Goal: Information Seeking & Learning: Learn about a topic

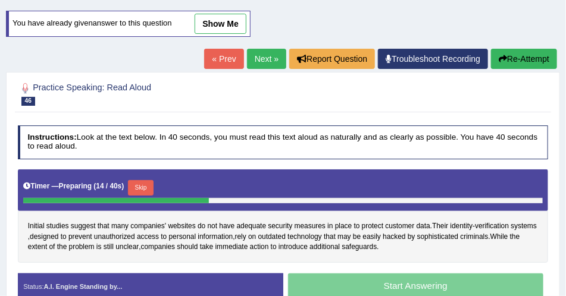
scroll to position [34, 0]
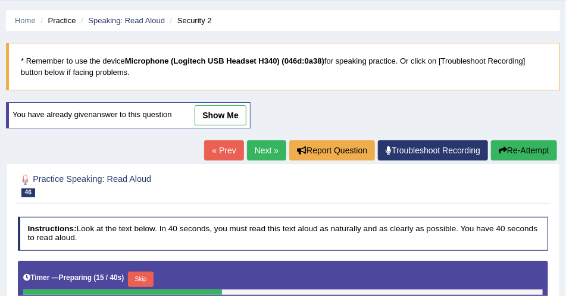
click at [220, 121] on link "show me" at bounding box center [221, 115] width 52 height 20
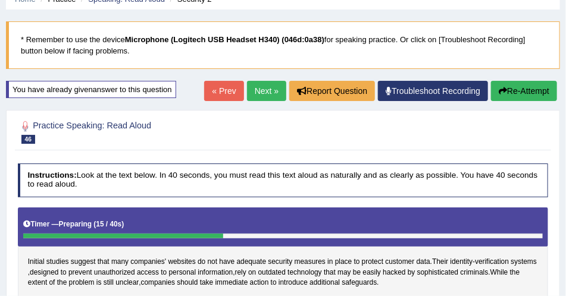
scroll to position [68, 0]
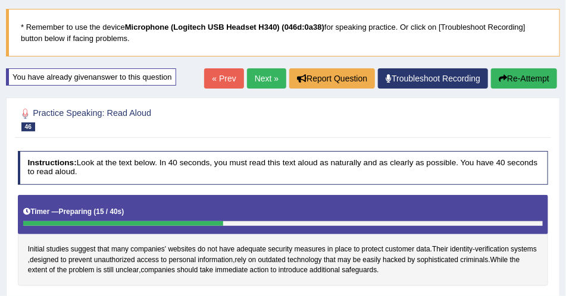
click at [495, 80] on button "Re-Attempt" at bounding box center [524, 78] width 66 height 20
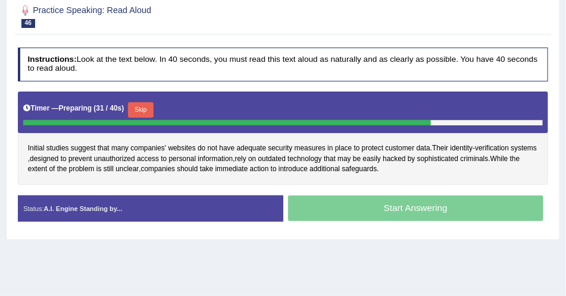
click at [138, 108] on button "Skip" at bounding box center [141, 109] width 26 height 15
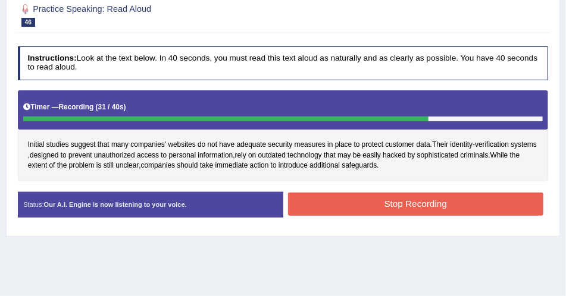
click at [295, 193] on button "Stop Recording" at bounding box center [415, 204] width 255 height 23
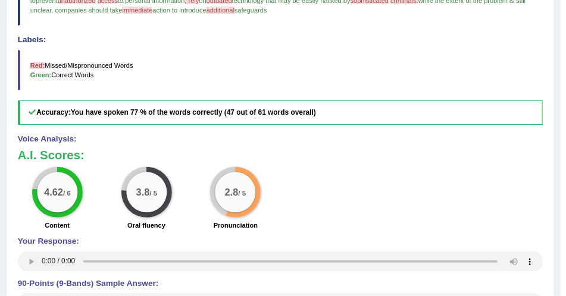
scroll to position [411, 0]
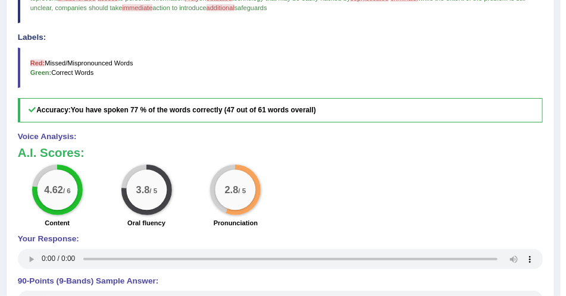
click at [17, 258] on div "Instructions: Look at the text below. In 40 seconds, you must read this text al…" at bounding box center [280, 78] width 530 height 550
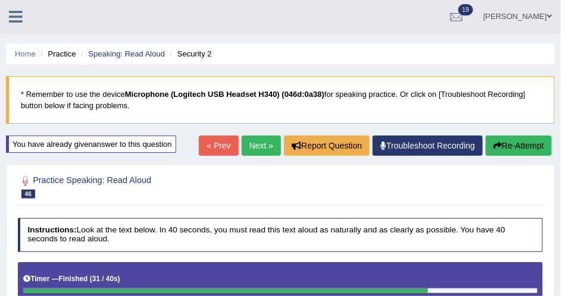
scroll to position [0, 0]
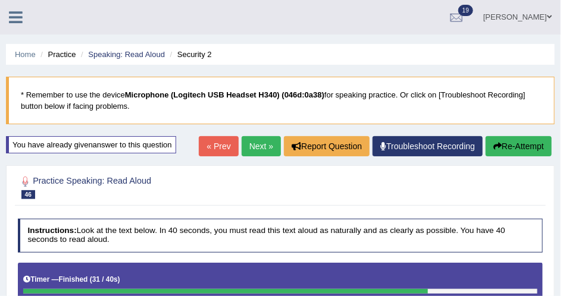
click at [20, 27] on div "Charanjit kaur Toggle navigation Username: Charan_12 Access Type: Online Subscr…" at bounding box center [280, 17] width 561 height 35
click at [18, 19] on icon at bounding box center [16, 17] width 14 height 15
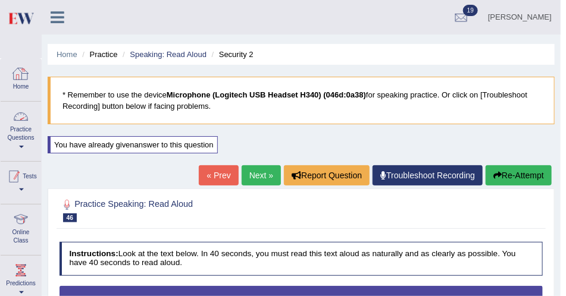
click at [12, 143] on link "Practice Questions" at bounding box center [21, 130] width 40 height 56
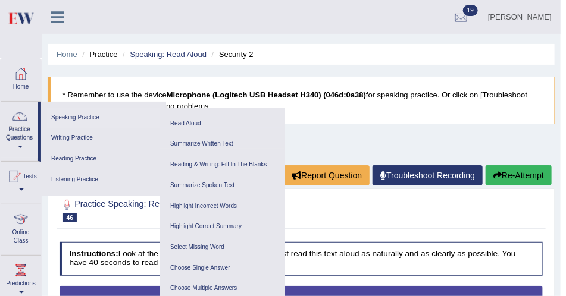
click at [78, 117] on link "Speaking Practice" at bounding box center [103, 118] width 113 height 21
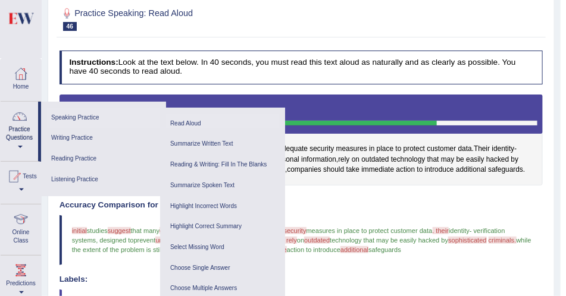
click at [187, 121] on link "Read Aloud" at bounding box center [222, 124] width 113 height 21
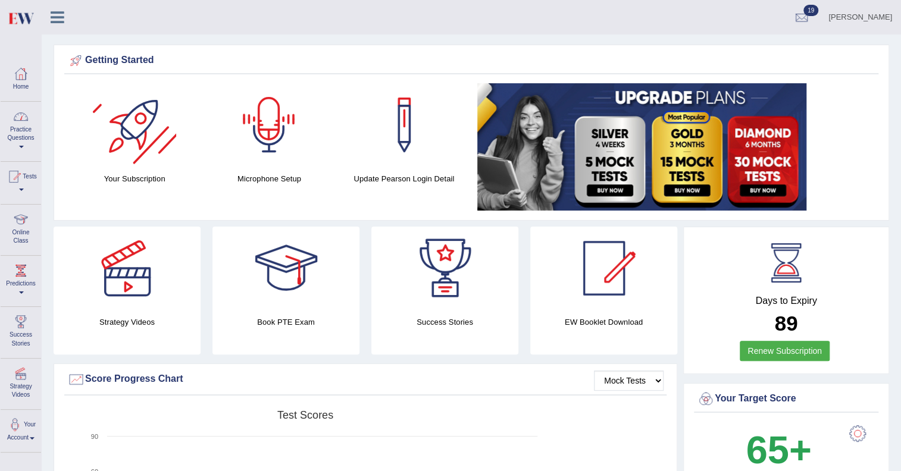
click at [0, 142] on div "Home Practice Questions Speaking Practice Read Aloud Repeat Sentence Describe I…" at bounding box center [21, 256] width 58 height 394
click at [4, 142] on link "Practice Questions" at bounding box center [21, 130] width 40 height 56
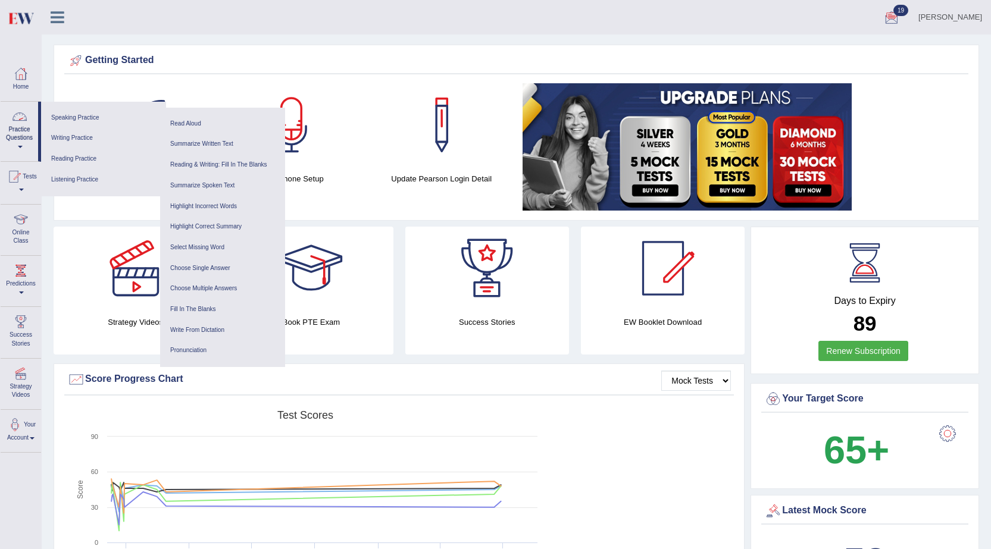
click at [18, 149] on link "Practice Questions" at bounding box center [19, 130] width 37 height 56
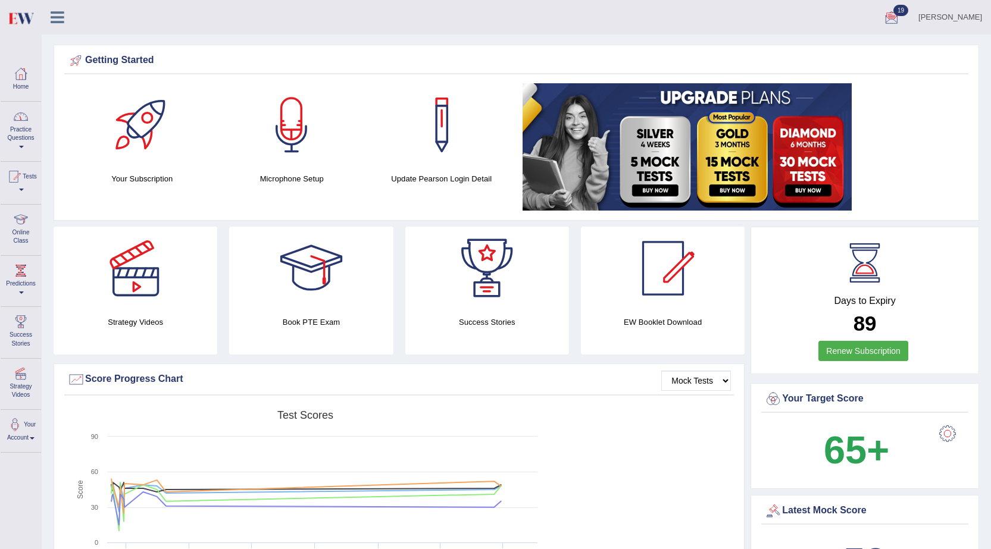
click at [18, 149] on link "Practice Questions" at bounding box center [21, 130] width 40 height 56
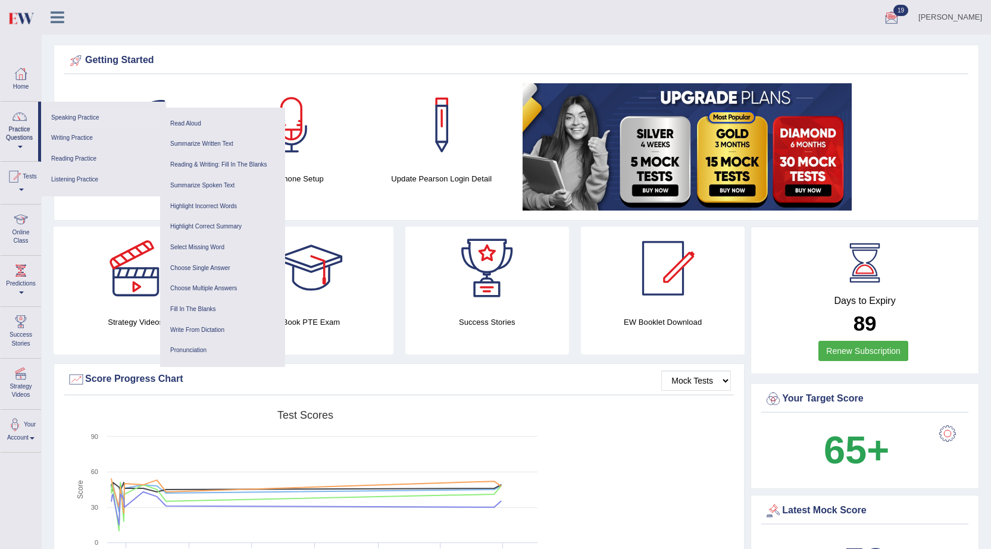
click at [84, 114] on link "Speaking Practice" at bounding box center [103, 118] width 113 height 21
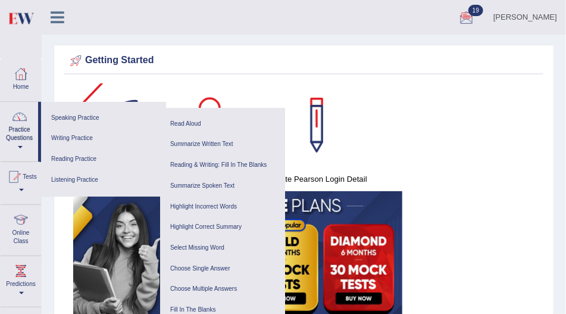
click at [125, 83] on div at bounding box center [114, 124] width 83 height 83
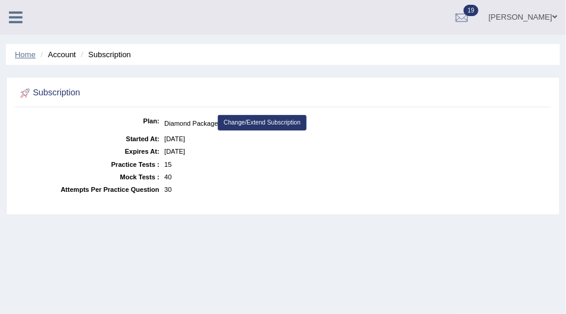
click at [23, 53] on link "Home" at bounding box center [25, 54] width 21 height 9
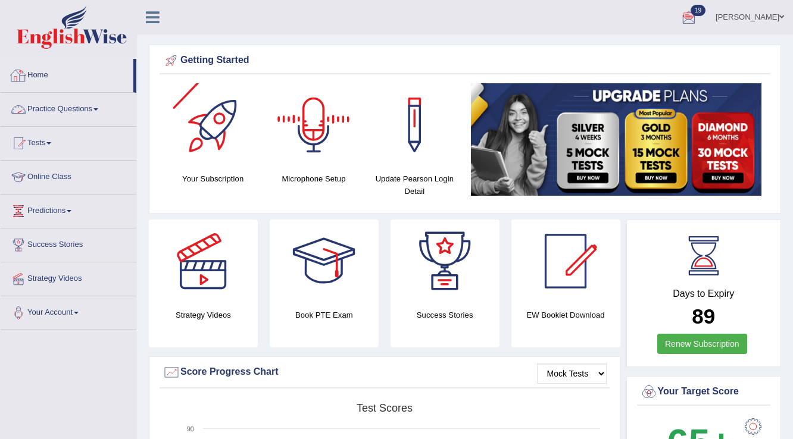
click at [36, 78] on link "Home" at bounding box center [67, 74] width 133 height 30
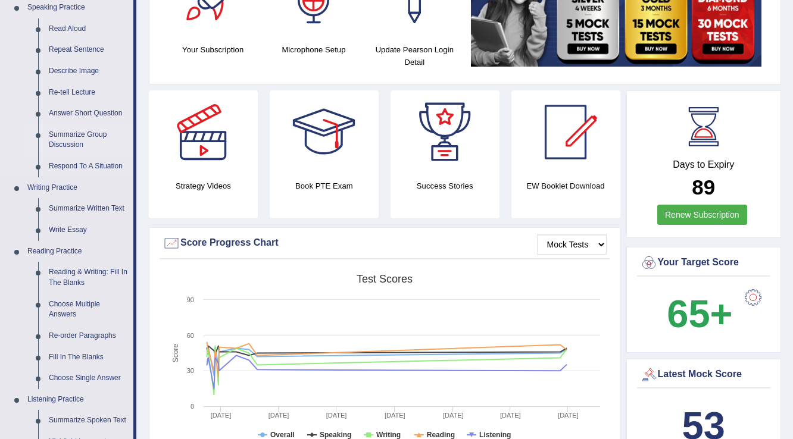
scroll to position [143, 0]
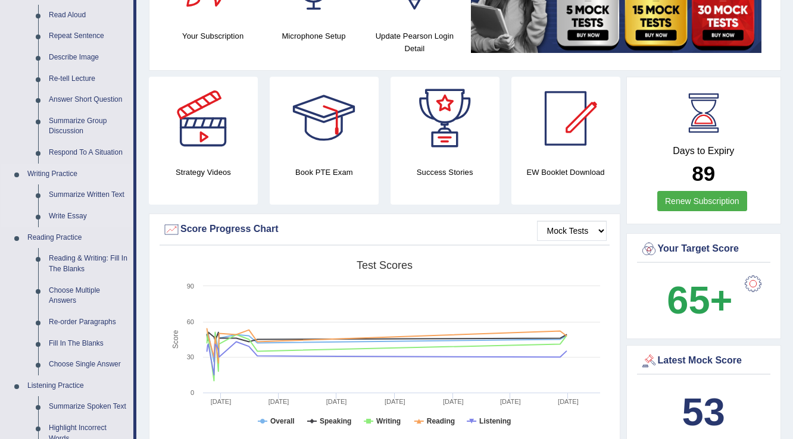
click at [84, 175] on link "Writing Practice" at bounding box center [77, 174] width 111 height 21
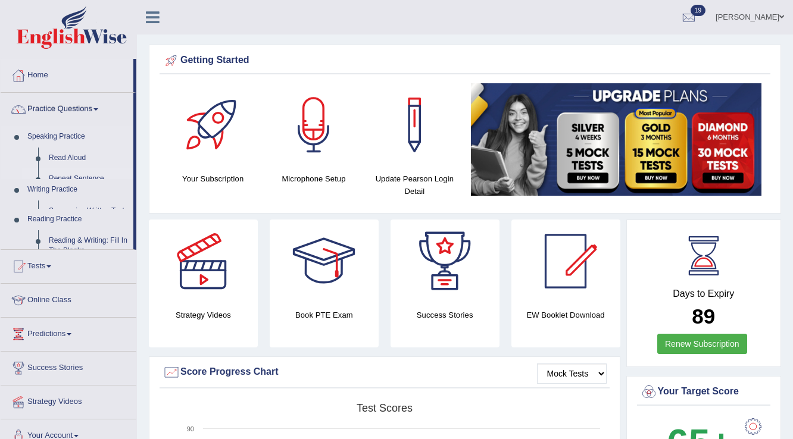
click at [84, 181] on ul "Home Practice Questions Speaking Practice Read Aloud Repeat Sentence Describe I…" at bounding box center [69, 256] width 136 height 394
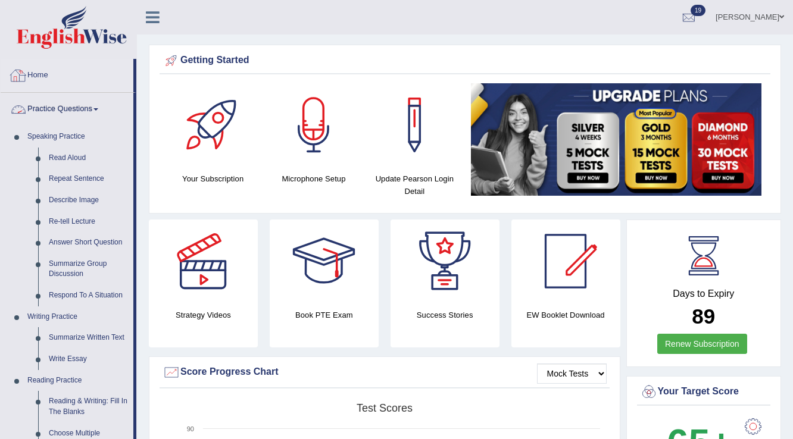
click at [40, 77] on link "Home" at bounding box center [67, 74] width 133 height 30
click at [67, 336] on link "Summarize Written Text" at bounding box center [88, 337] width 90 height 21
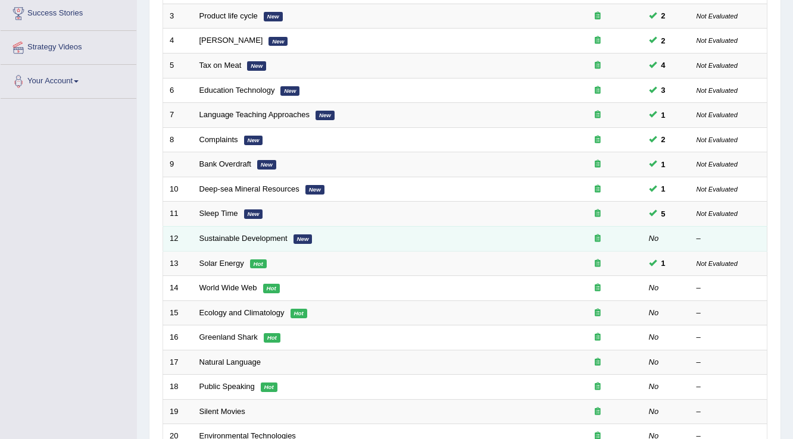
scroll to position [238, 0]
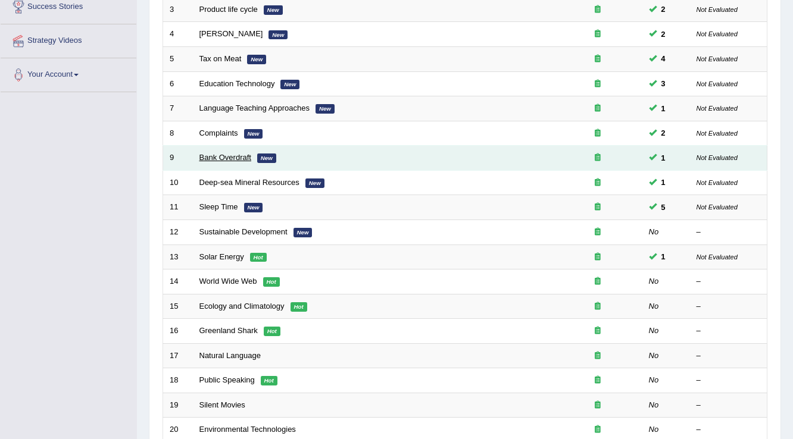
click at [213, 159] on link "Bank Overdraft" at bounding box center [225, 157] width 52 height 9
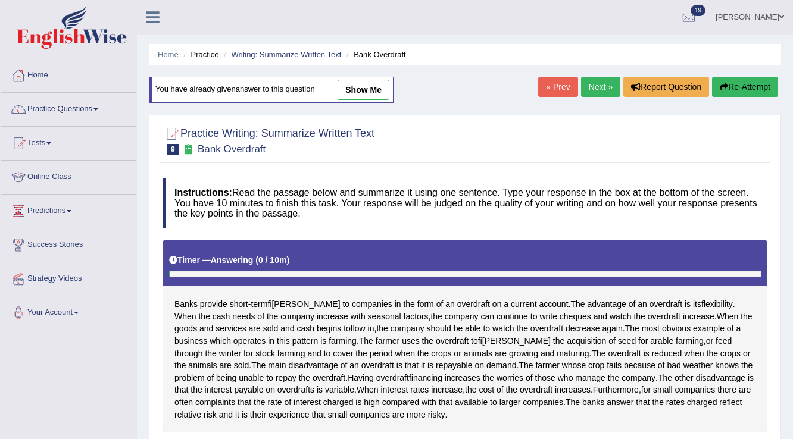
scroll to position [48, 0]
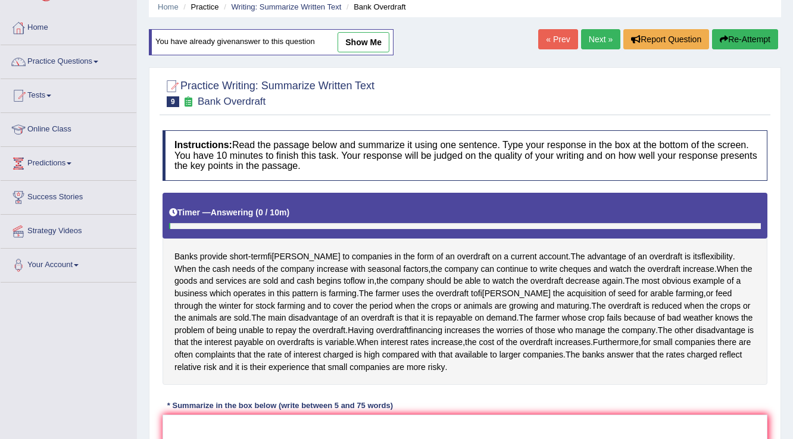
click at [358, 33] on link "show me" at bounding box center [363, 42] width 52 height 20
type textarea "Banks provide short-term finance to companies in the form of an overdraft on a …"
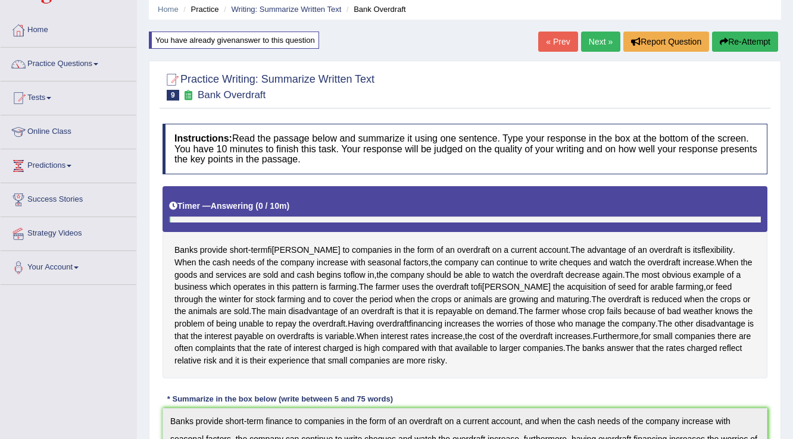
scroll to position [0, 0]
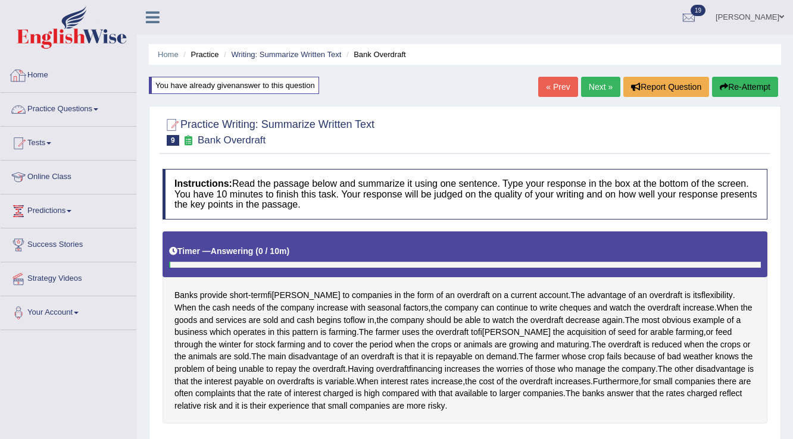
click at [78, 107] on link "Practice Questions" at bounding box center [69, 108] width 136 height 30
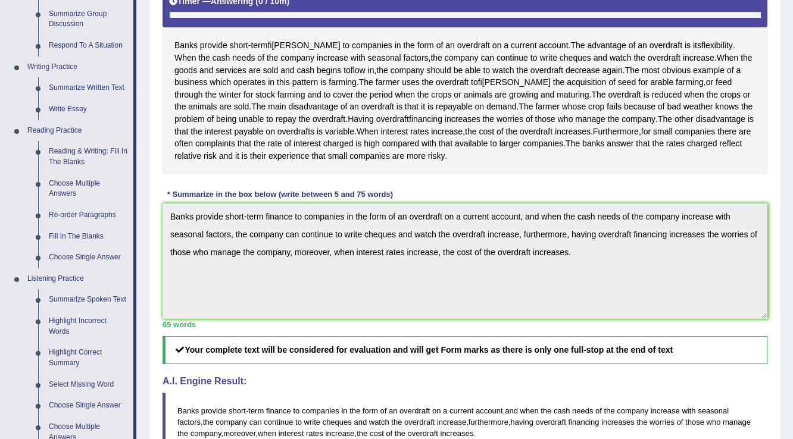
scroll to position [238, 0]
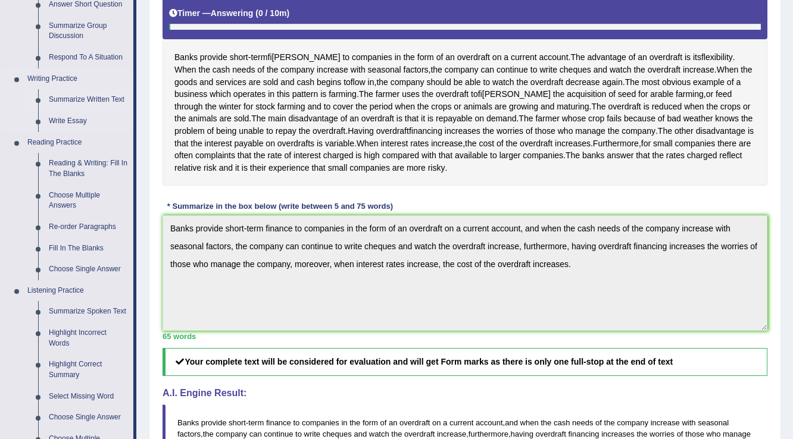
click at [80, 99] on link "Summarize Written Text" at bounding box center [88, 99] width 90 height 21
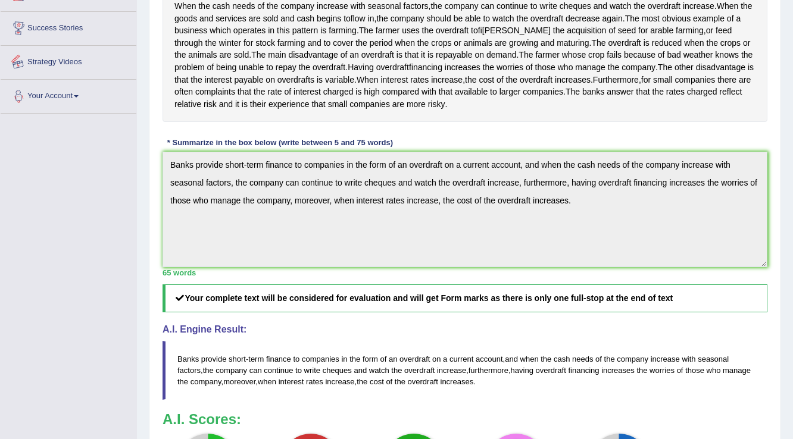
scroll to position [340, 0]
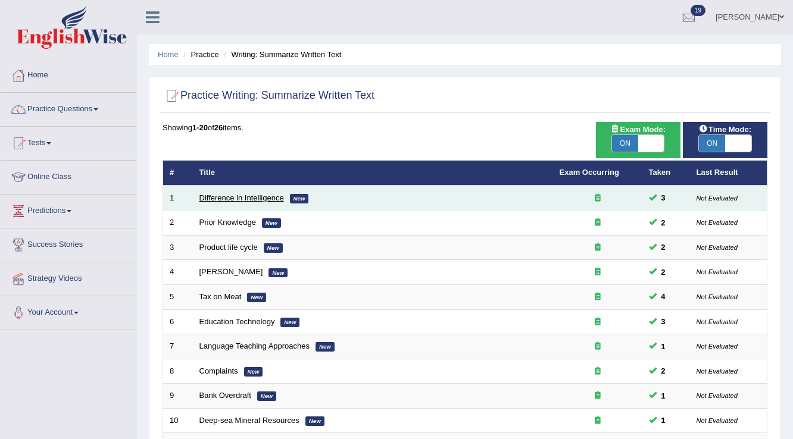
click at [242, 195] on link "Difference in Intelligence" at bounding box center [241, 197] width 84 height 9
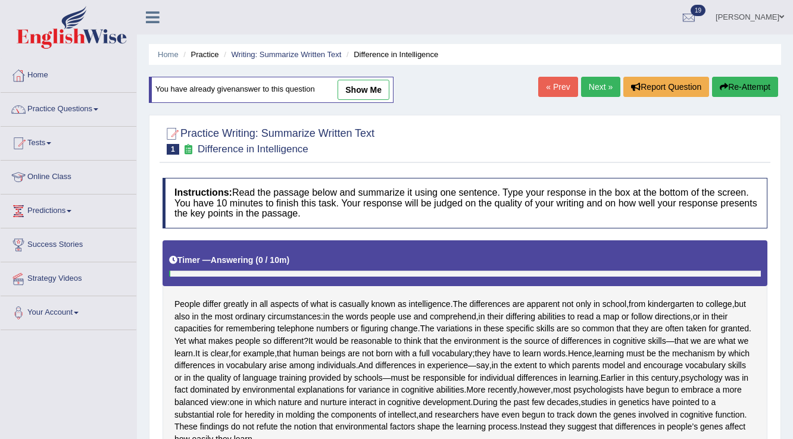
click at [364, 88] on link "show me" at bounding box center [363, 90] width 52 height 20
type textarea "While people differ greatly in all aspects of what is casually known as intelli…"
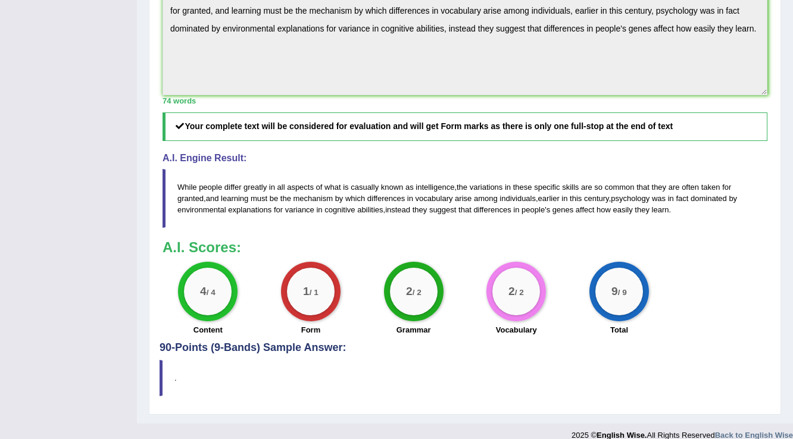
scroll to position [476, 0]
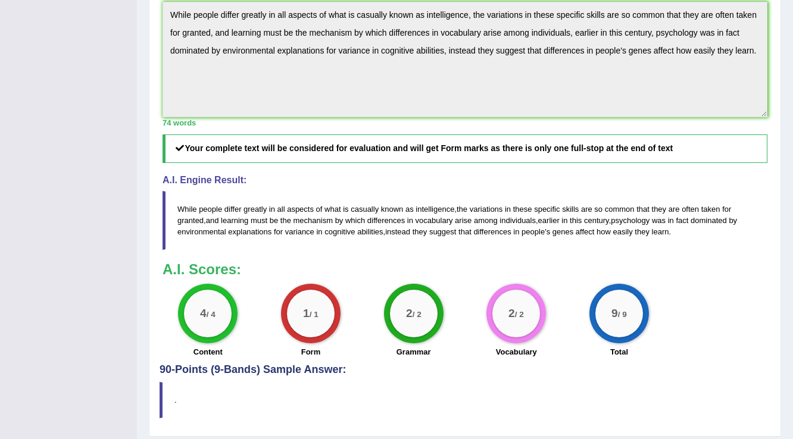
click at [162, 33] on div "Instructions: Read the passage below and summarize it using one sentence. Type …" at bounding box center [464, 25] width 610 height 677
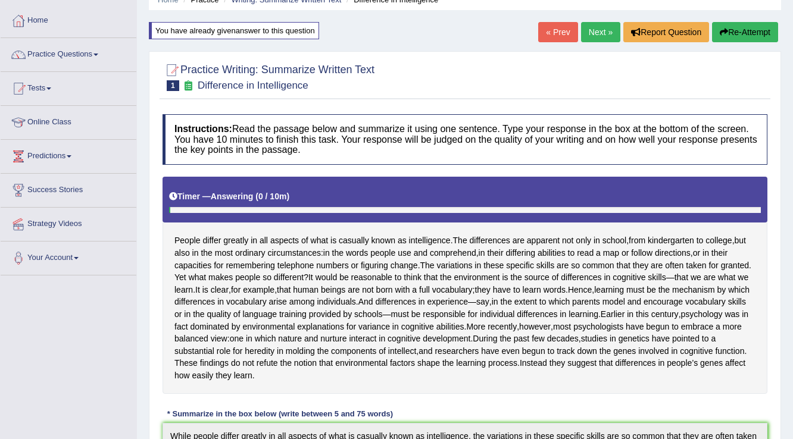
scroll to position [0, 0]
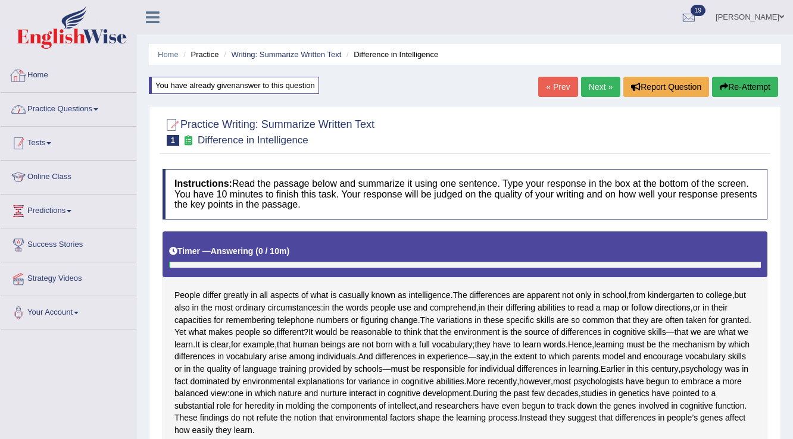
click at [58, 117] on link "Practice Questions" at bounding box center [69, 108] width 136 height 30
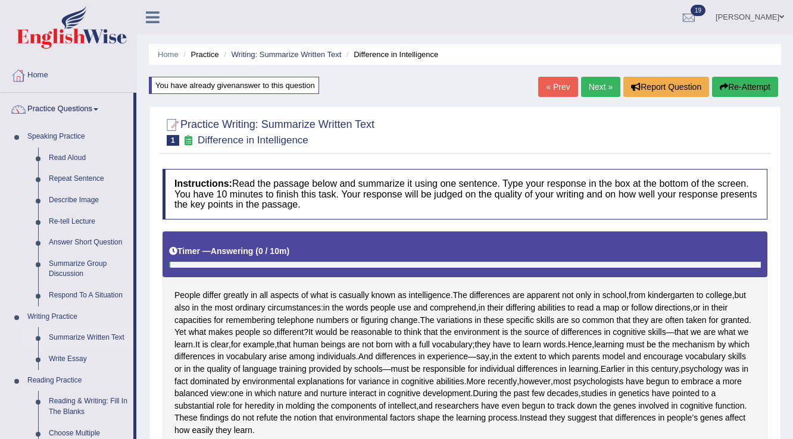
click at [82, 337] on link "Summarize Written Text" at bounding box center [88, 337] width 90 height 21
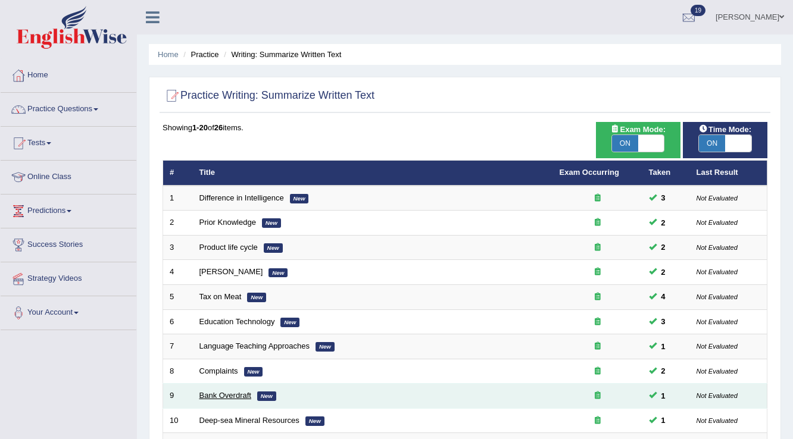
click at [237, 394] on link "Bank Overdraft" at bounding box center [225, 395] width 52 height 9
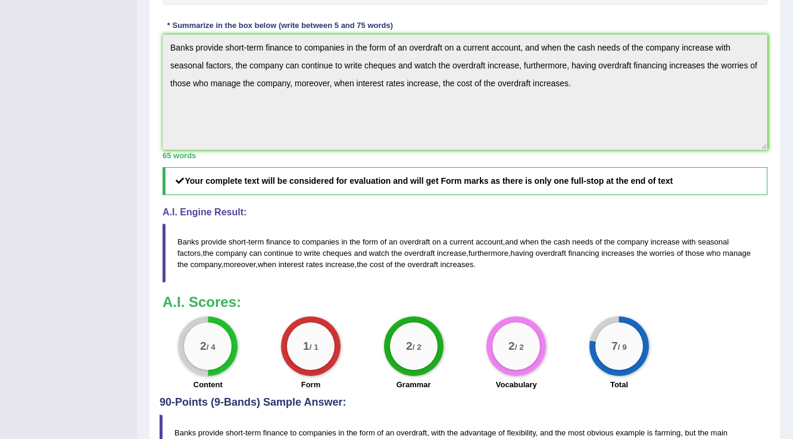
scroll to position [378, 0]
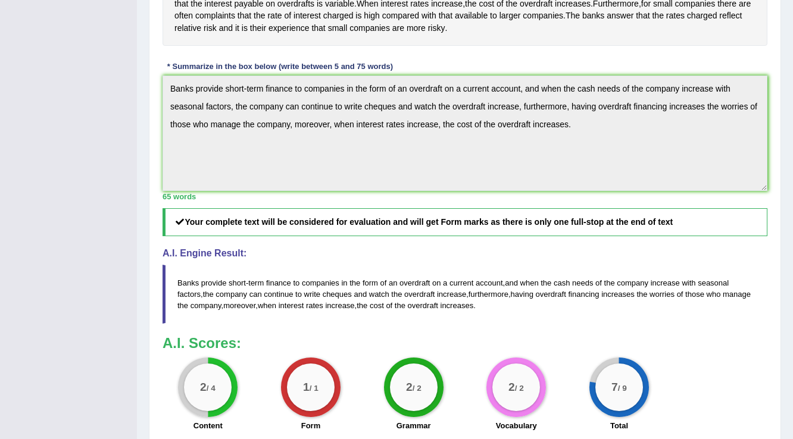
click at [149, 89] on div "Practice Writing: Summarize Written Text 9 Bank Overdraft Instructions: Read th…" at bounding box center [465, 130] width 632 height 805
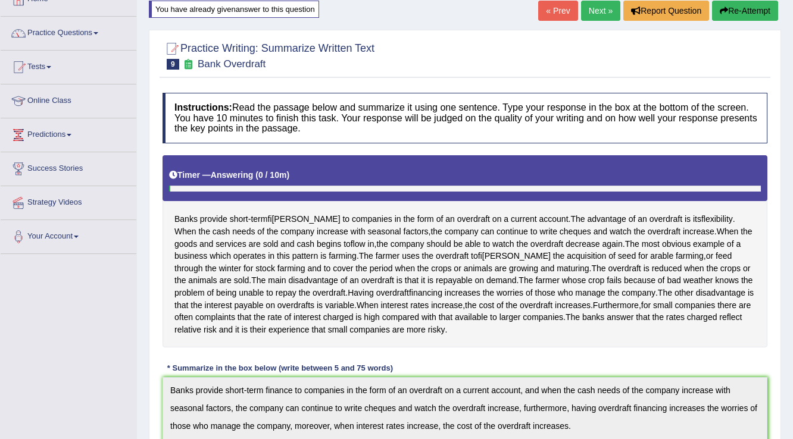
scroll to position [0, 0]
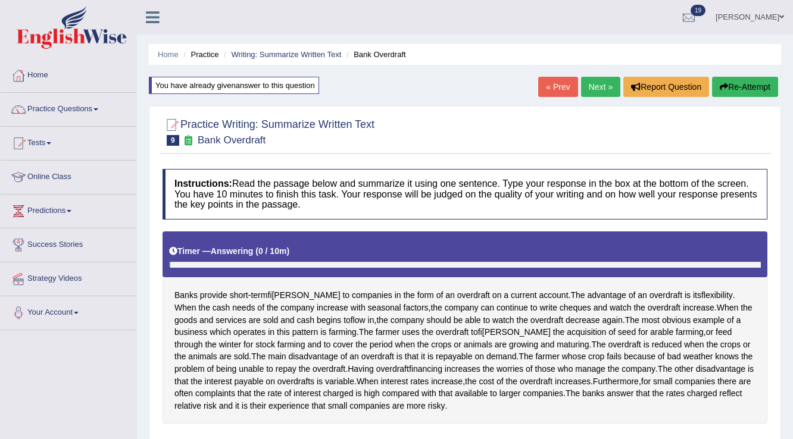
click at [759, 91] on button "Re-Attempt" at bounding box center [745, 87] width 66 height 20
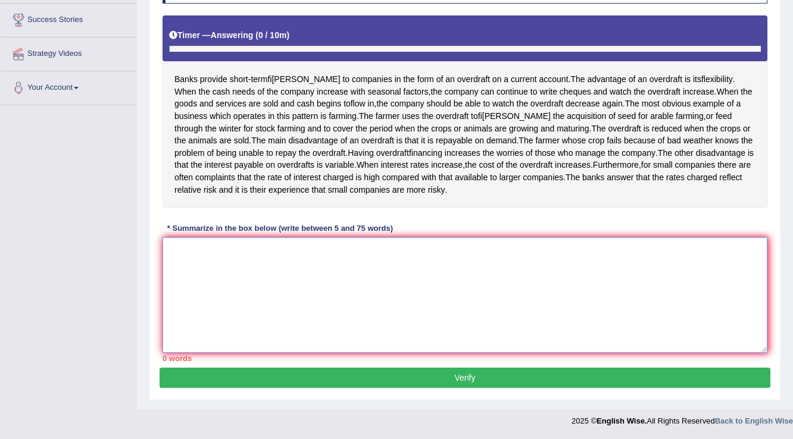
scroll to position [235, 0]
click at [289, 260] on textarea at bounding box center [464, 294] width 605 height 115
paste textarea "Banks provide short-term finance to companies in the form of an overdraft on a …"
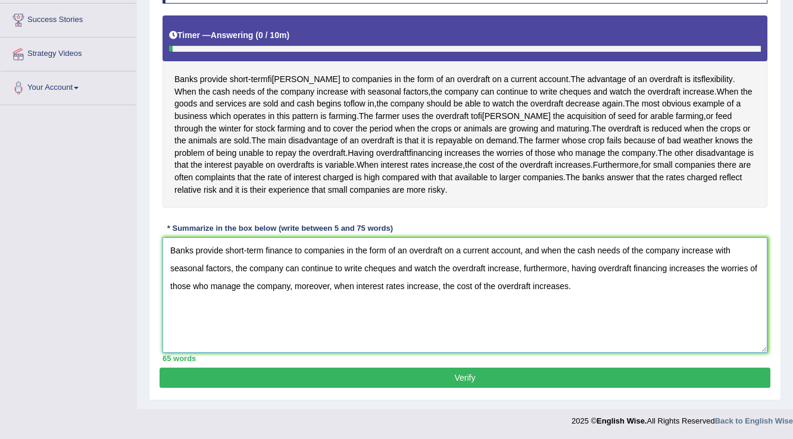
click at [174, 250] on textarea "Banks provide short-term finance to companies in the form of an overdraft on a …" at bounding box center [464, 294] width 605 height 115
click at [564, 289] on textarea "Banks provide short-term finance to companies in the form of an overdraft on a …" at bounding box center [464, 294] width 605 height 115
click at [610, 293] on textarea "Banks provide short-term finance to companies in the form of an overdraft on a …" at bounding box center [464, 294] width 605 height 115
drag, startPoint x: 569, startPoint y: 267, endPoint x: 519, endPoint y: 269, distance: 49.4
click at [519, 269] on textarea "Banks provide short-term finance to companies in the form of an overdraft on a …" at bounding box center [464, 294] width 605 height 115
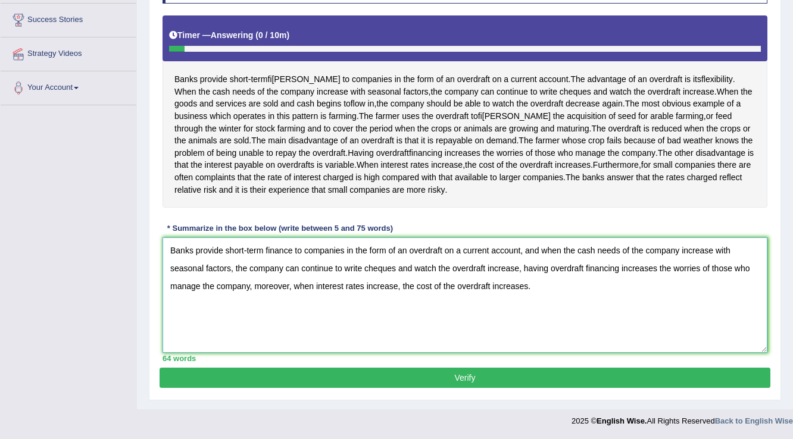
drag, startPoint x: 291, startPoint y: 286, endPoint x: 253, endPoint y: 287, distance: 37.5
click at [253, 287] on textarea "Banks provide short-term finance to companies in the form of an overdraft on a …" at bounding box center [464, 294] width 605 height 115
click at [580, 307] on textarea "Banks provide short-term finance to companies in the form of an overdraft on a …" at bounding box center [464, 294] width 605 height 115
type textarea "Banks provide short-term finance to companies in the form of an overdraft on a …"
click at [393, 373] on button "Verify" at bounding box center [464, 378] width 610 height 20
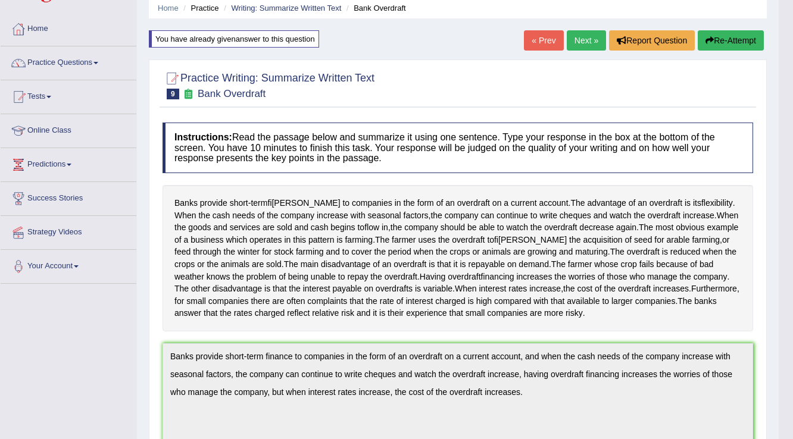
scroll to position [0, 0]
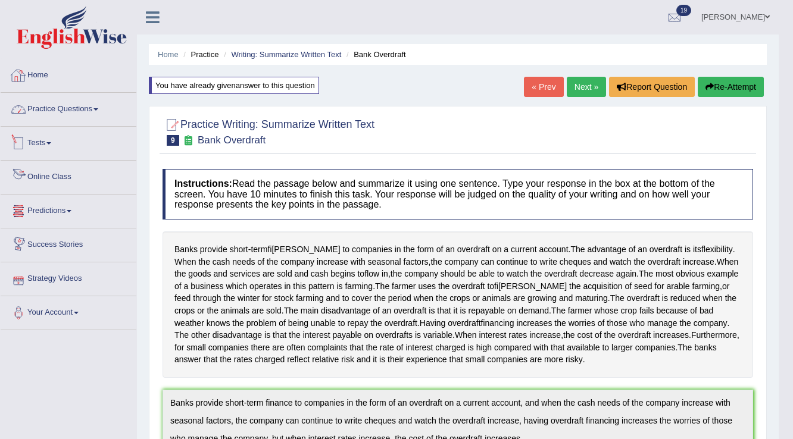
click at [35, 69] on link "Home" at bounding box center [69, 74] width 136 height 30
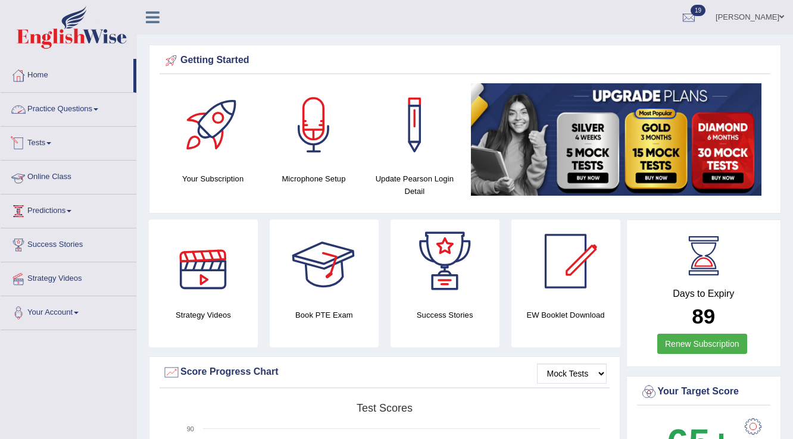
click at [79, 106] on link "Practice Questions" at bounding box center [69, 108] width 136 height 30
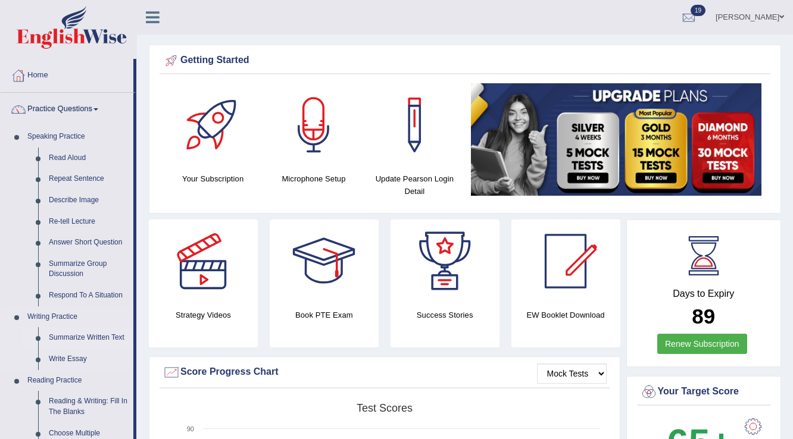
click at [73, 333] on link "Summarize Written Text" at bounding box center [88, 337] width 90 height 21
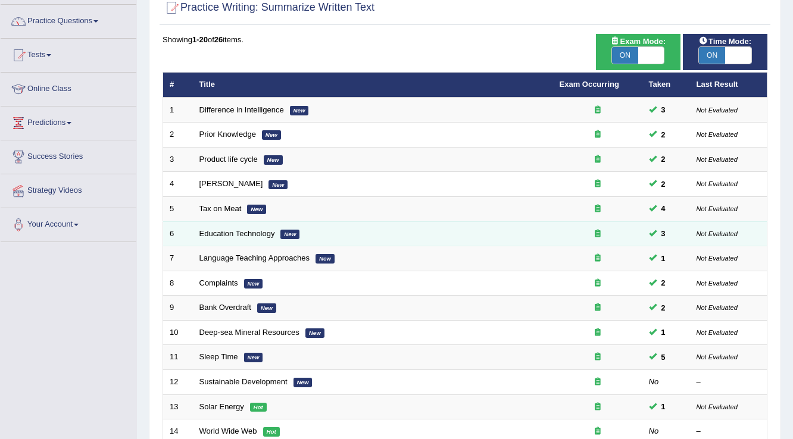
scroll to position [143, 0]
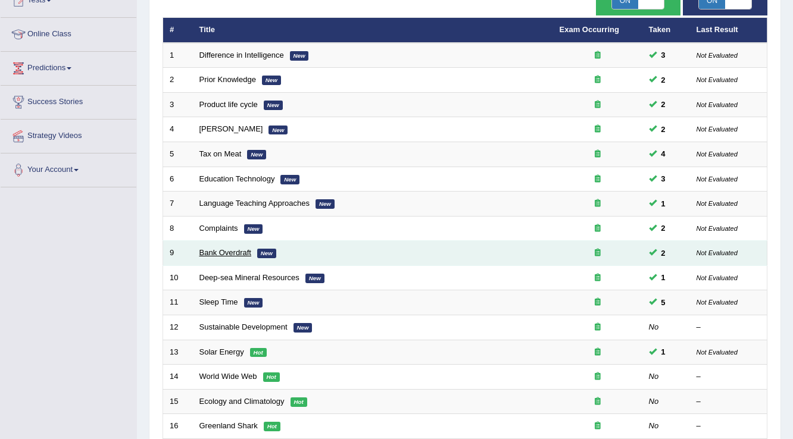
click at [226, 253] on link "Bank Overdraft" at bounding box center [225, 252] width 52 height 9
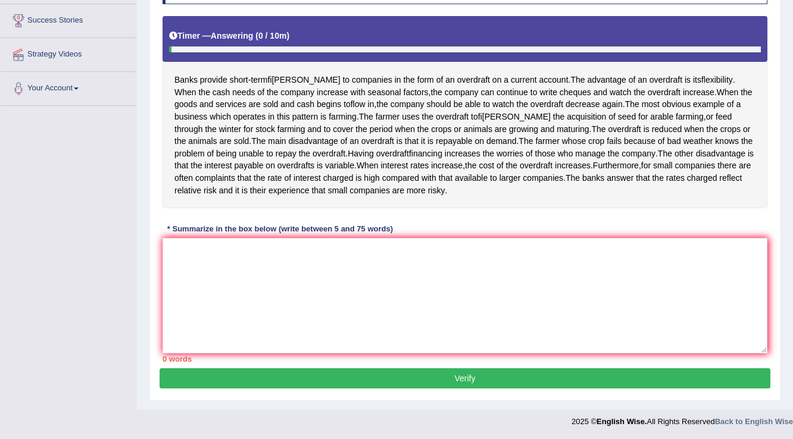
scroll to position [235, 0]
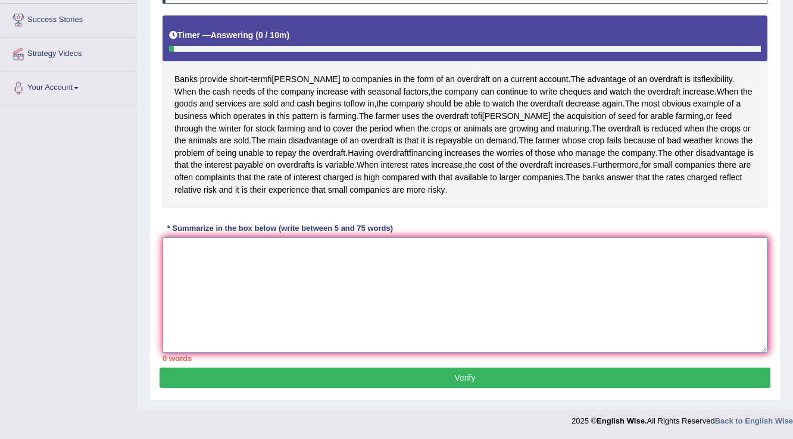
paste textarea "Banks provide short-term finance to companies in the form of an overdraft on a …"
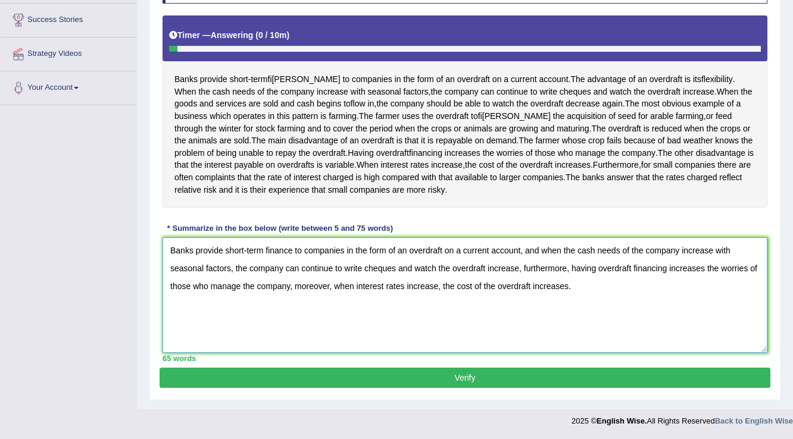
click at [333, 287] on textarea "Banks provide short-term finance to companies in the form of an overdraft on a …" at bounding box center [464, 294] width 605 height 115
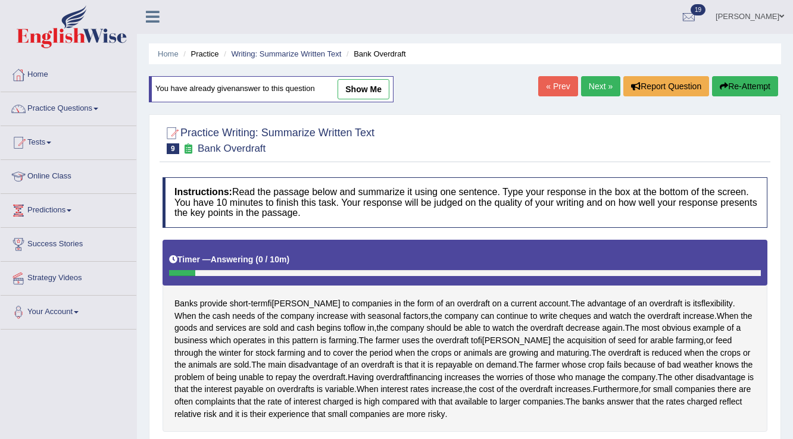
scroll to position [0, 0]
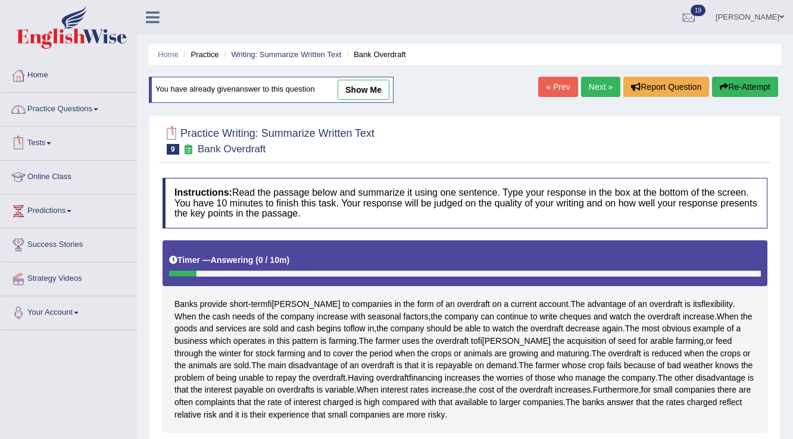
type textarea "Banks provide short-term finance to companies in the form of an overdraft on a …"
click at [58, 115] on link "Practice Questions" at bounding box center [69, 108] width 136 height 30
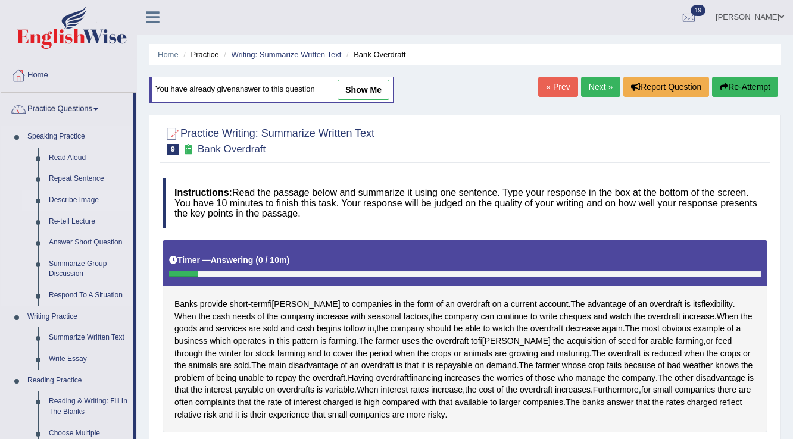
click at [80, 202] on link "Describe Image" at bounding box center [88, 200] width 90 height 21
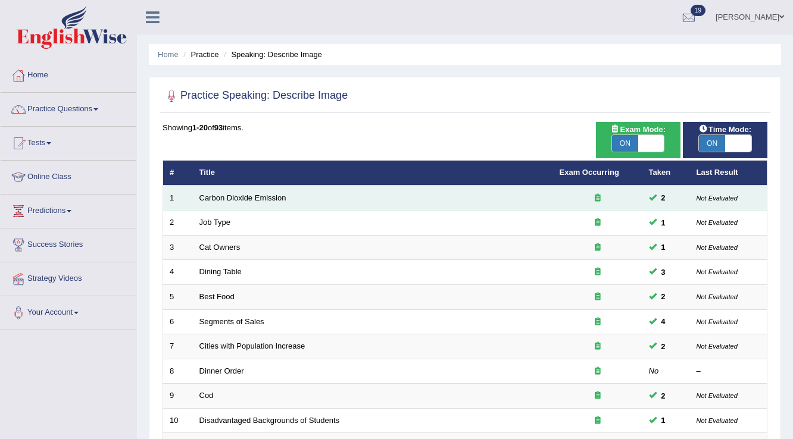
scroll to position [48, 0]
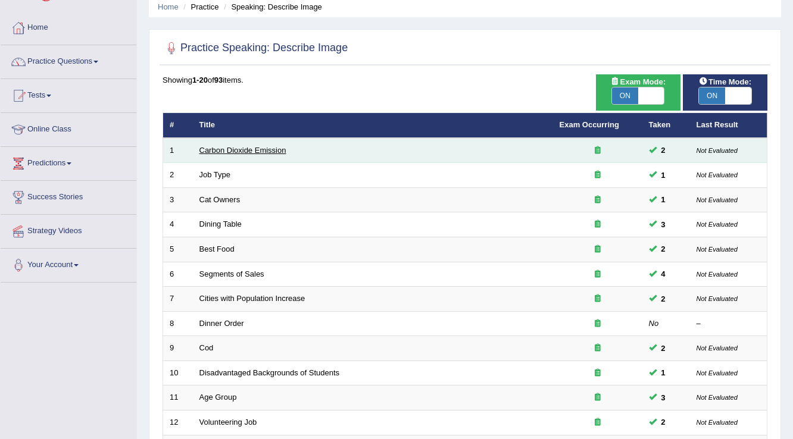
click at [228, 152] on link "Carbon Dioxide Emission" at bounding box center [242, 150] width 87 height 9
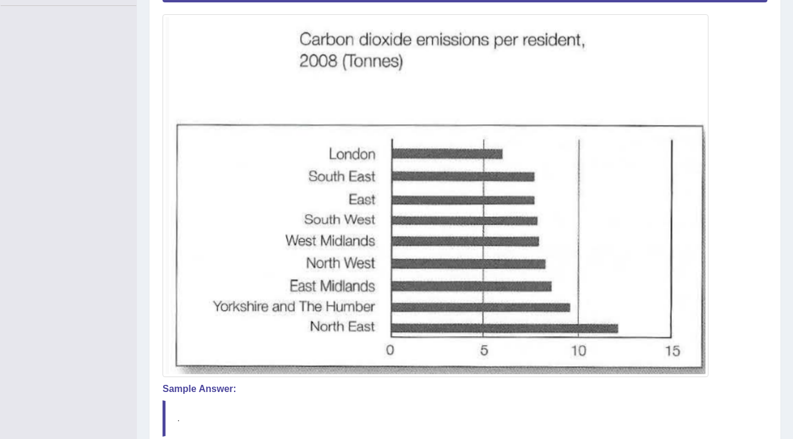
scroll to position [67, 0]
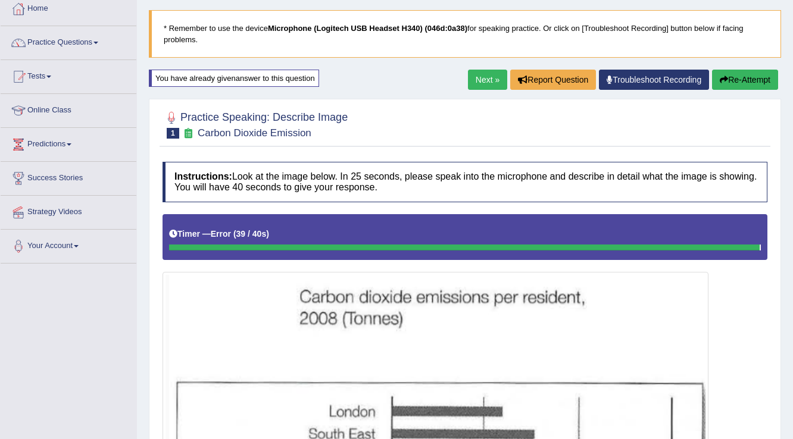
drag, startPoint x: 743, startPoint y: 64, endPoint x: 745, endPoint y: 86, distance: 22.1
click at [746, 71] on div "Home Practice Speaking: Describe Image Carbon Dioxide Emission * Remember to us…" at bounding box center [465, 350] width 656 height 834
click at [745, 87] on button "Re-Attempt" at bounding box center [745, 80] width 66 height 20
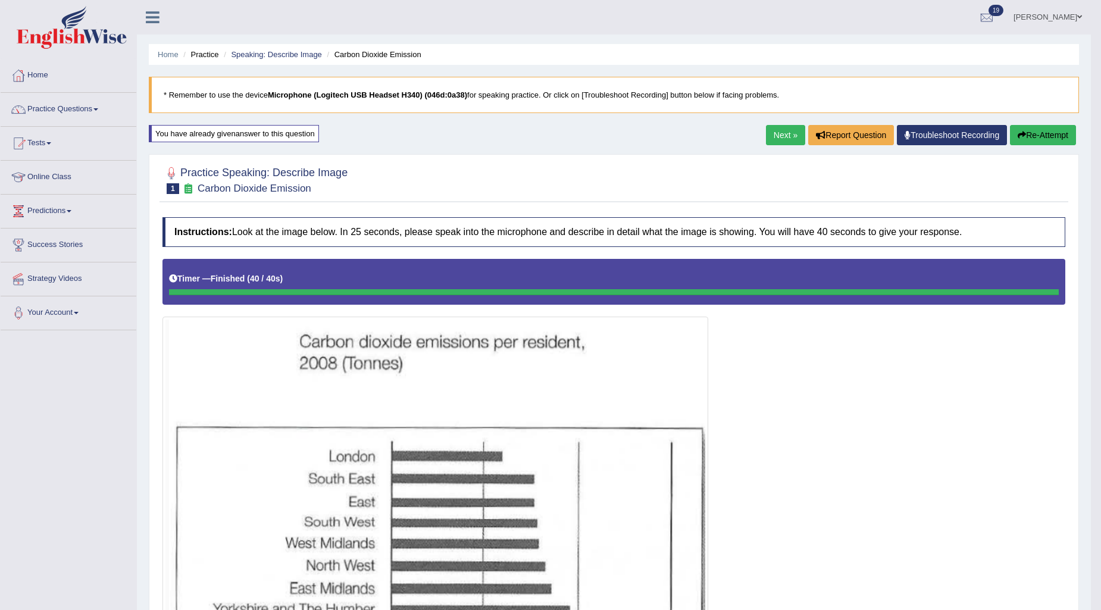
click at [785, 145] on link "Next »" at bounding box center [785, 135] width 39 height 20
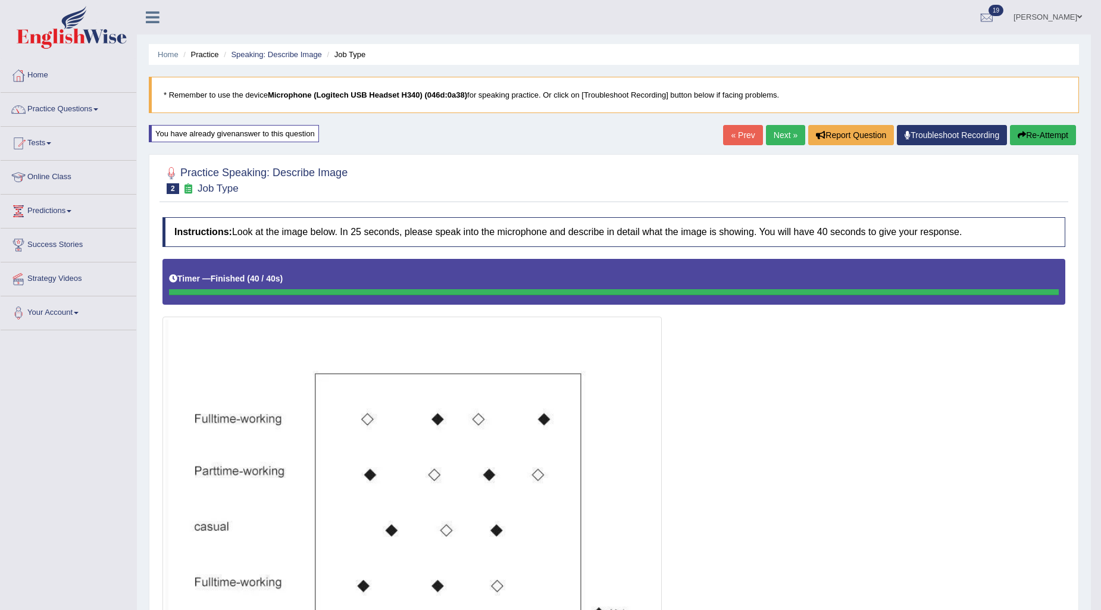
click at [740, 140] on link "« Prev" at bounding box center [742, 135] width 39 height 20
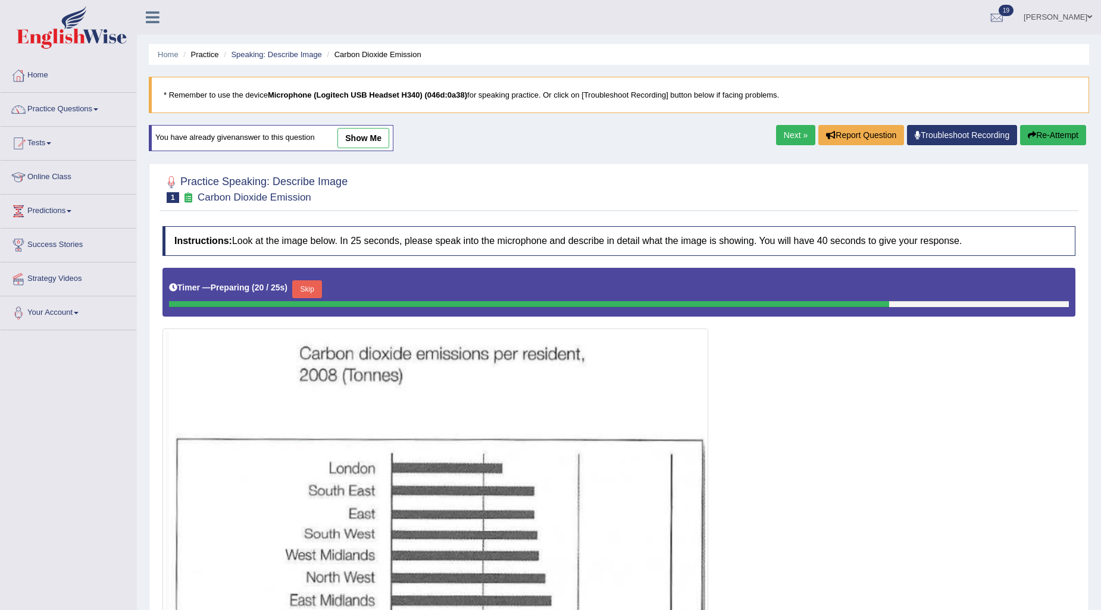
click at [350, 133] on link "show me" at bounding box center [363, 138] width 52 height 20
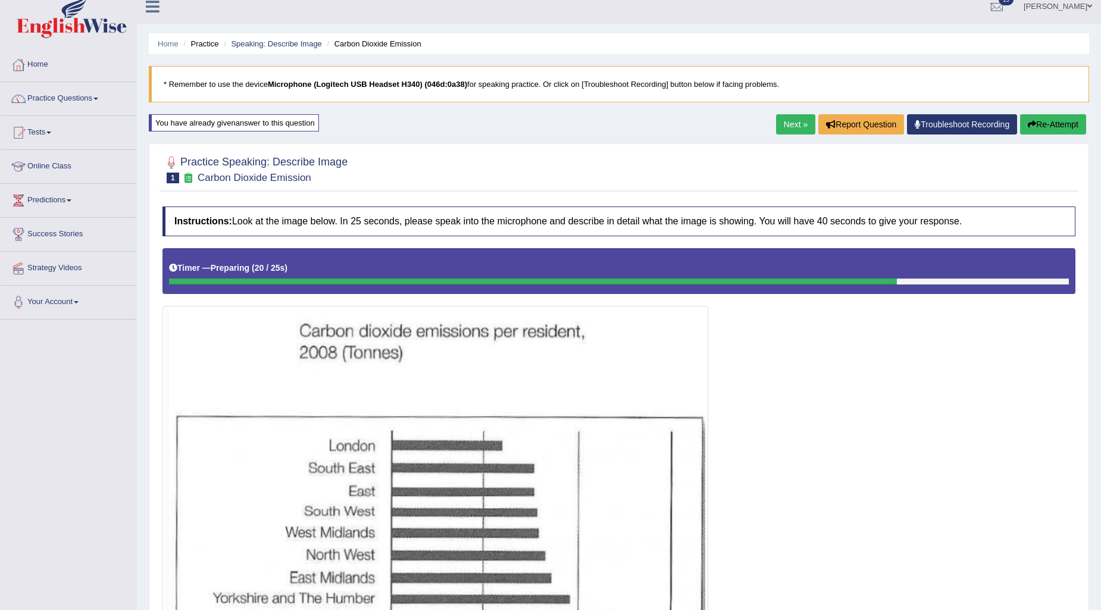
scroll to position [5, 0]
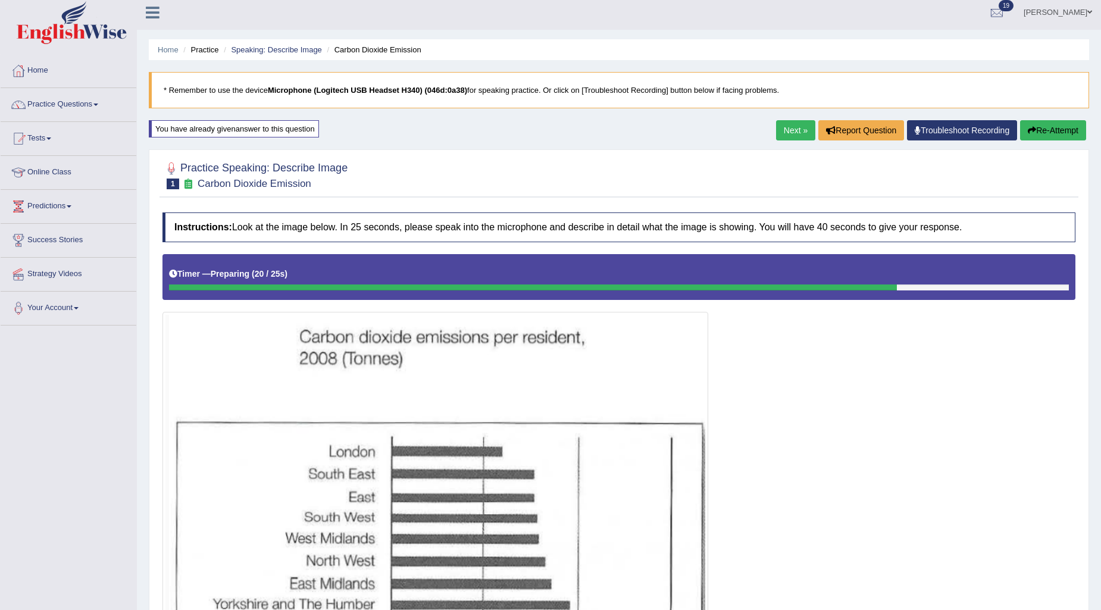
click at [782, 126] on link "Next »" at bounding box center [795, 130] width 39 height 20
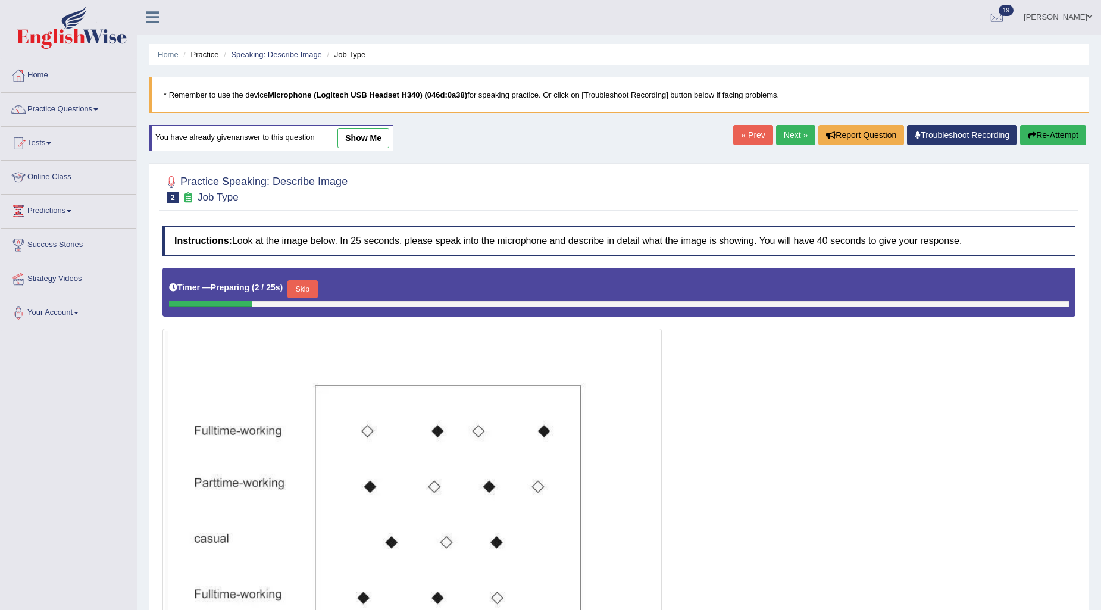
click at [353, 134] on link "show me" at bounding box center [363, 138] width 52 height 20
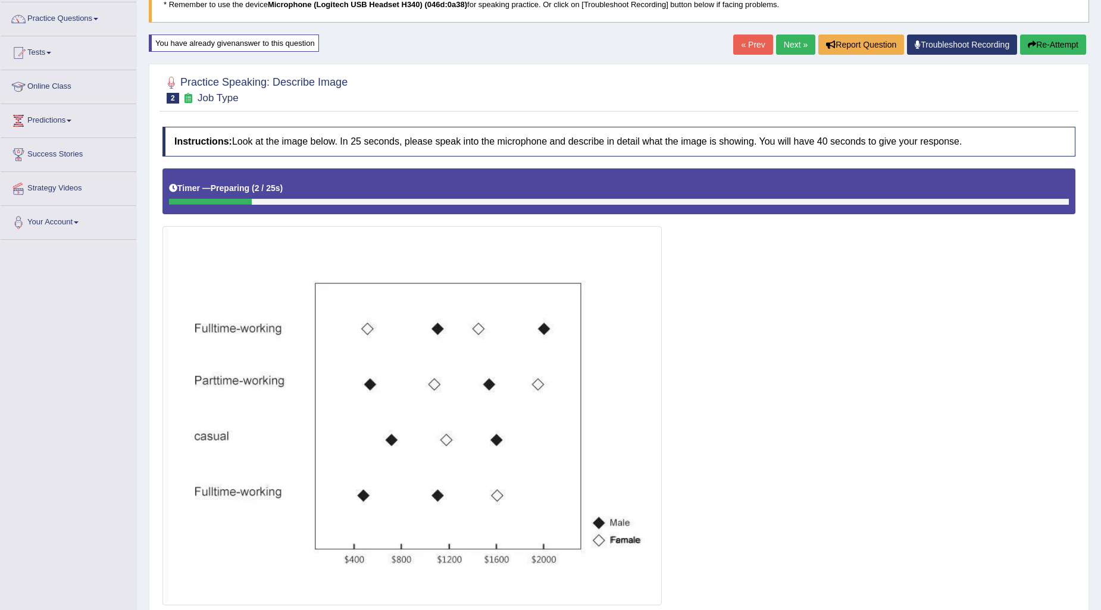
scroll to position [87, 0]
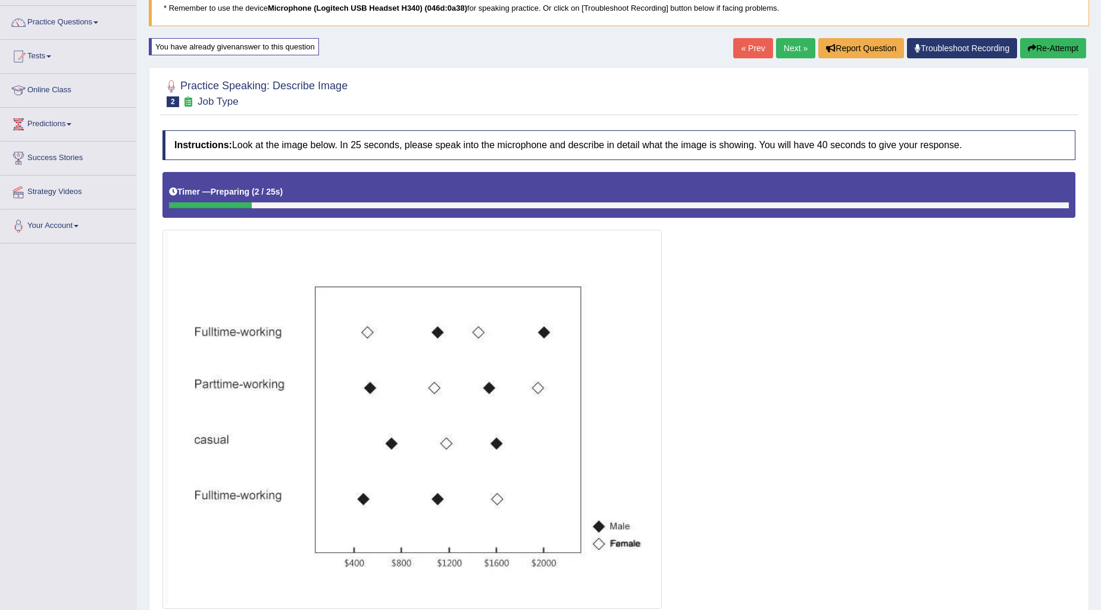
drag, startPoint x: 196, startPoint y: 104, endPoint x: 262, endPoint y: 104, distance: 65.5
click at [262, 104] on h2 "Practice Speaking: Describe Image 2 Job Type" at bounding box center [254, 92] width 185 height 30
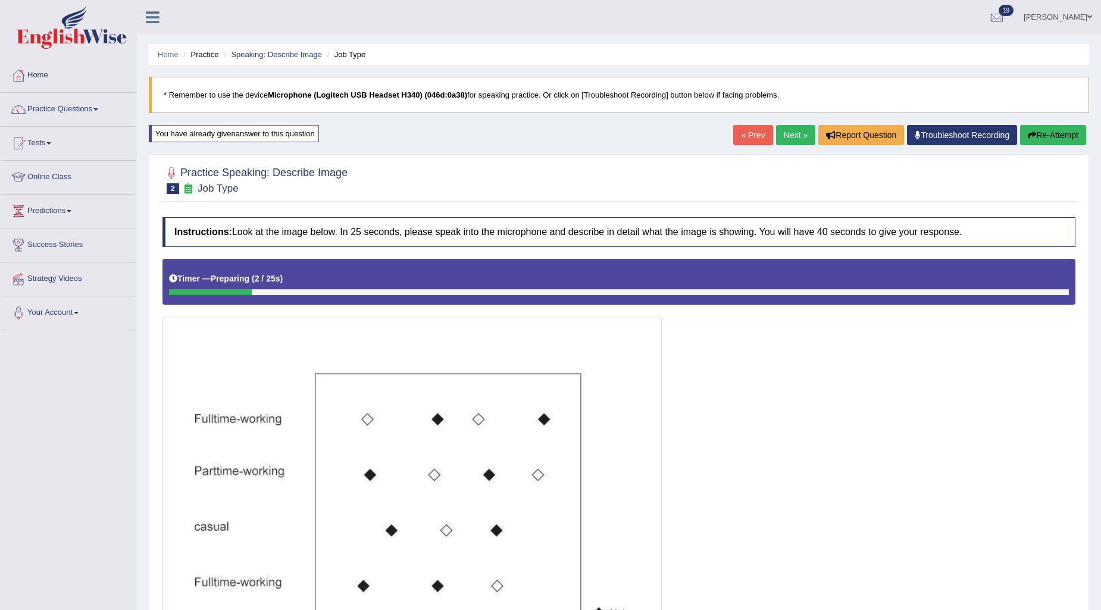
click at [777, 135] on link "Next »" at bounding box center [795, 135] width 39 height 20
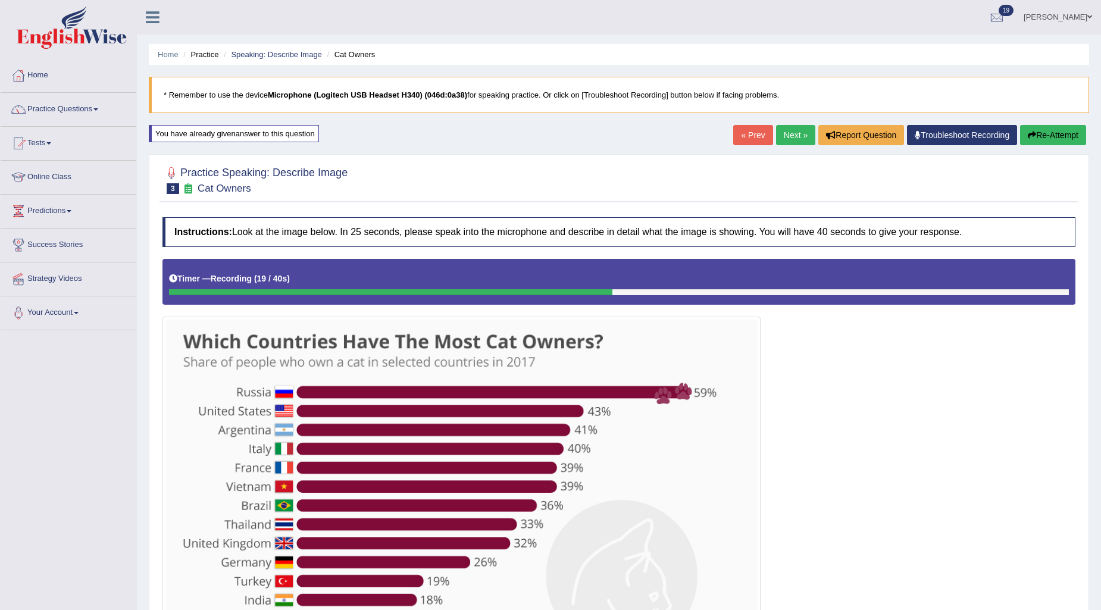
click at [1048, 137] on button "Re-Attempt" at bounding box center [1053, 135] width 66 height 20
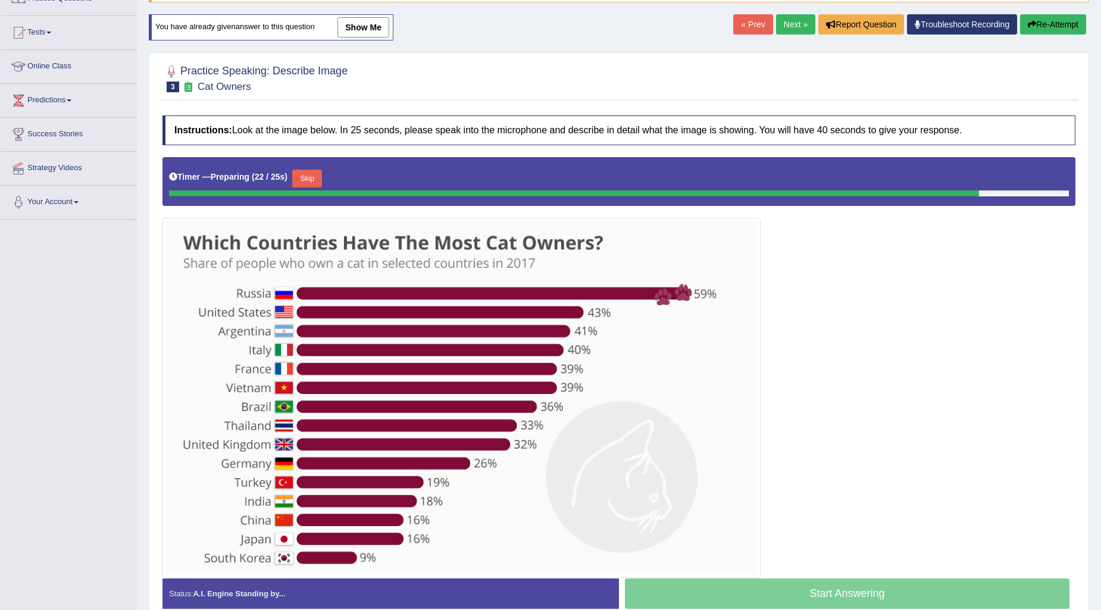
scroll to position [170, 0]
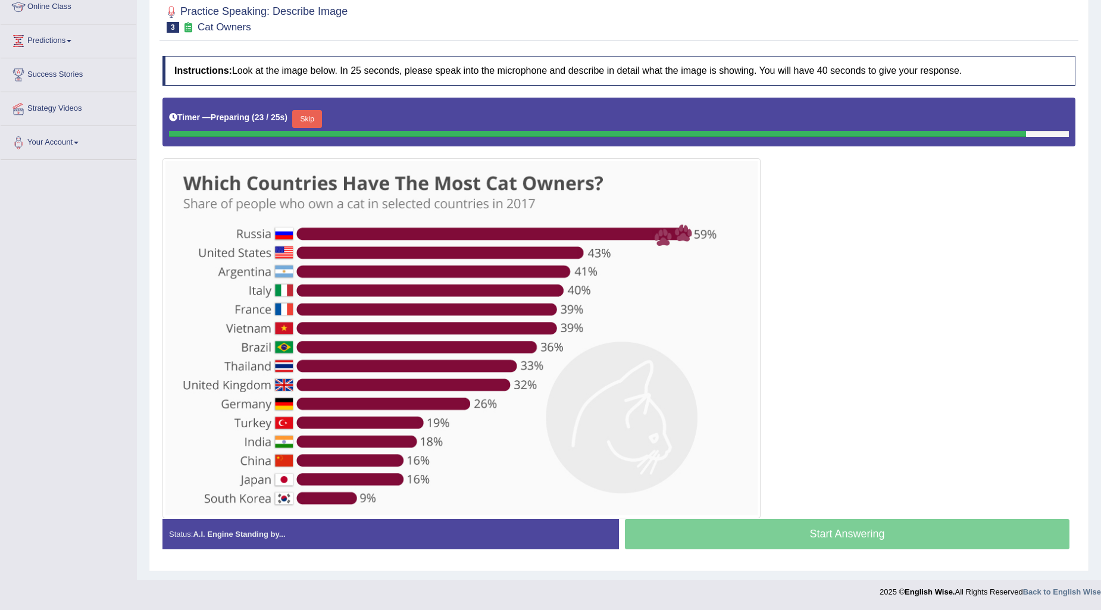
click at [314, 120] on button "Skip" at bounding box center [307, 119] width 30 height 18
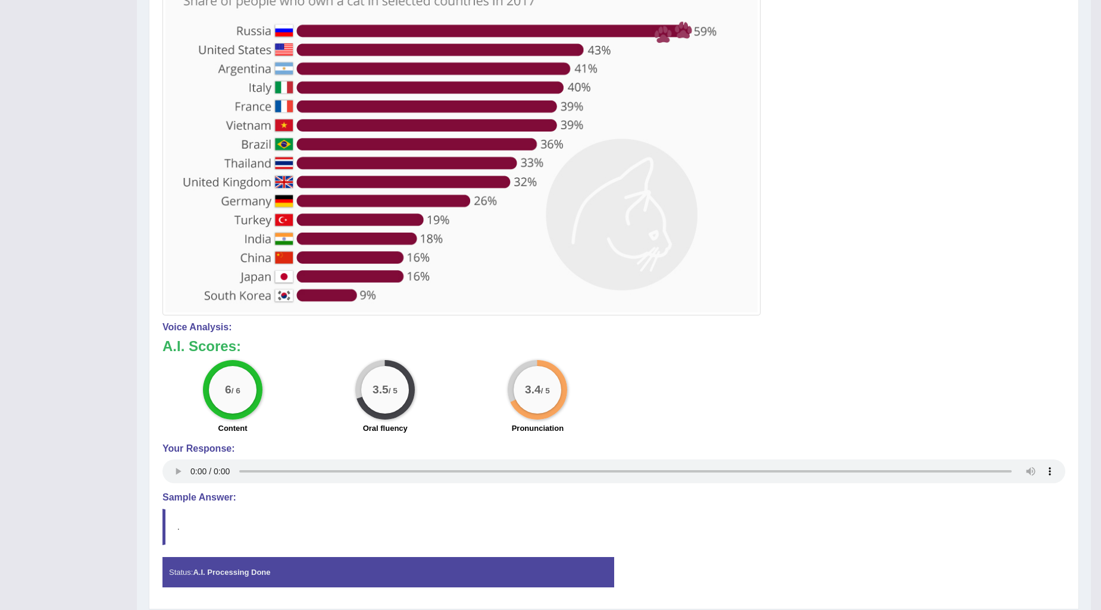
scroll to position [0, 0]
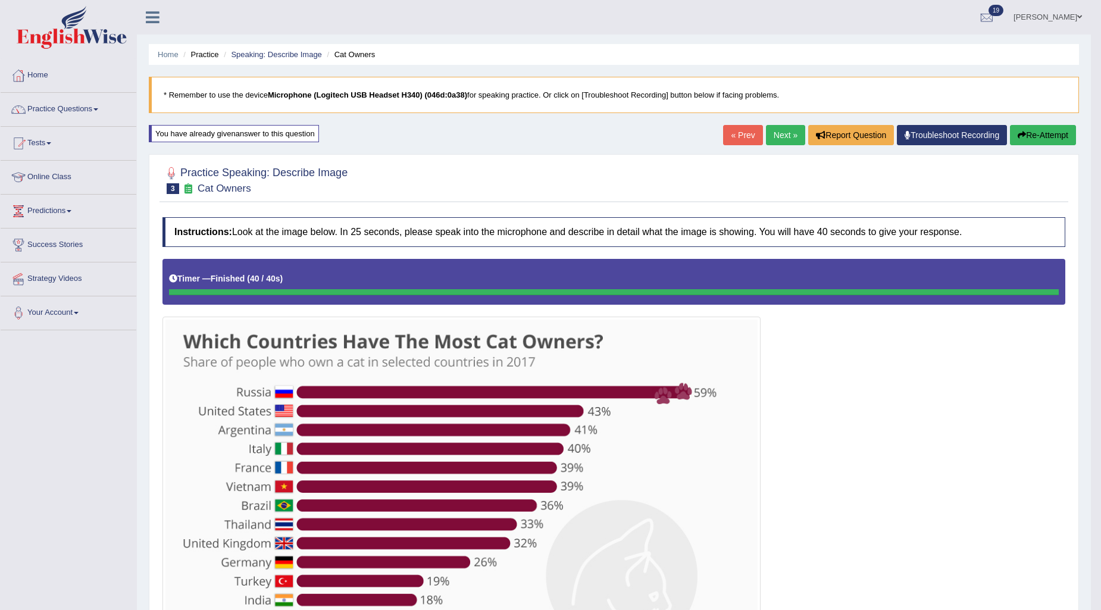
click at [1054, 138] on button "Re-Attempt" at bounding box center [1043, 135] width 66 height 20
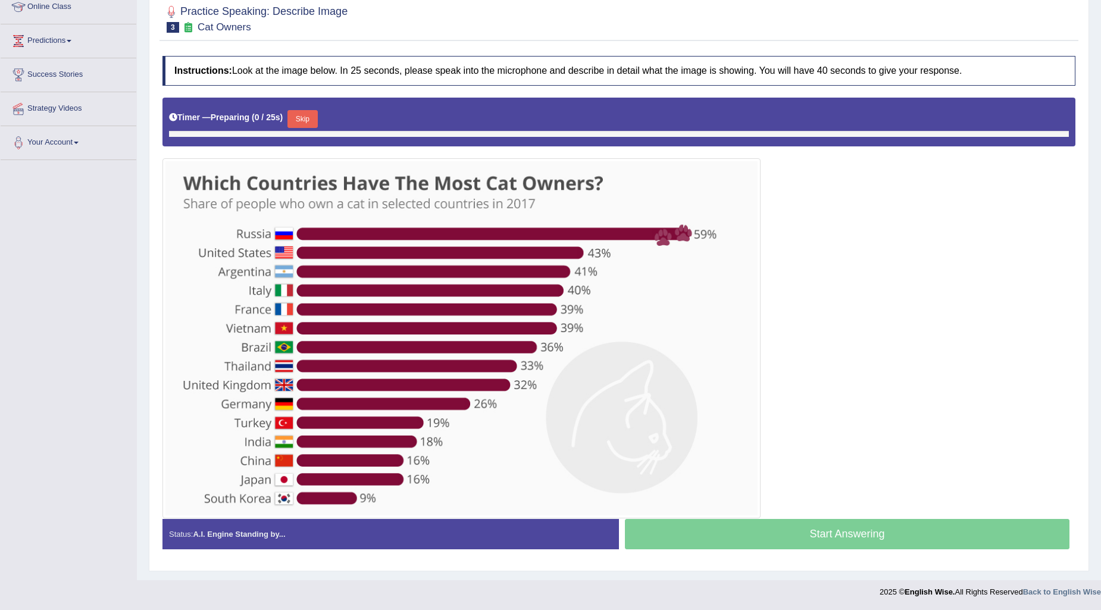
scroll to position [170, 0]
click at [295, 107] on div "Timer — Preparing ( 1 / 25s ) Skip" at bounding box center [619, 119] width 900 height 24
click at [296, 117] on button "Skip" at bounding box center [302, 119] width 30 height 18
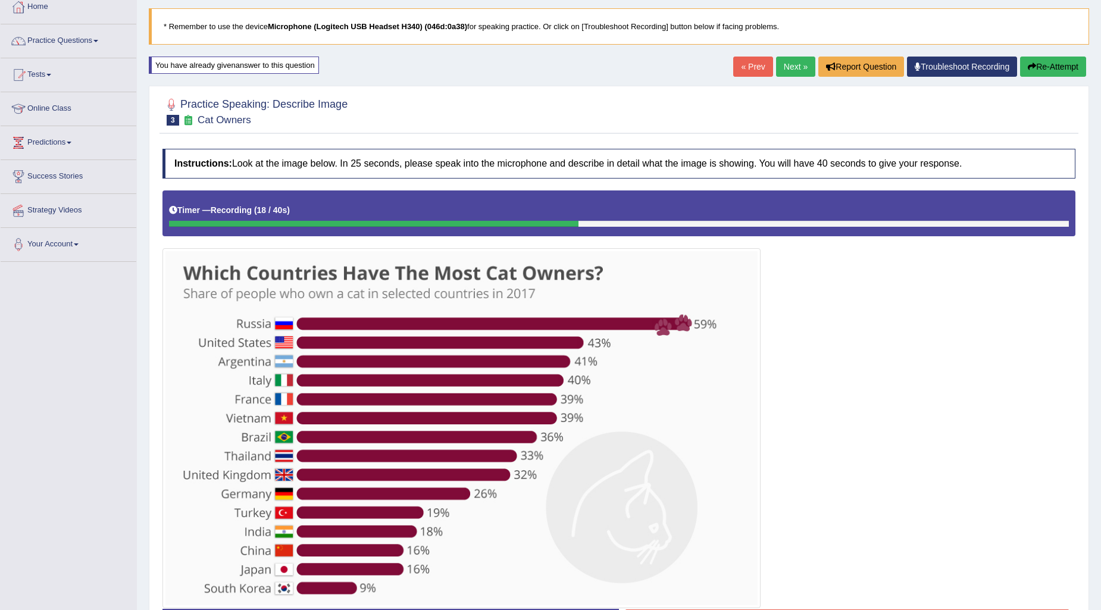
scroll to position [0, 0]
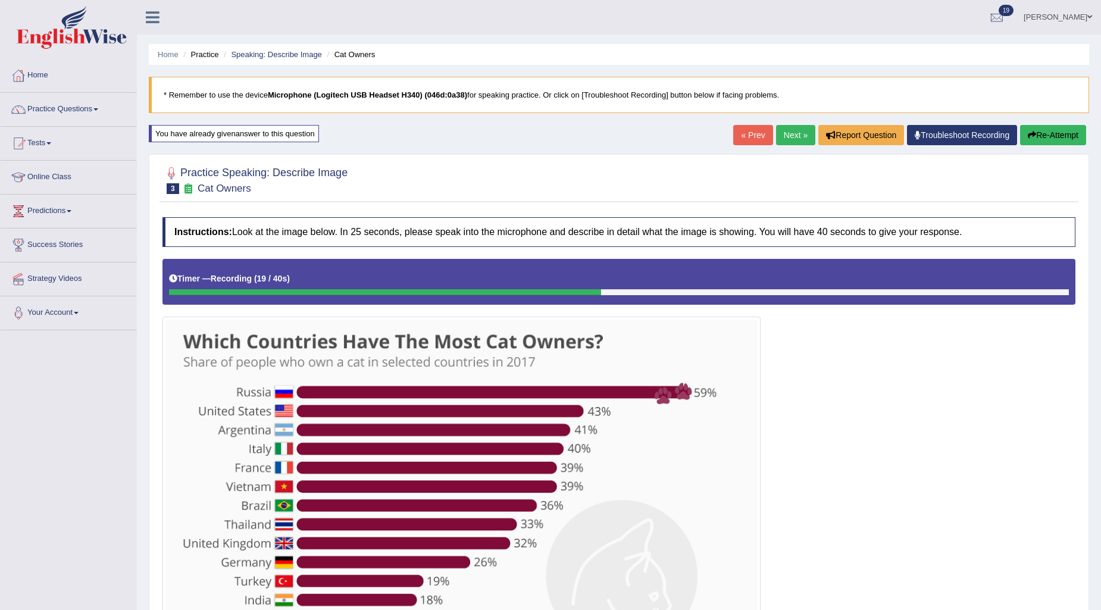
click at [1044, 142] on button "Re-Attempt" at bounding box center [1053, 135] width 66 height 20
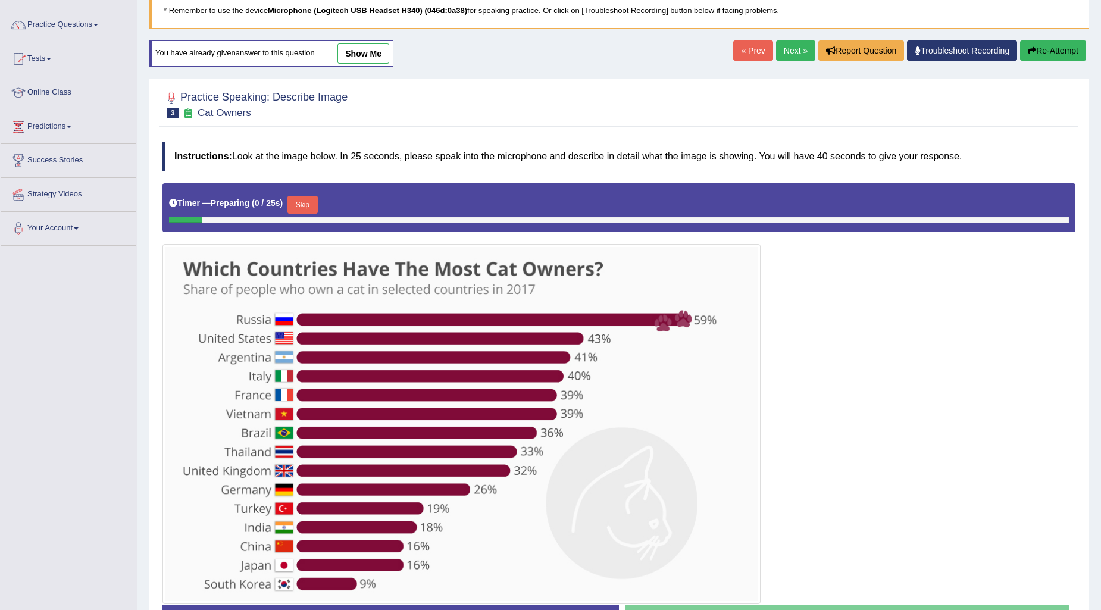
scroll to position [170, 0]
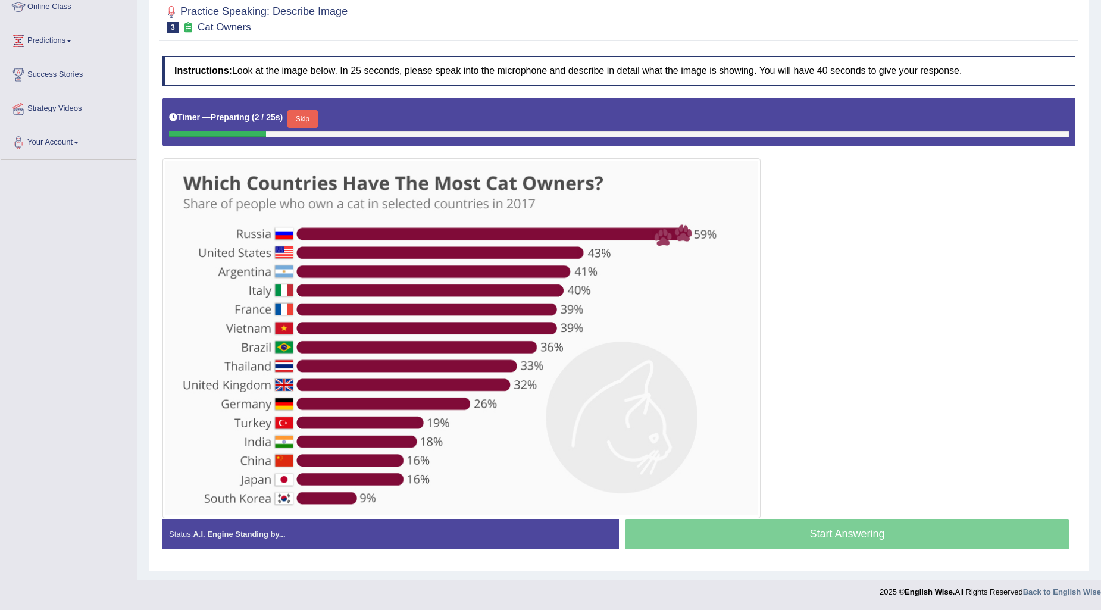
click at [313, 113] on button "Skip" at bounding box center [302, 119] width 30 height 18
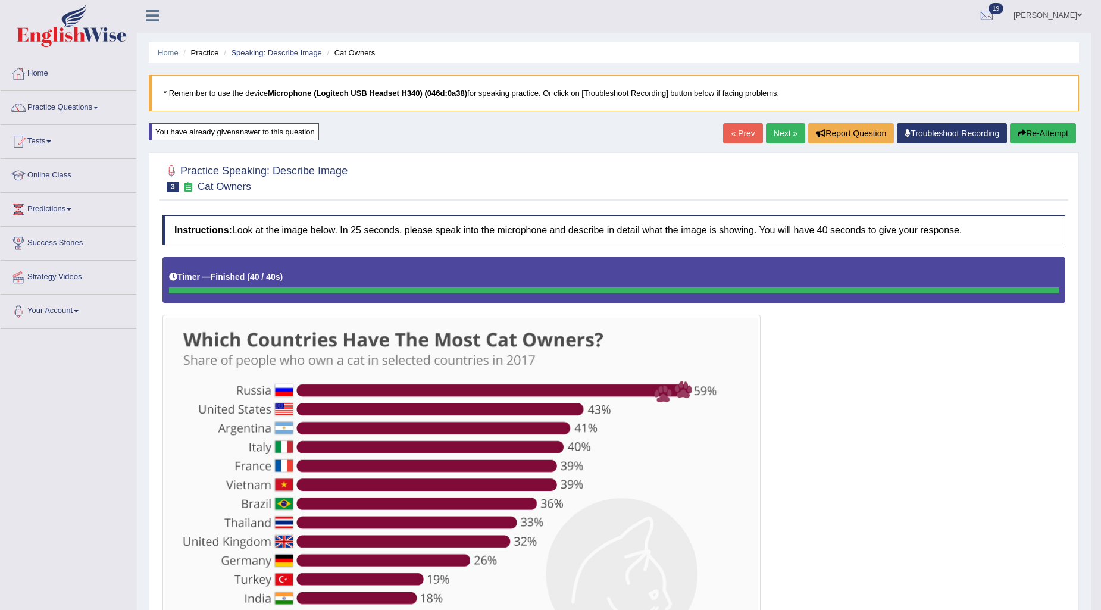
scroll to position [0, 0]
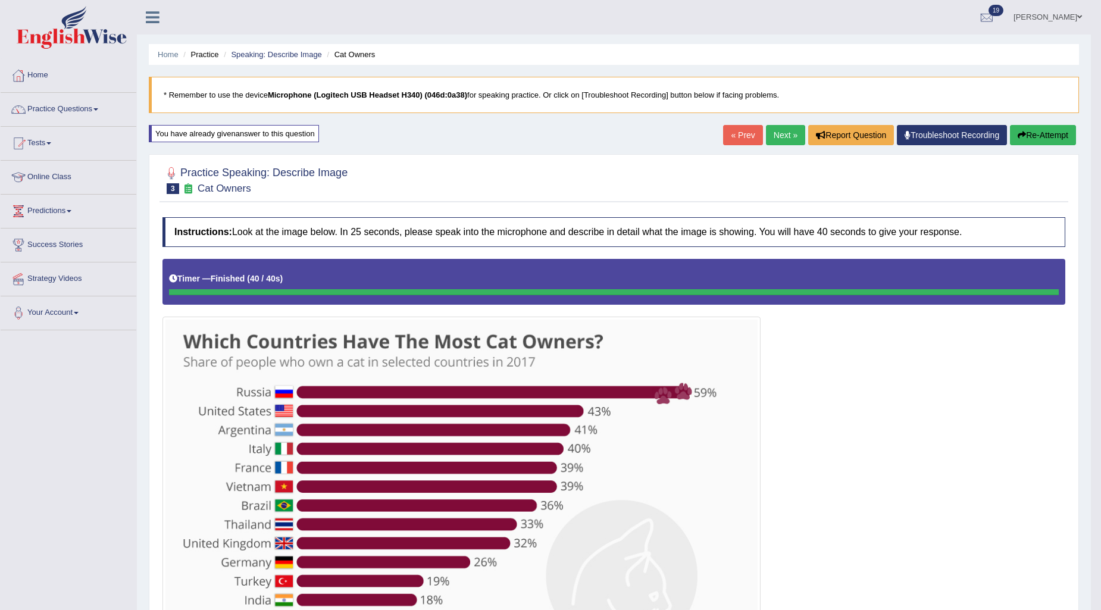
click at [1041, 128] on button "Re-Attempt" at bounding box center [1043, 135] width 66 height 20
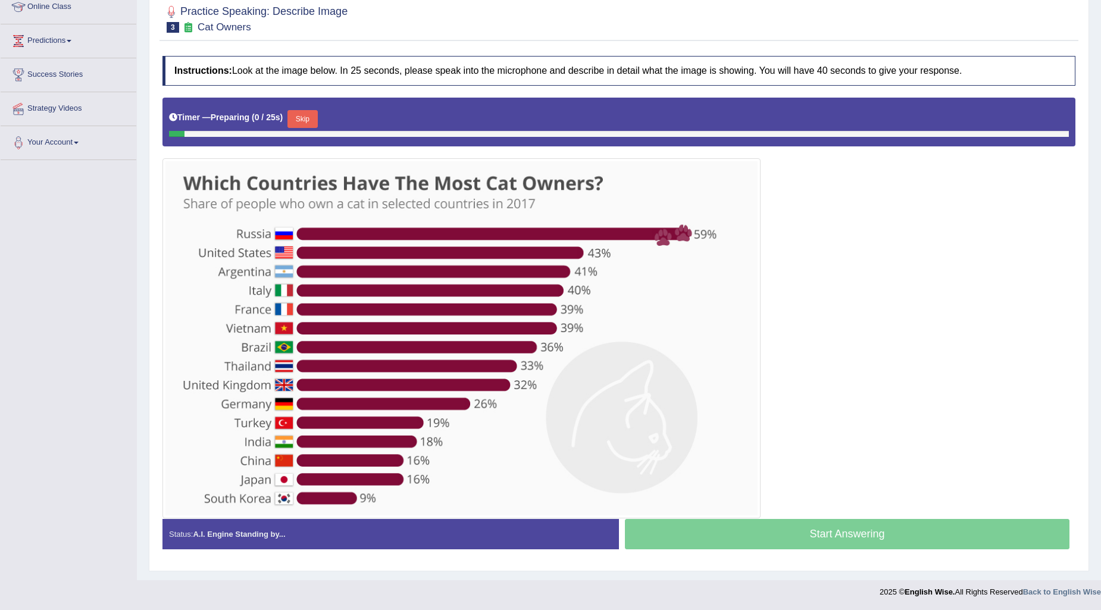
click at [317, 118] on button "Skip" at bounding box center [302, 119] width 30 height 18
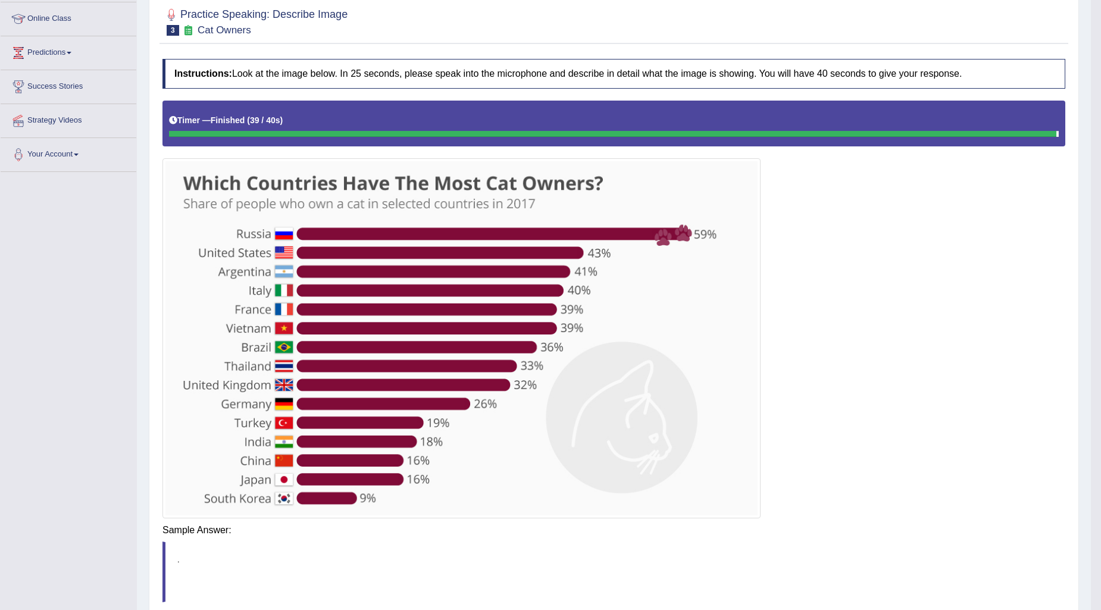
click at [847, 452] on body "Toggle navigation Home Practice Questions Speaking Practice Read Aloud Repeat S…" at bounding box center [550, 147] width 1101 height 610
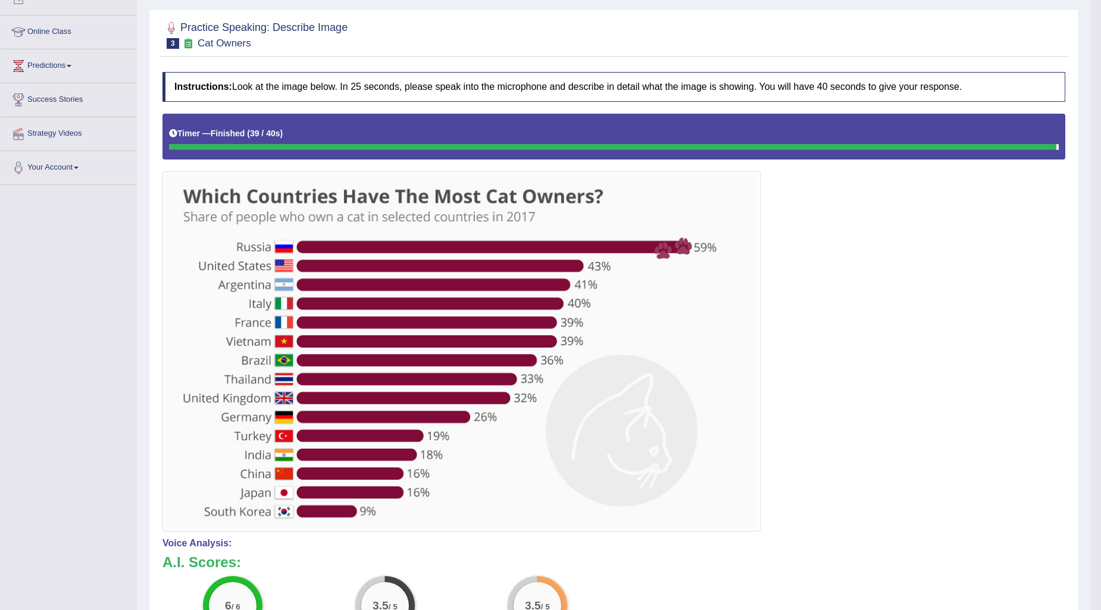
scroll to position [0, 0]
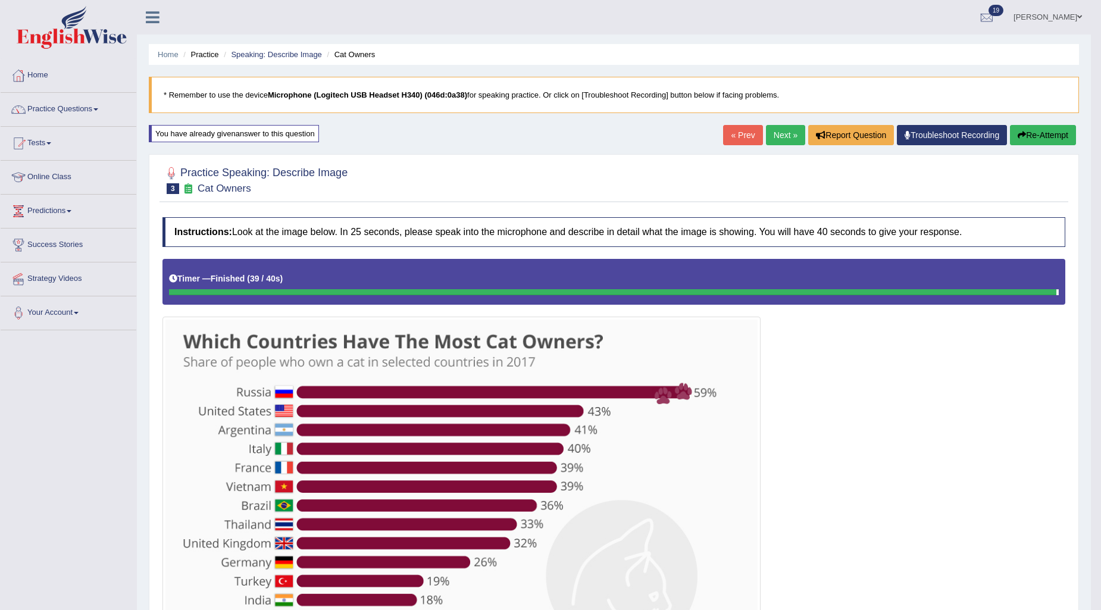
click at [787, 143] on link "Next »" at bounding box center [785, 135] width 39 height 20
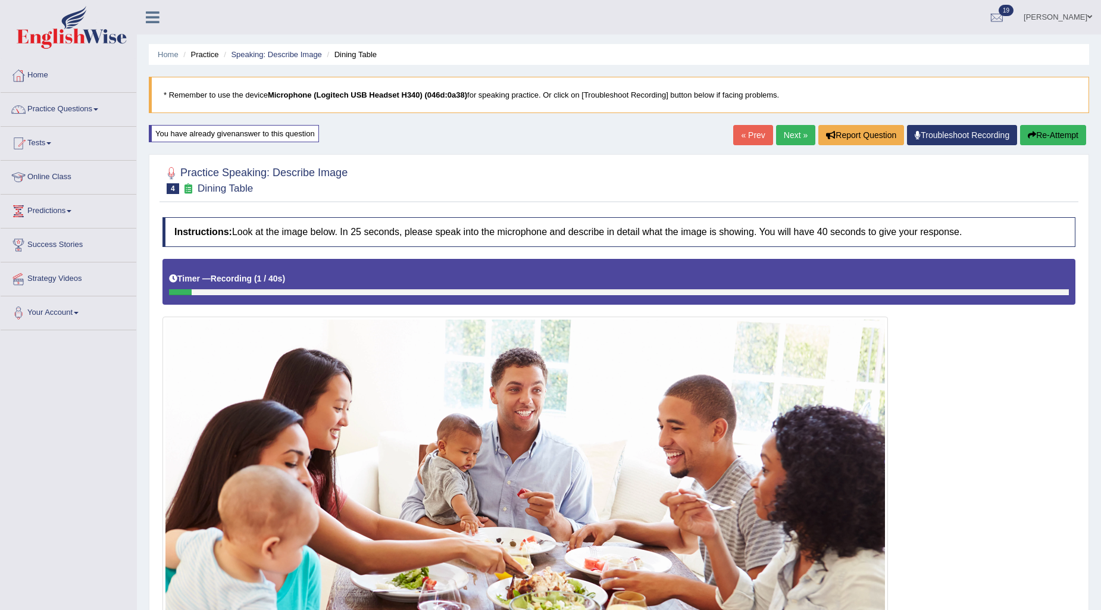
click at [1028, 132] on icon "button" at bounding box center [1032, 135] width 8 height 8
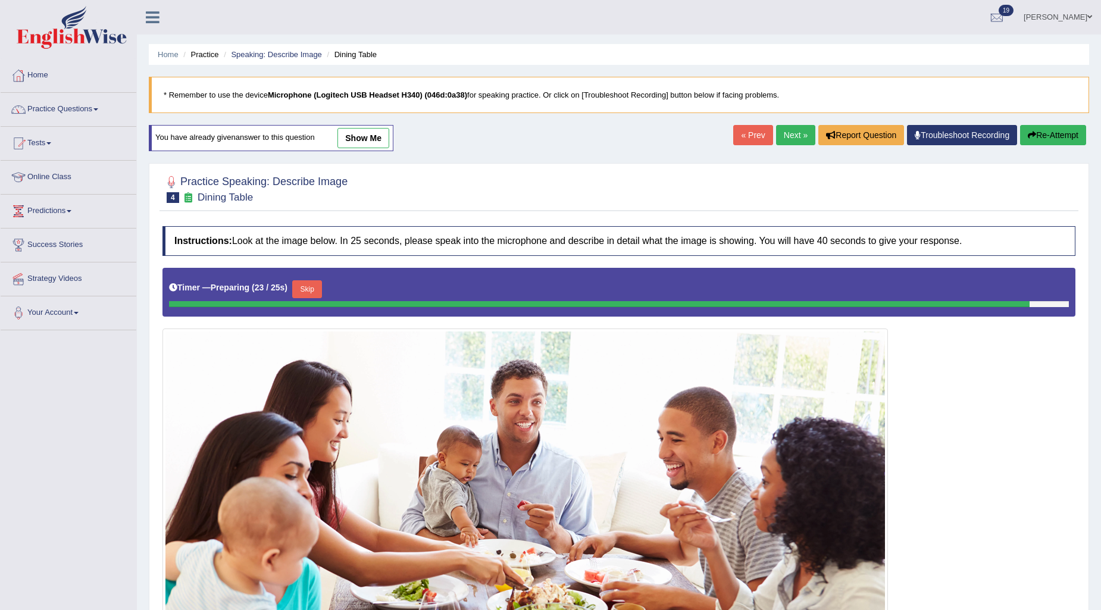
click at [1076, 137] on button "Re-Attempt" at bounding box center [1053, 135] width 66 height 20
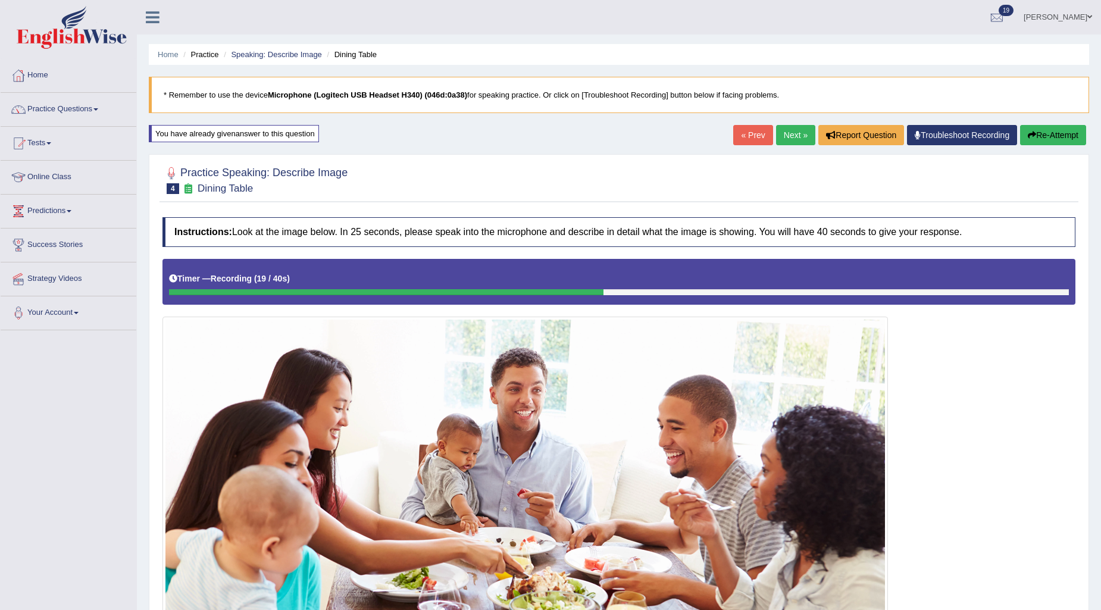
click at [1073, 133] on button "Re-Attempt" at bounding box center [1053, 135] width 66 height 20
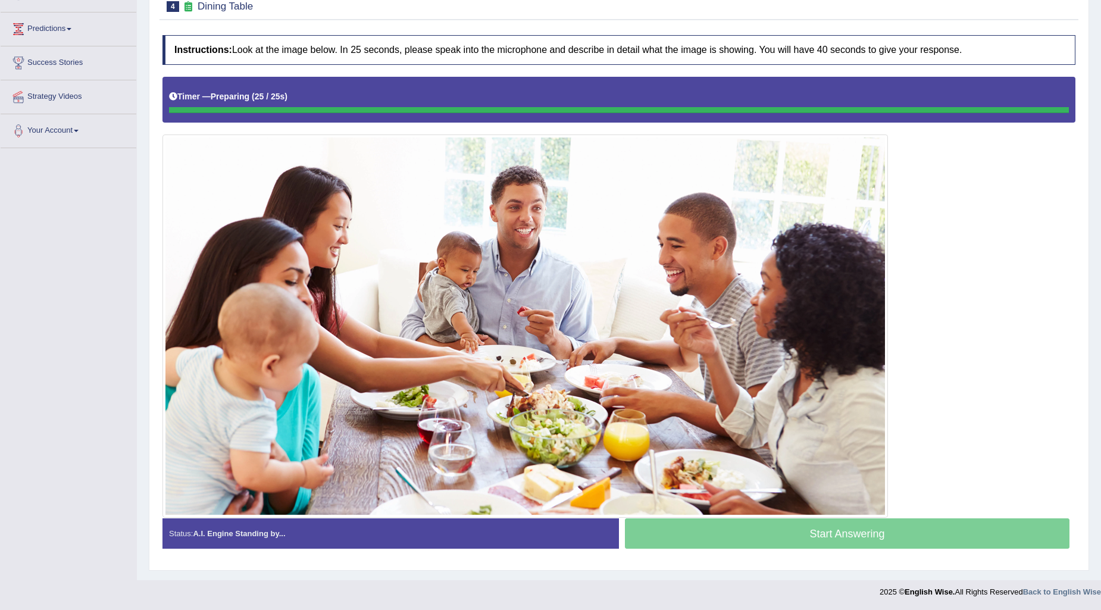
scroll to position [181, 0]
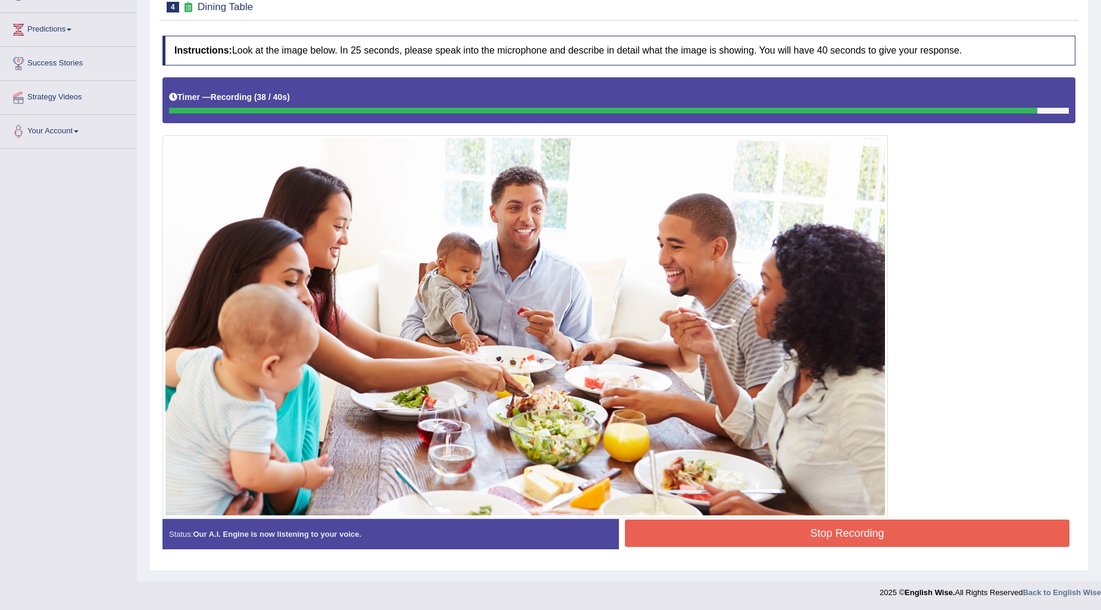
click at [865, 522] on button "Stop Recording" at bounding box center [847, 532] width 444 height 27
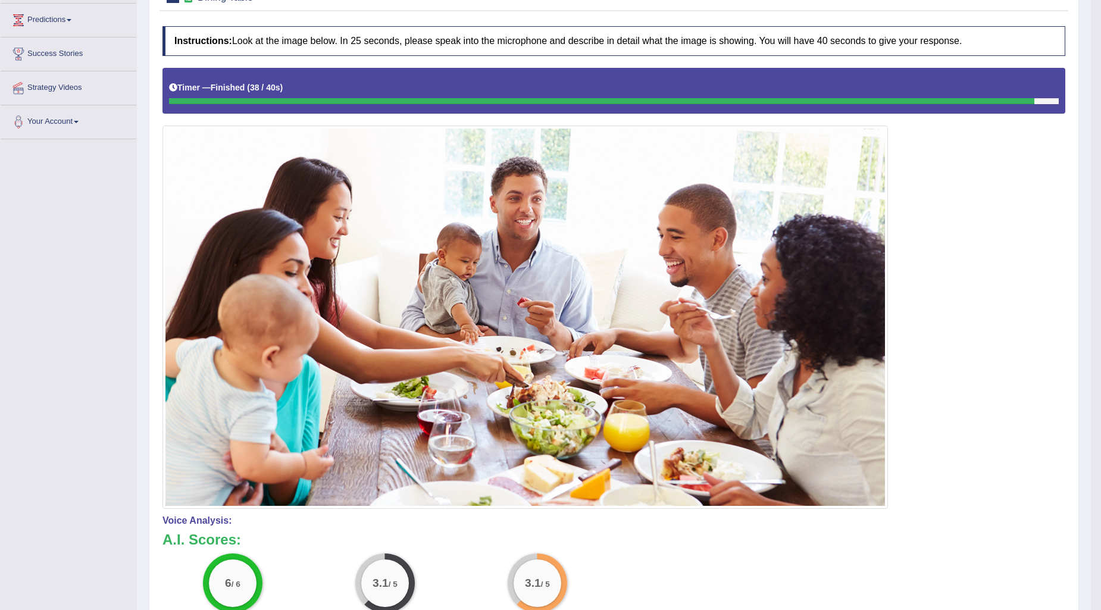
scroll to position [26, 0]
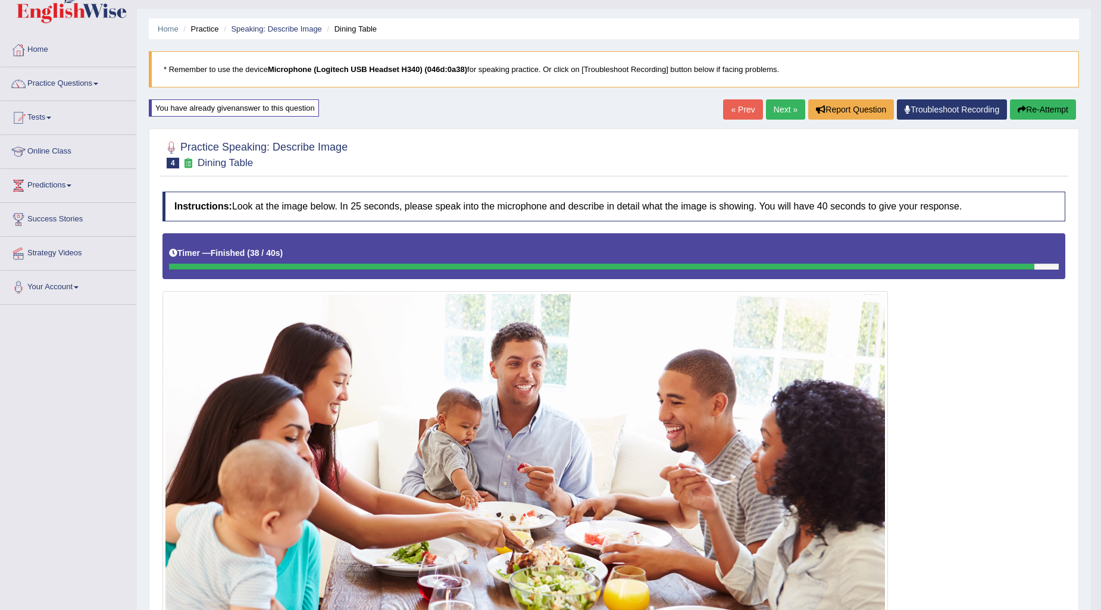
click at [779, 110] on link "Next »" at bounding box center [785, 109] width 39 height 20
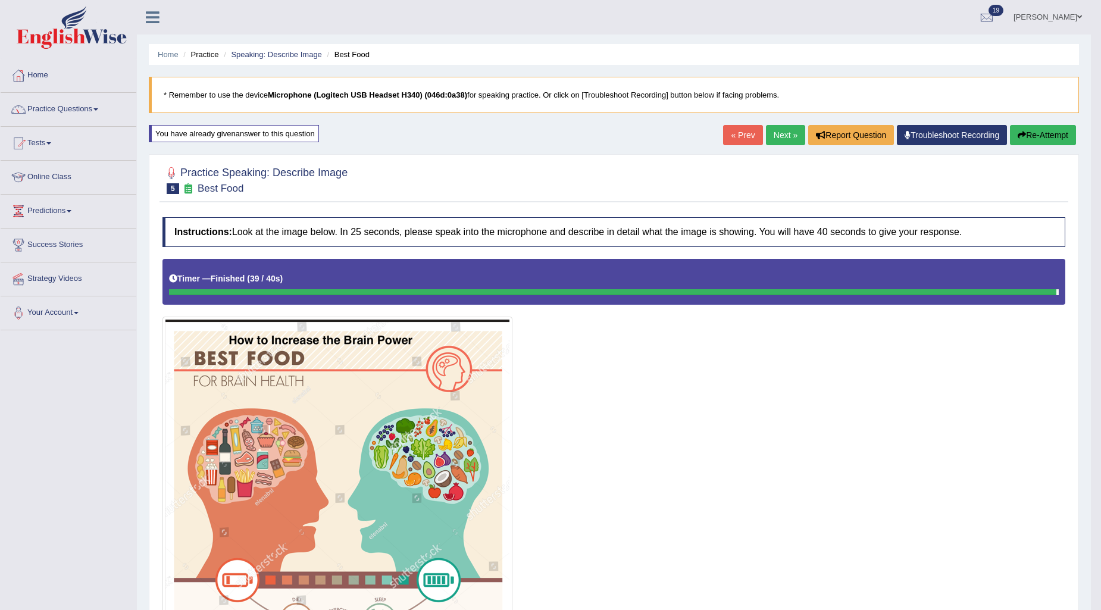
click at [785, 130] on link "Next »" at bounding box center [785, 135] width 39 height 20
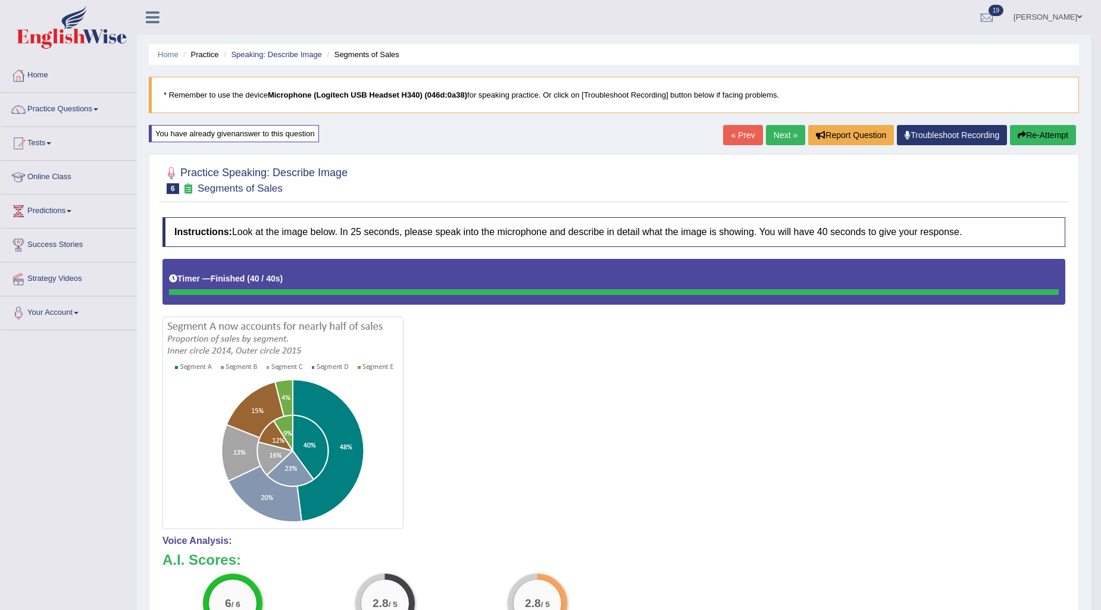
click at [1052, 137] on button "Re-Attempt" at bounding box center [1043, 135] width 66 height 20
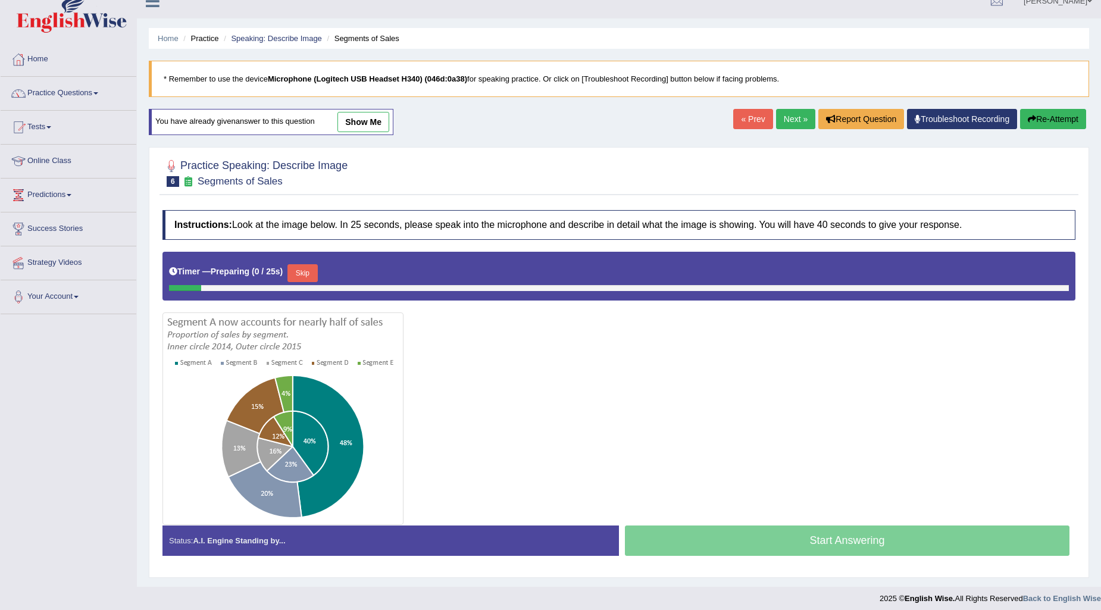
click at [303, 269] on button "Skip" at bounding box center [302, 273] width 30 height 18
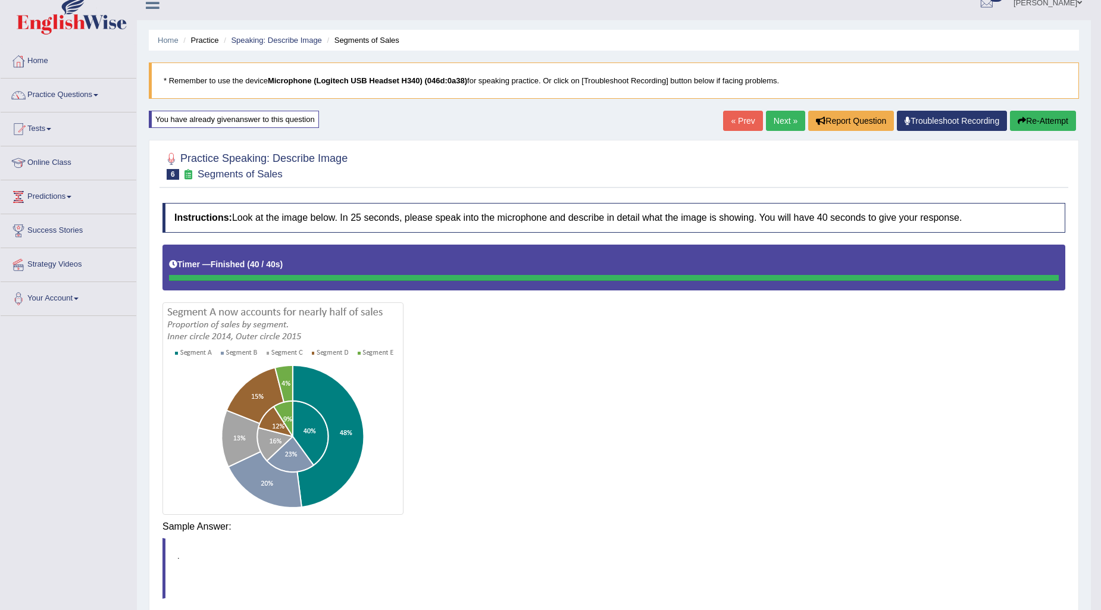
scroll to position [16, 0]
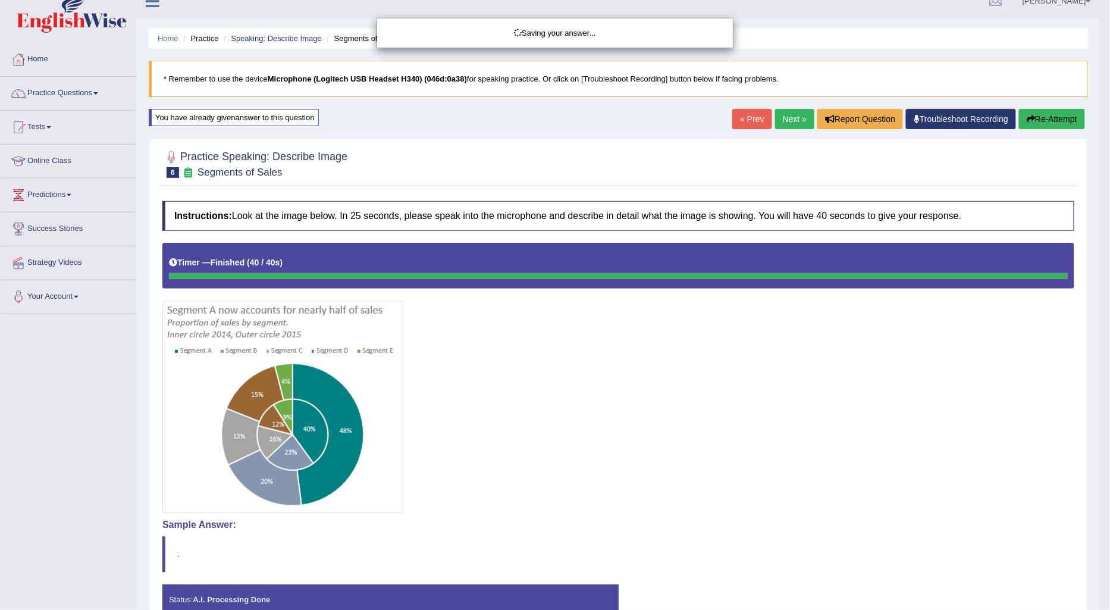
click at [753, 533] on div "Saving your answer..." at bounding box center [555, 305] width 1110 height 610
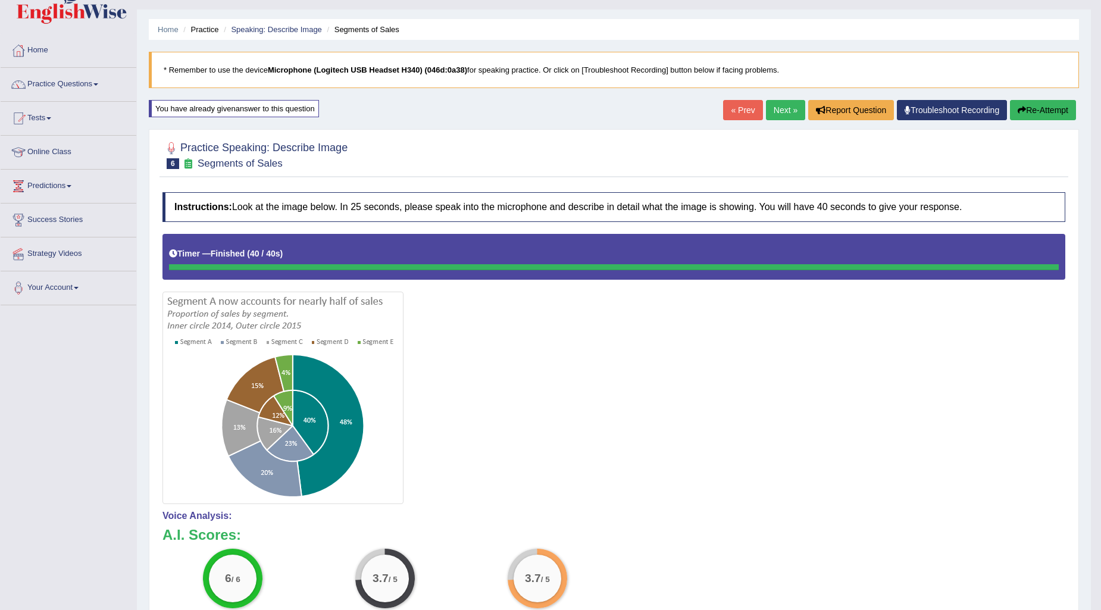
scroll to position [0, 0]
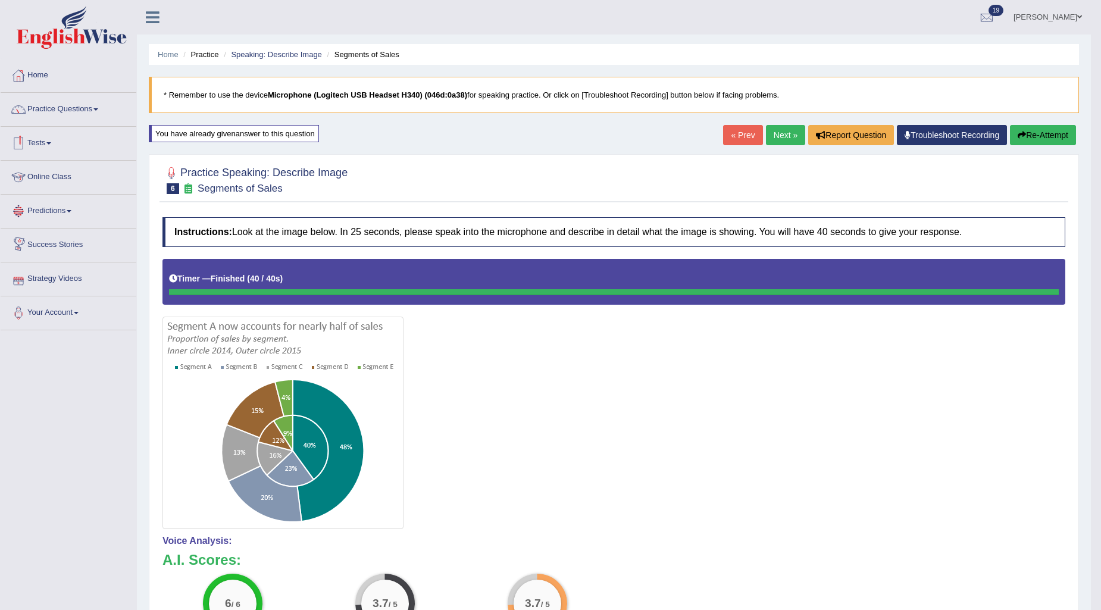
click at [774, 131] on link "Next »" at bounding box center [785, 135] width 39 height 20
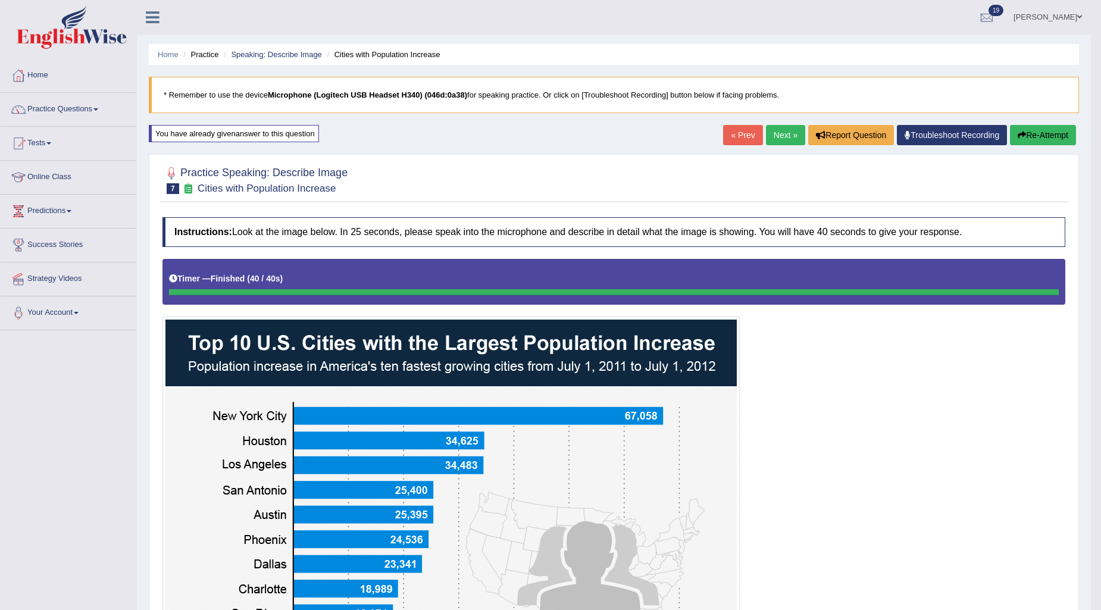
click at [794, 141] on link "Next »" at bounding box center [785, 135] width 39 height 20
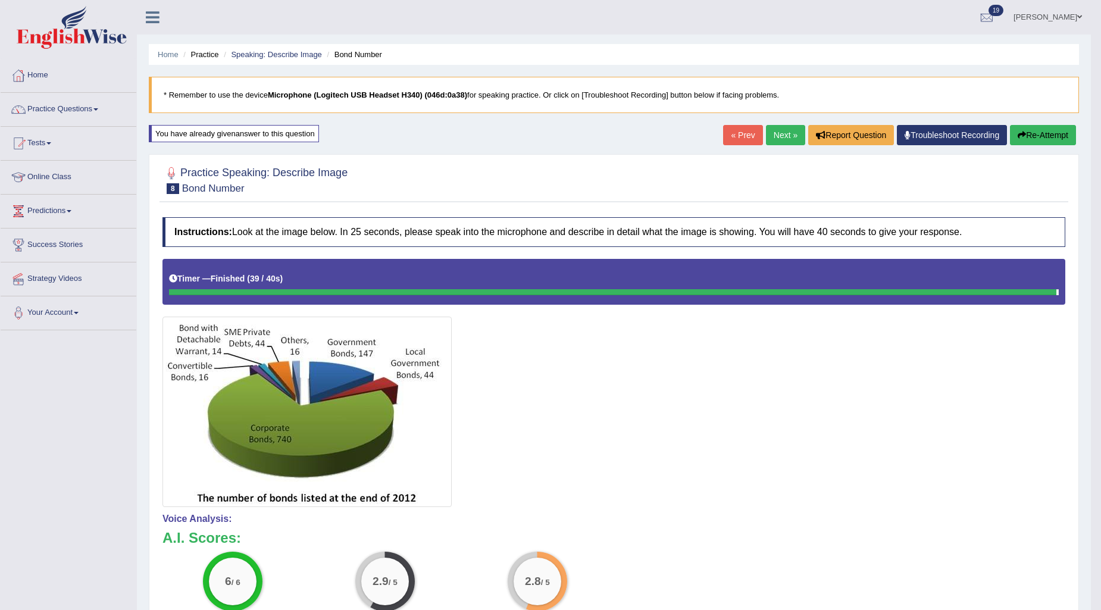
click at [1055, 123] on div "Home Practice Speaking: Describe Image Bond Number * Remember to use the device…" at bounding box center [614, 405] width 954 height 810
click at [1054, 136] on button "Re-Attempt" at bounding box center [1043, 135] width 66 height 20
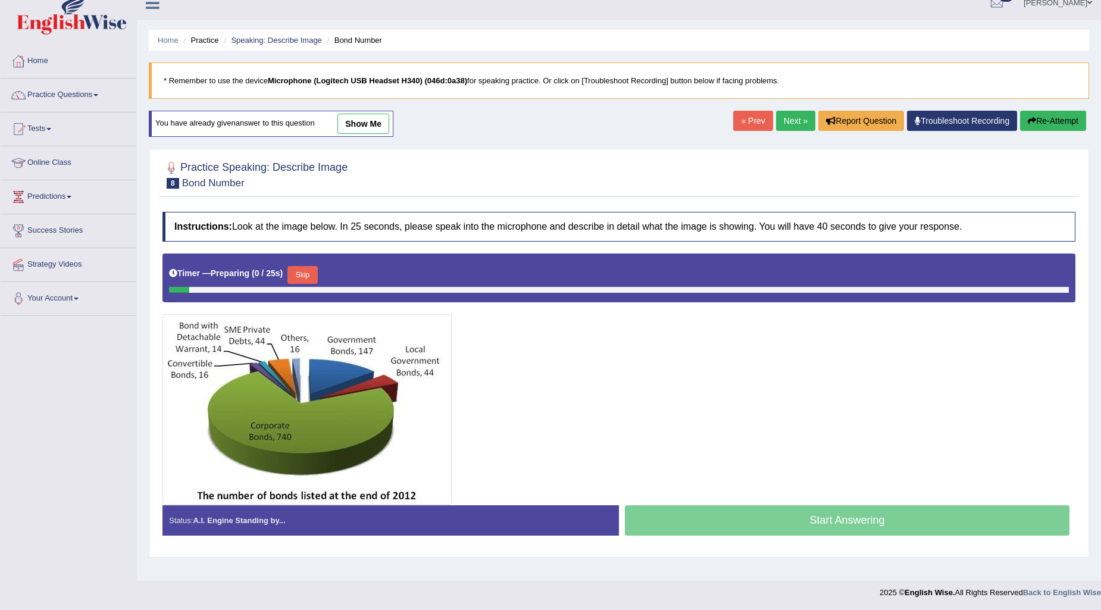
click at [306, 268] on button "Skip" at bounding box center [302, 275] width 30 height 18
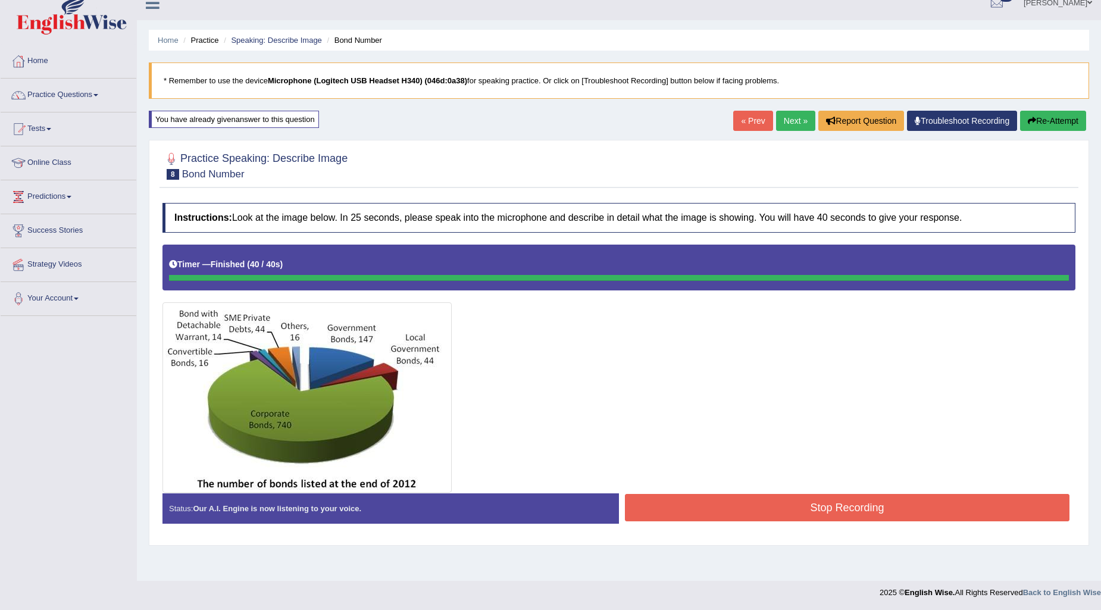
click at [722, 513] on div "Instructions: Look at the image below. In 25 seconds, please speak into the mic…" at bounding box center [618, 368] width 919 height 342
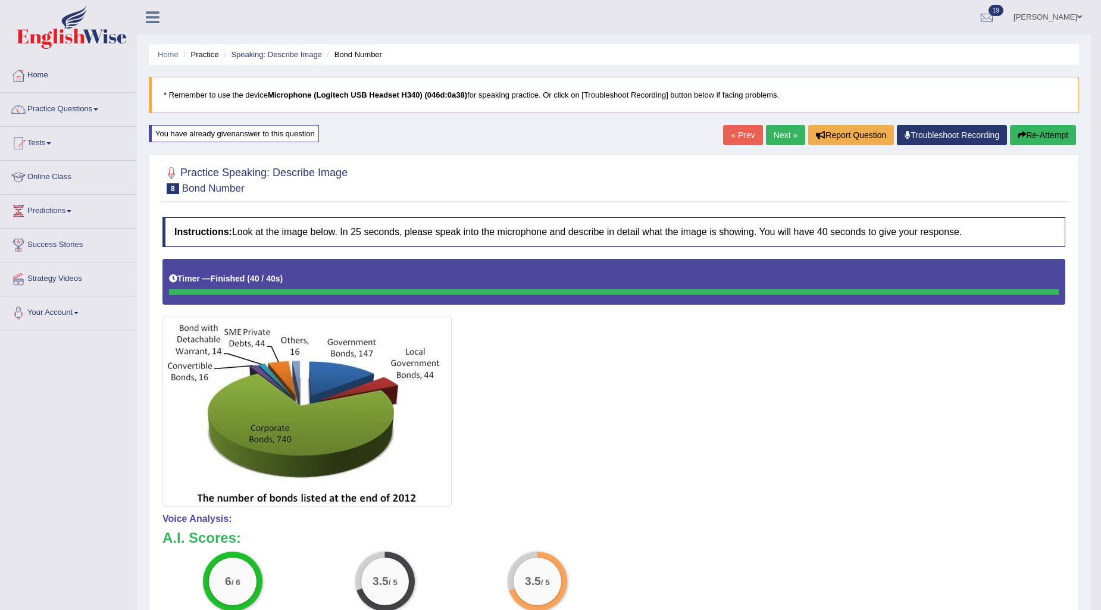
click at [1048, 149] on div "Home Practice Speaking: Describe Image Bond Number * Remember to use the device…" at bounding box center [614, 405] width 954 height 810
click at [1047, 139] on button "Re-Attempt" at bounding box center [1043, 135] width 66 height 20
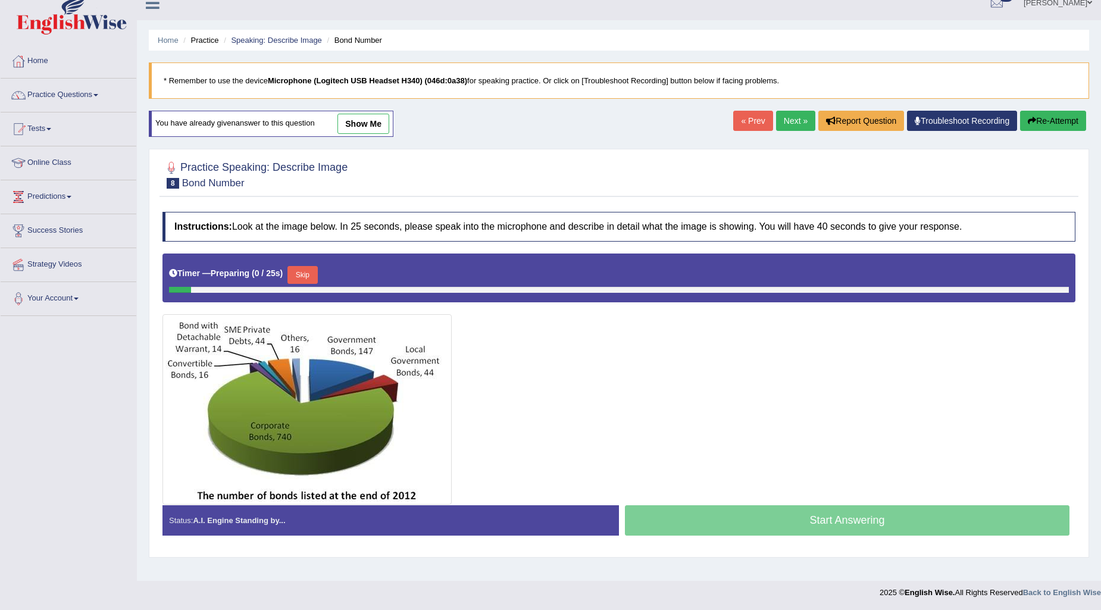
click at [300, 274] on button "Skip" at bounding box center [302, 275] width 30 height 18
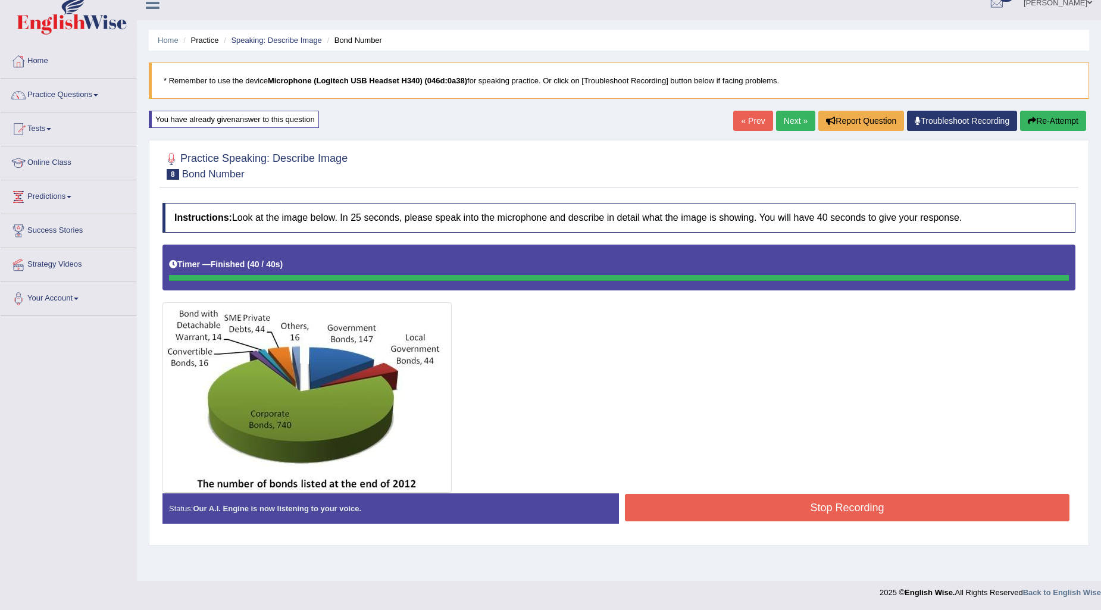
click at [665, 506] on div "Instructions: Look at the image below. In 25 seconds, please speak into the mic…" at bounding box center [618, 368] width 919 height 342
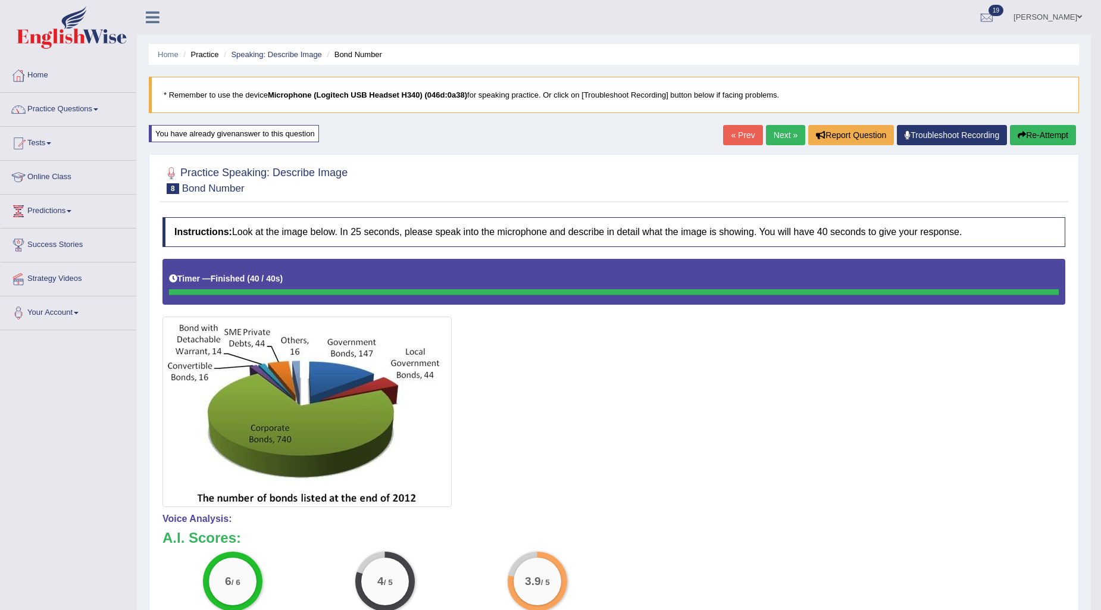
click at [784, 139] on link "Next »" at bounding box center [785, 135] width 39 height 20
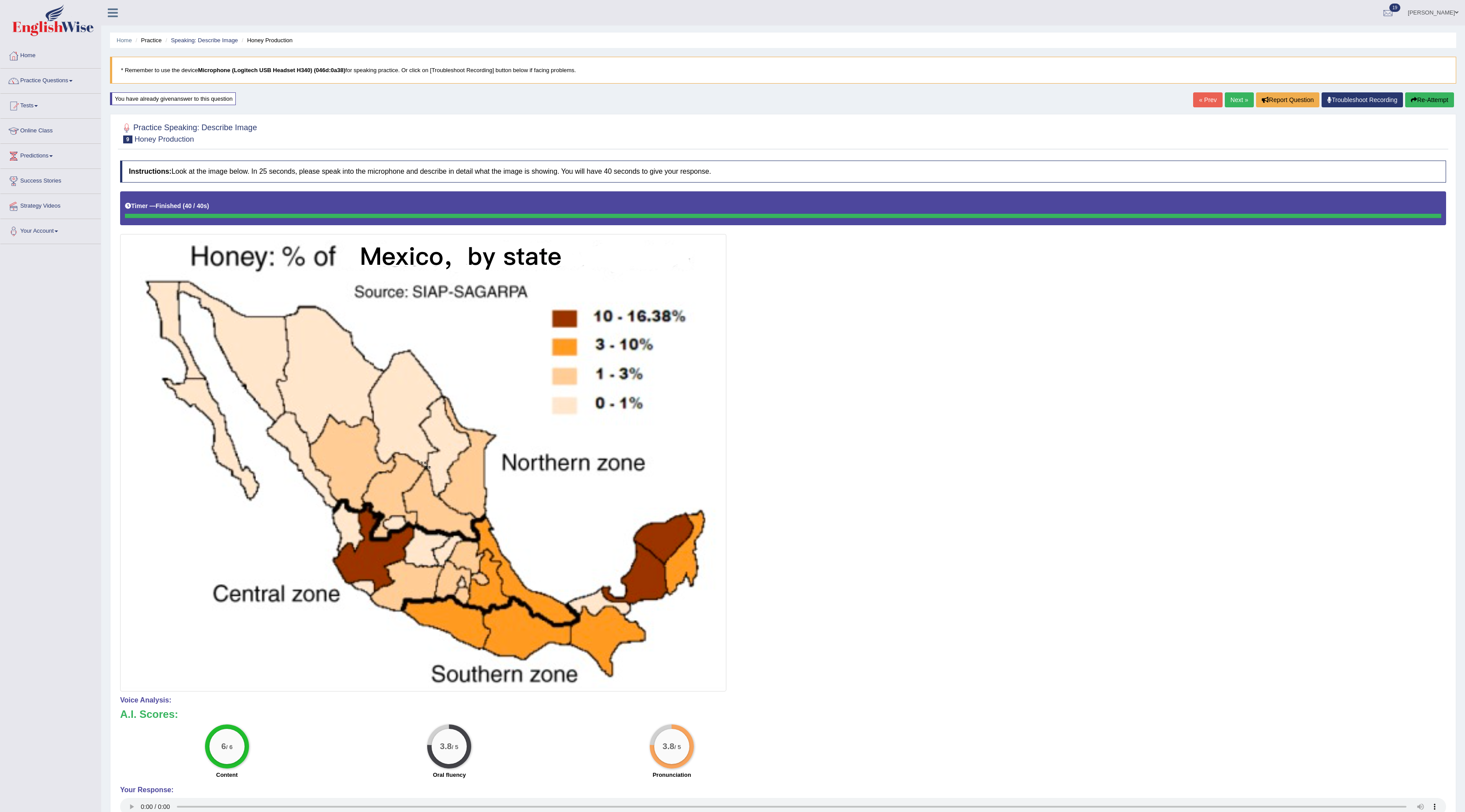
click at [813, 102] on link "Next »" at bounding box center [1239, 100] width 29 height 15
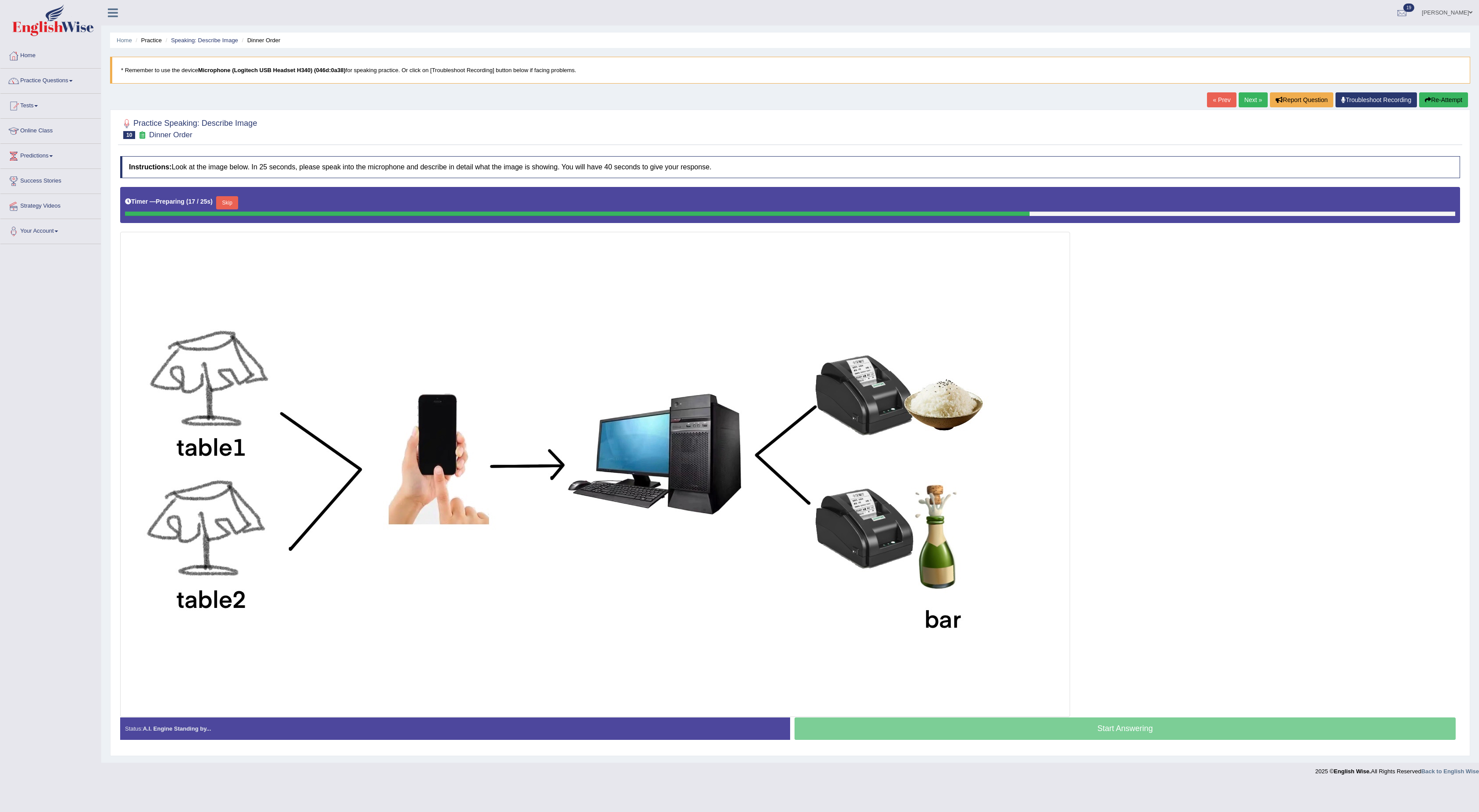
click at [232, 195] on div "Timer — Preparing ( 17 / 25s ) Skip" at bounding box center [789, 205] width 1340 height 36
click at [238, 209] on button "Skip" at bounding box center [227, 203] width 22 height 13
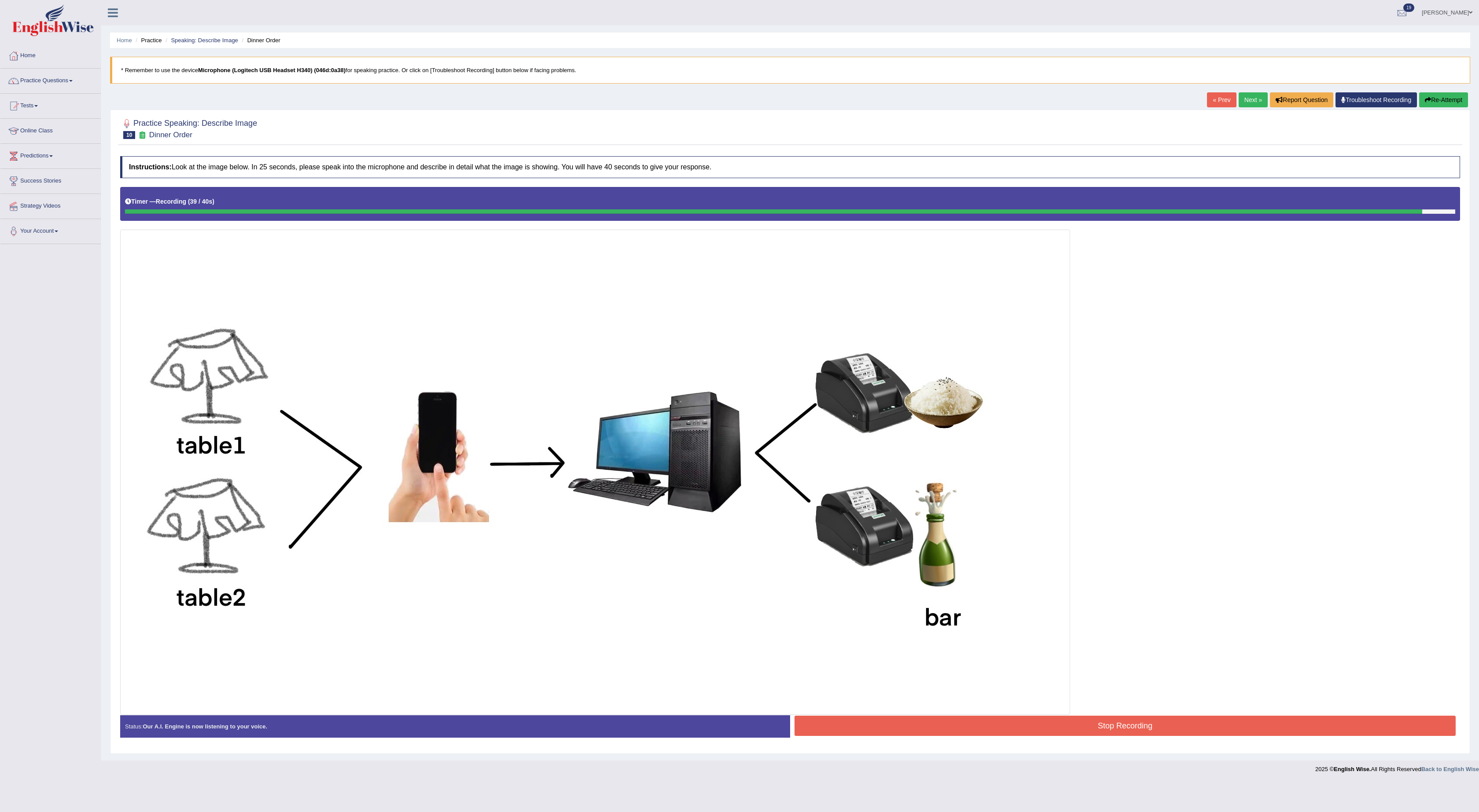
click at [1152, 727] on button "Stop Recording" at bounding box center [1125, 725] width 661 height 20
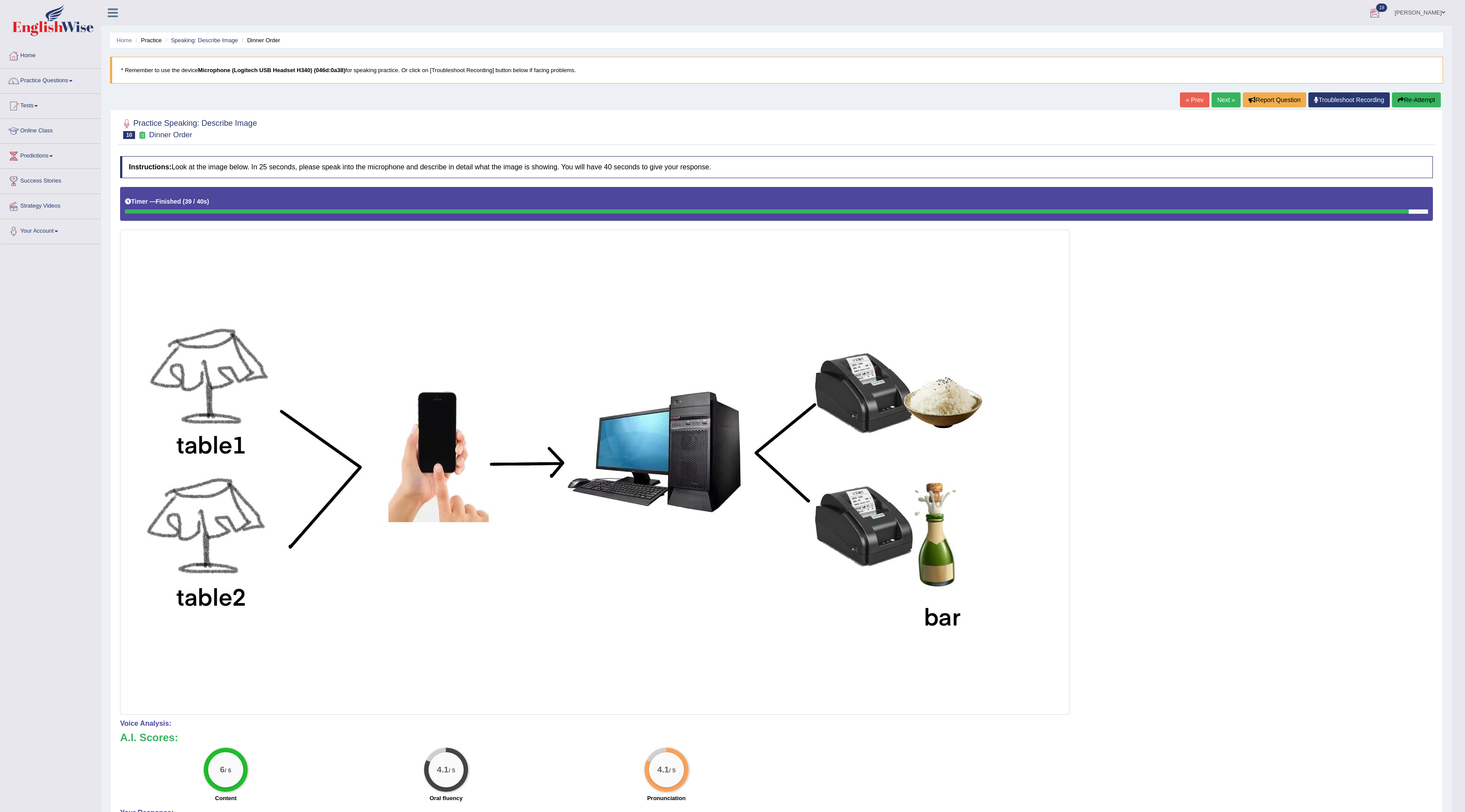
click at [1213, 101] on link "Next »" at bounding box center [1226, 100] width 29 height 15
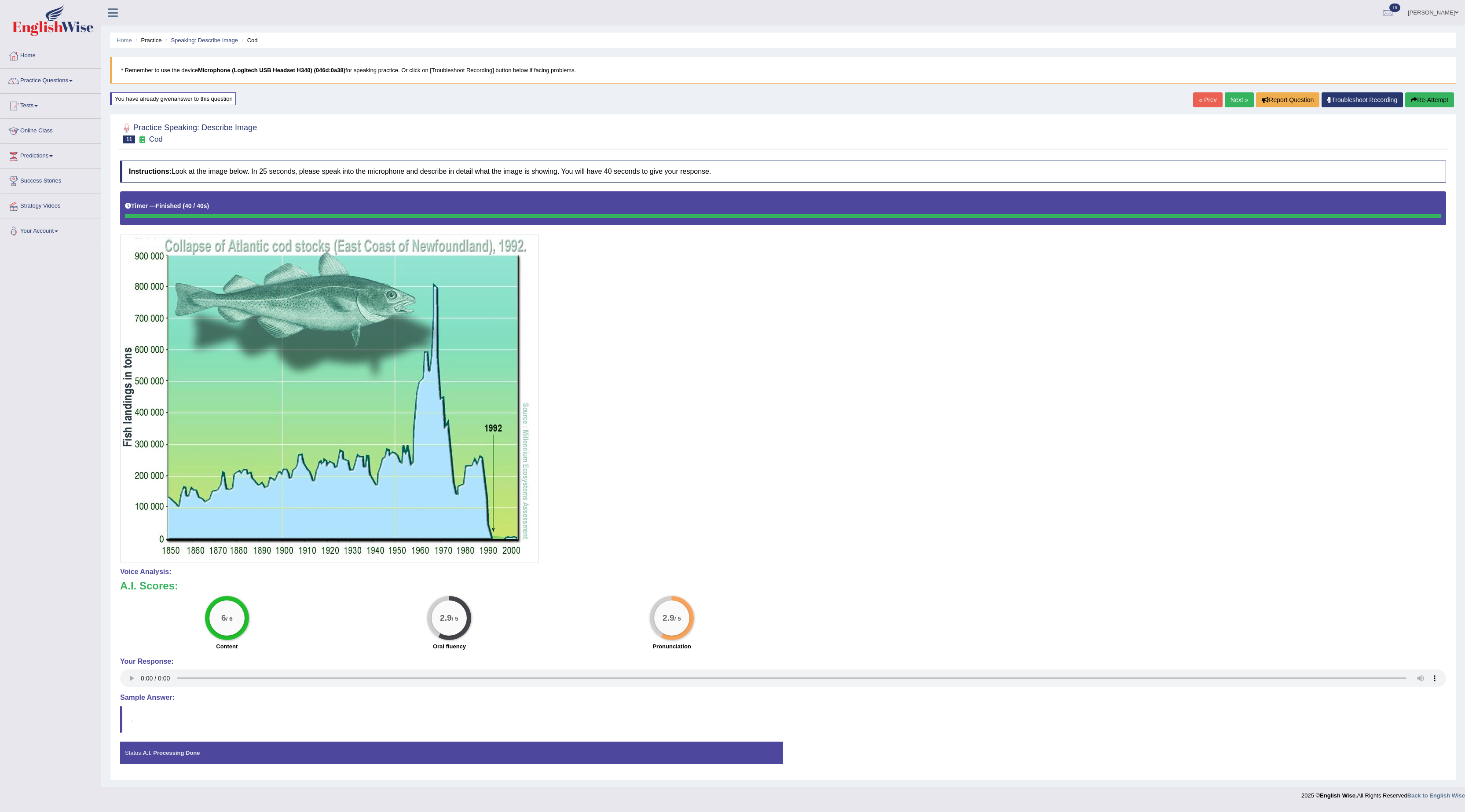
click at [1432, 94] on button "Re-Attempt" at bounding box center [1430, 100] width 49 height 15
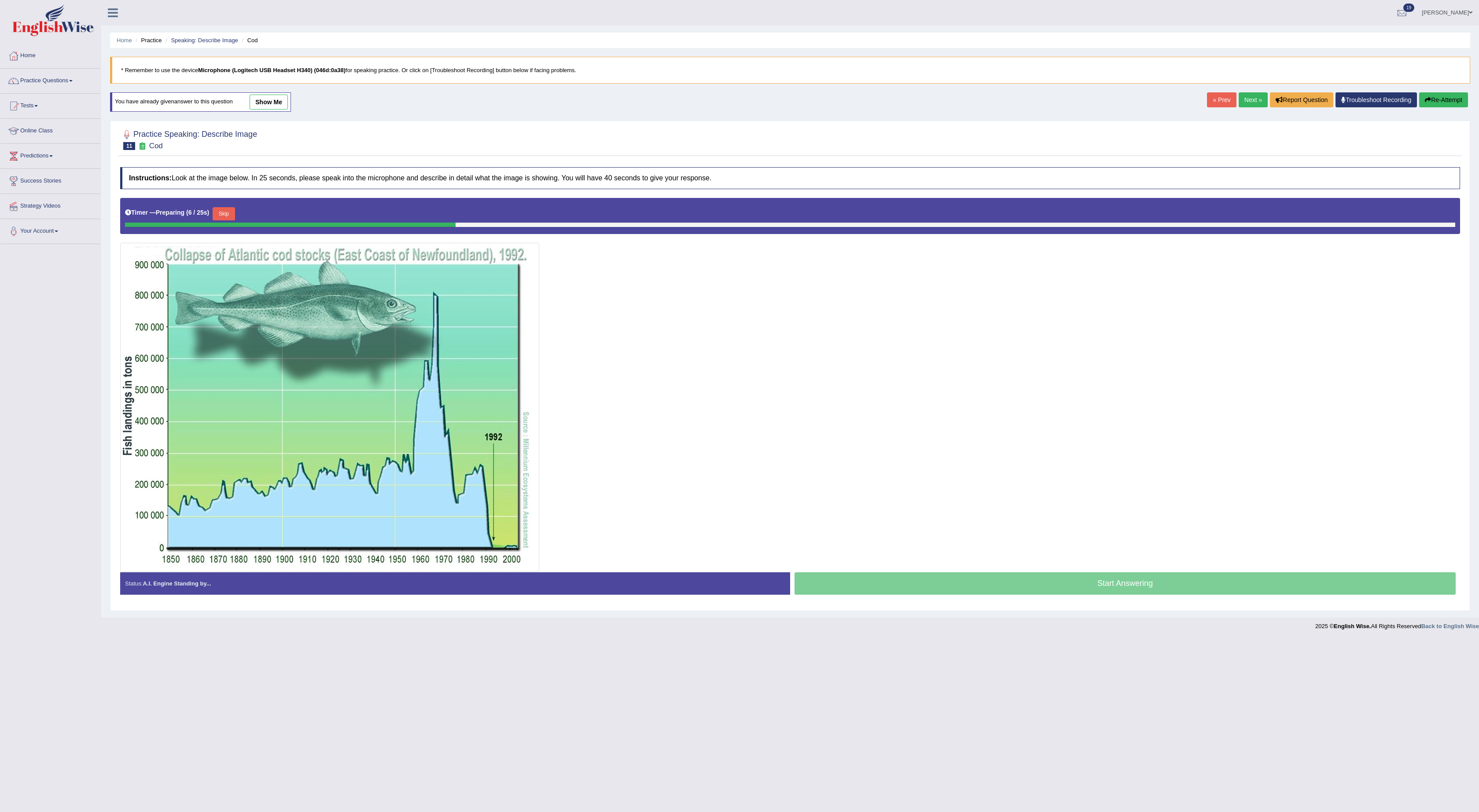
click at [228, 217] on button "Skip" at bounding box center [223, 214] width 22 height 13
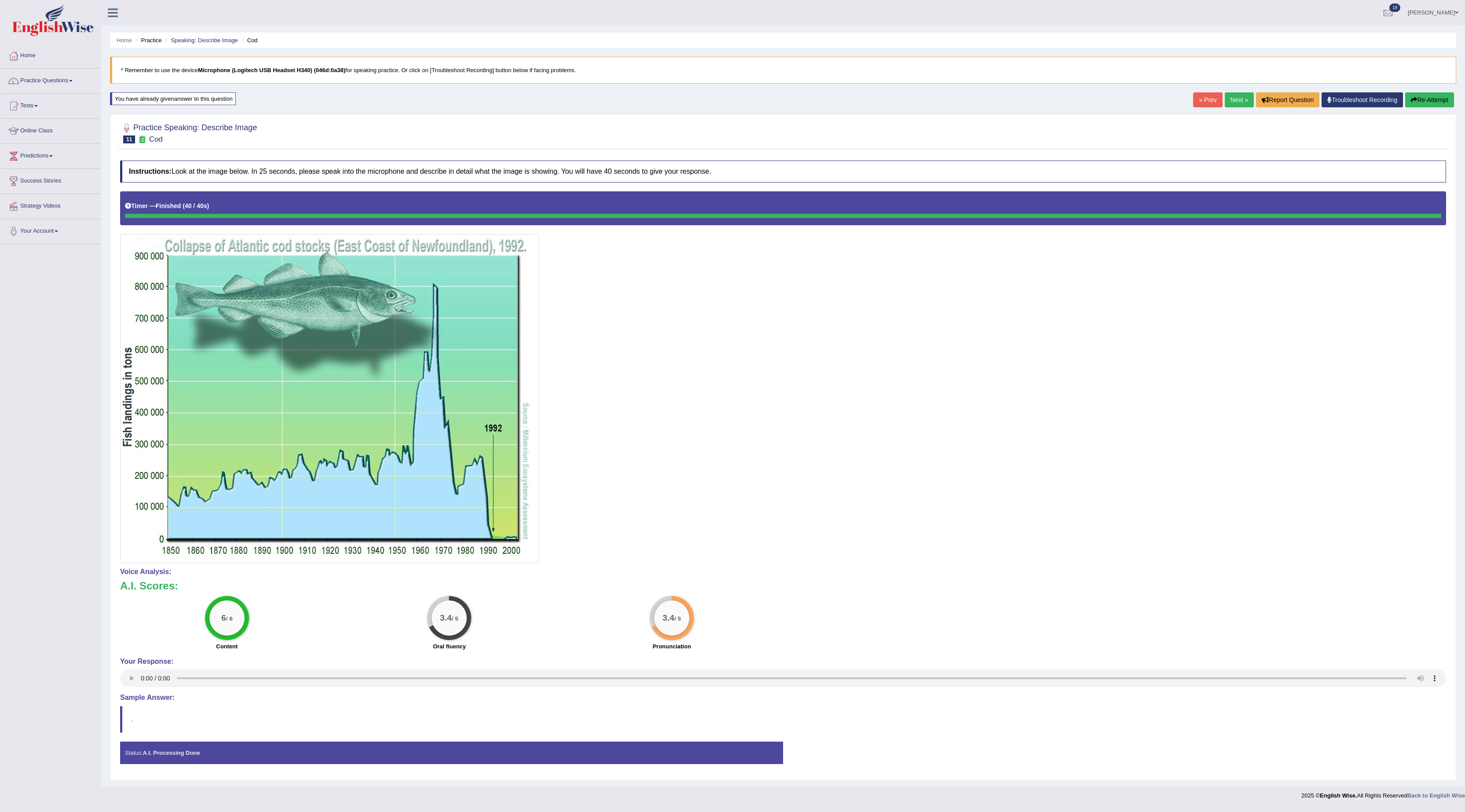
click at [1227, 104] on link "Next »" at bounding box center [1239, 100] width 29 height 15
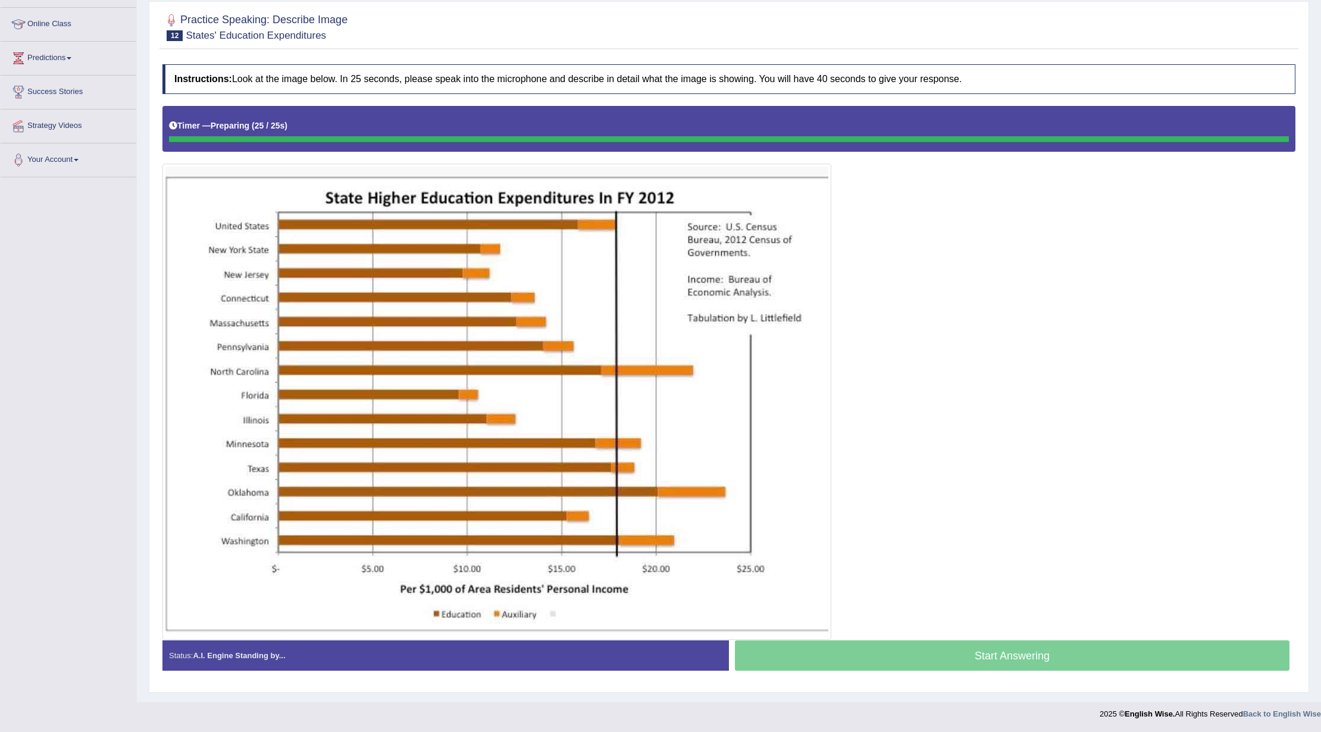
scroll to position [155, 0]
click at [320, 125] on div "Timer — Preparing ( 25 / 25s )" at bounding box center [729, 125] width 1120 height 21
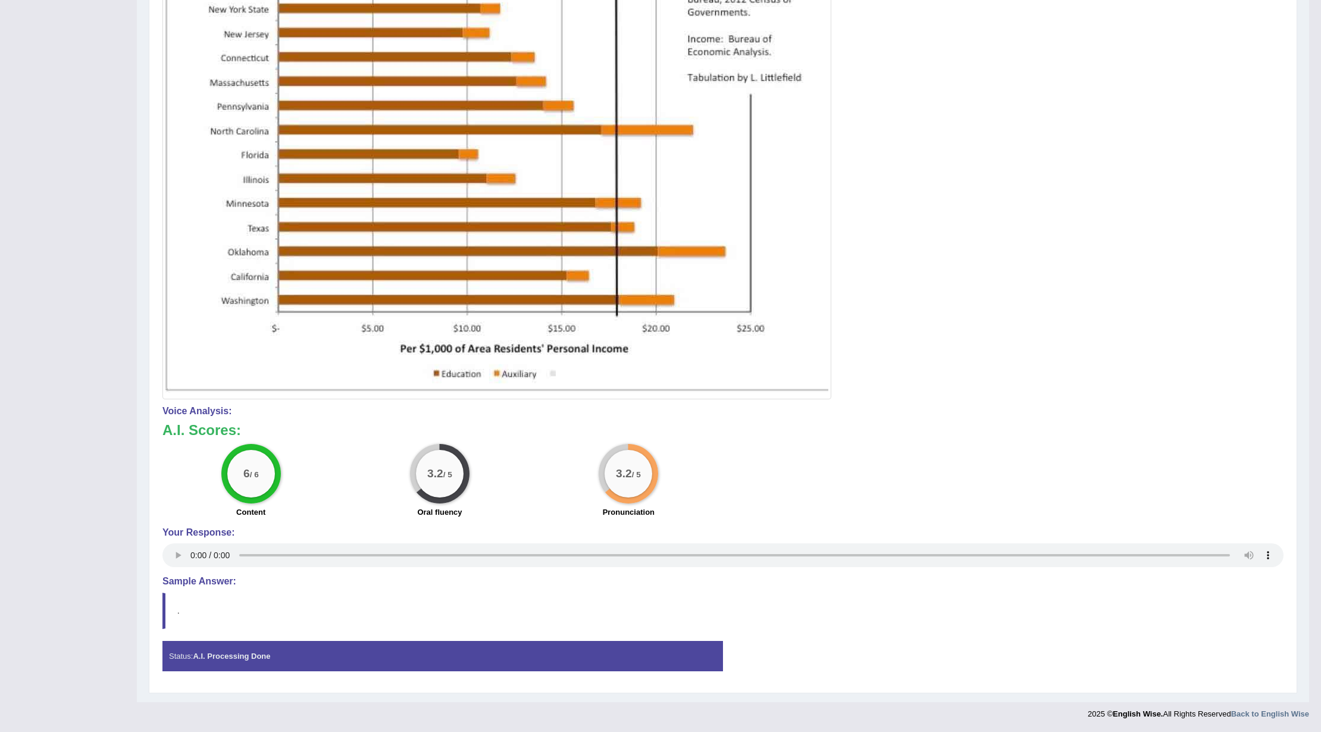
scroll to position [0, 0]
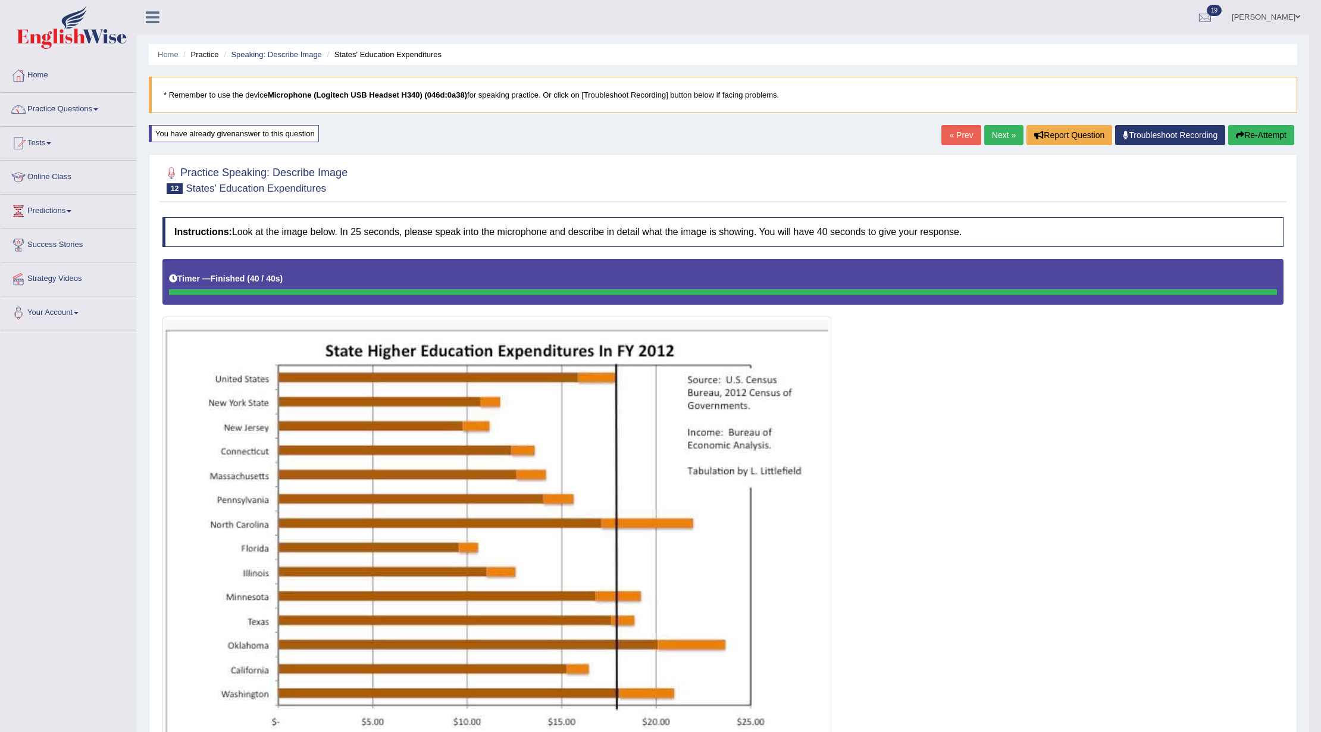
click at [1257, 146] on div "« Prev Next » Report Question Troubleshoot Recording Re-Attempt" at bounding box center [1119, 136] width 356 height 23
click at [1257, 132] on button "Re-Attempt" at bounding box center [1261, 135] width 66 height 20
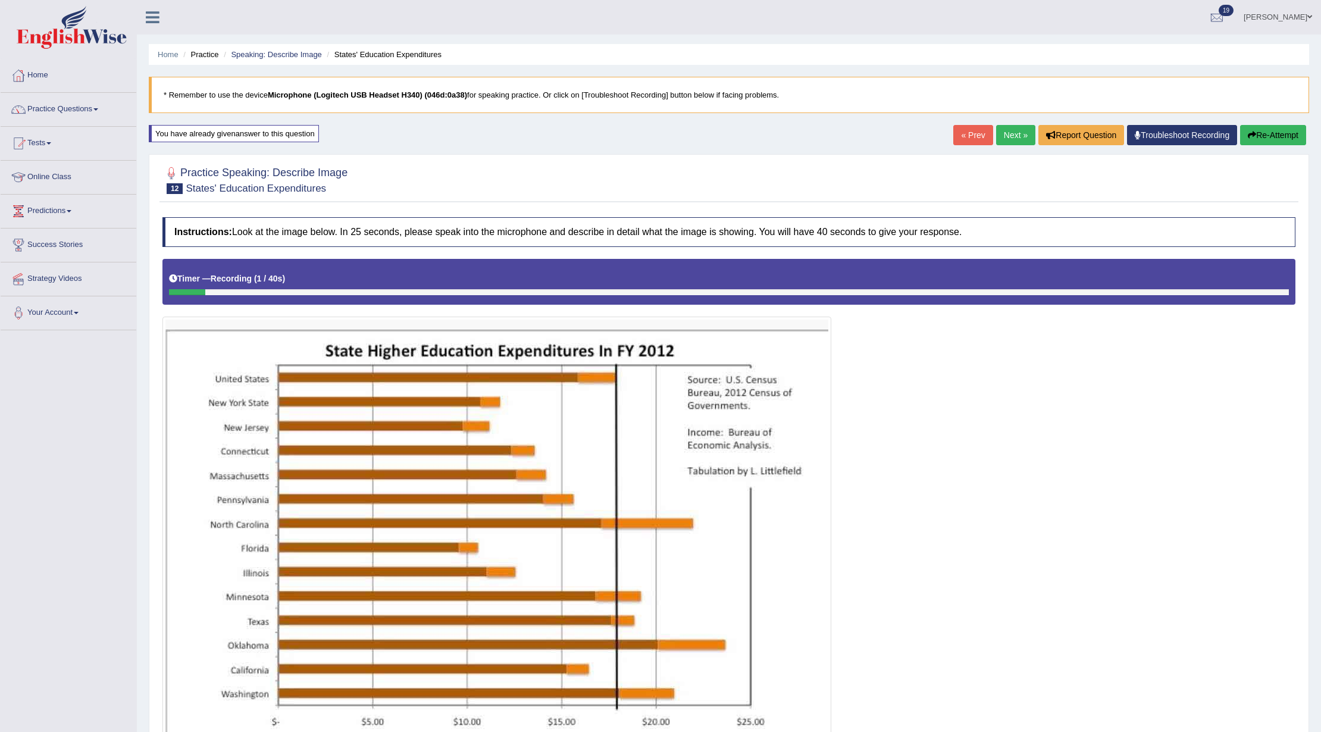
click at [1283, 144] on button "Re-Attempt" at bounding box center [1273, 135] width 66 height 20
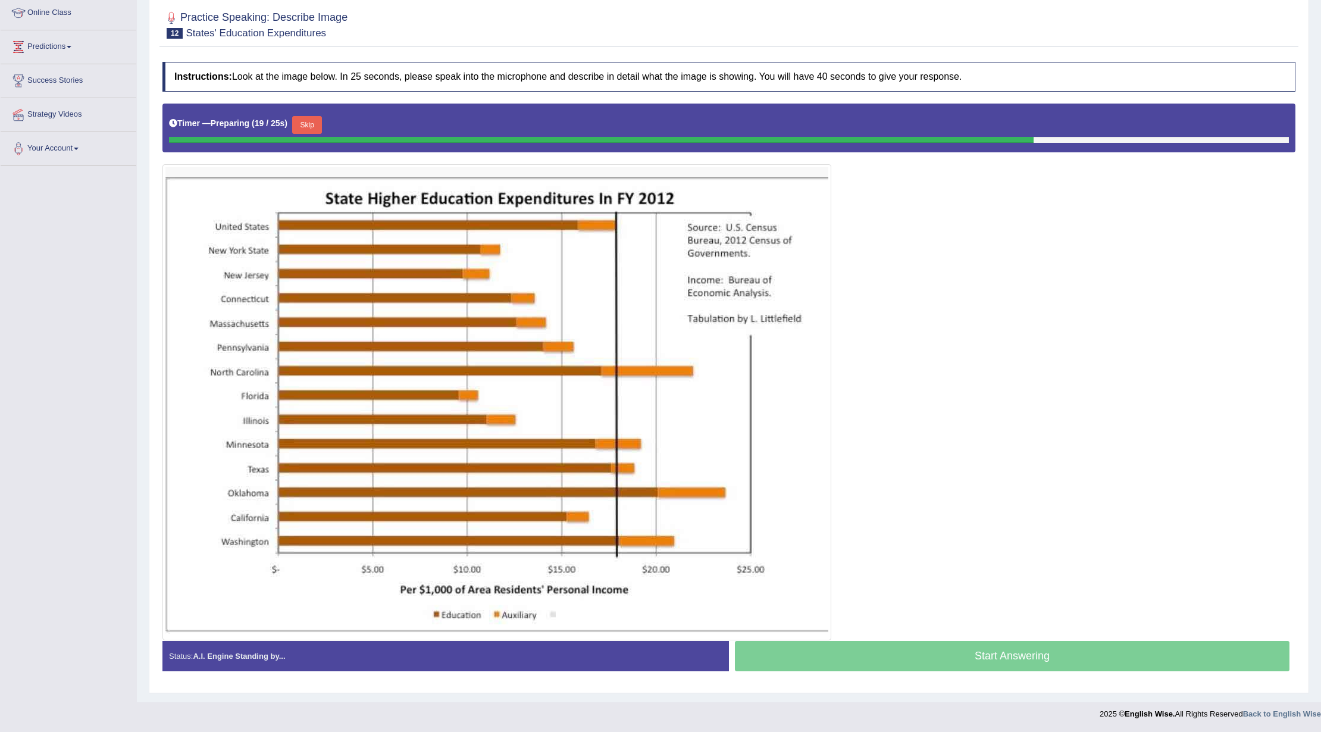
click at [311, 127] on button "Skip" at bounding box center [307, 125] width 30 height 18
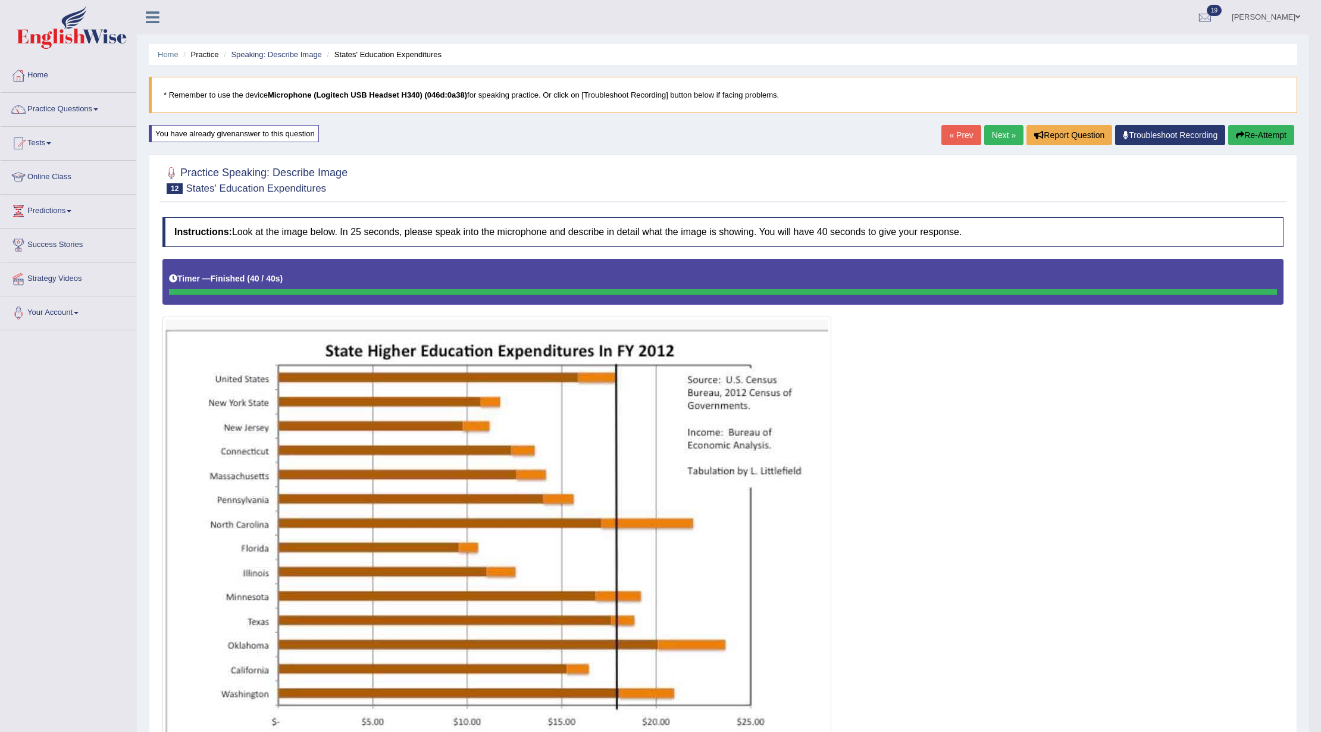
click at [995, 134] on link "Next »" at bounding box center [1003, 135] width 39 height 20
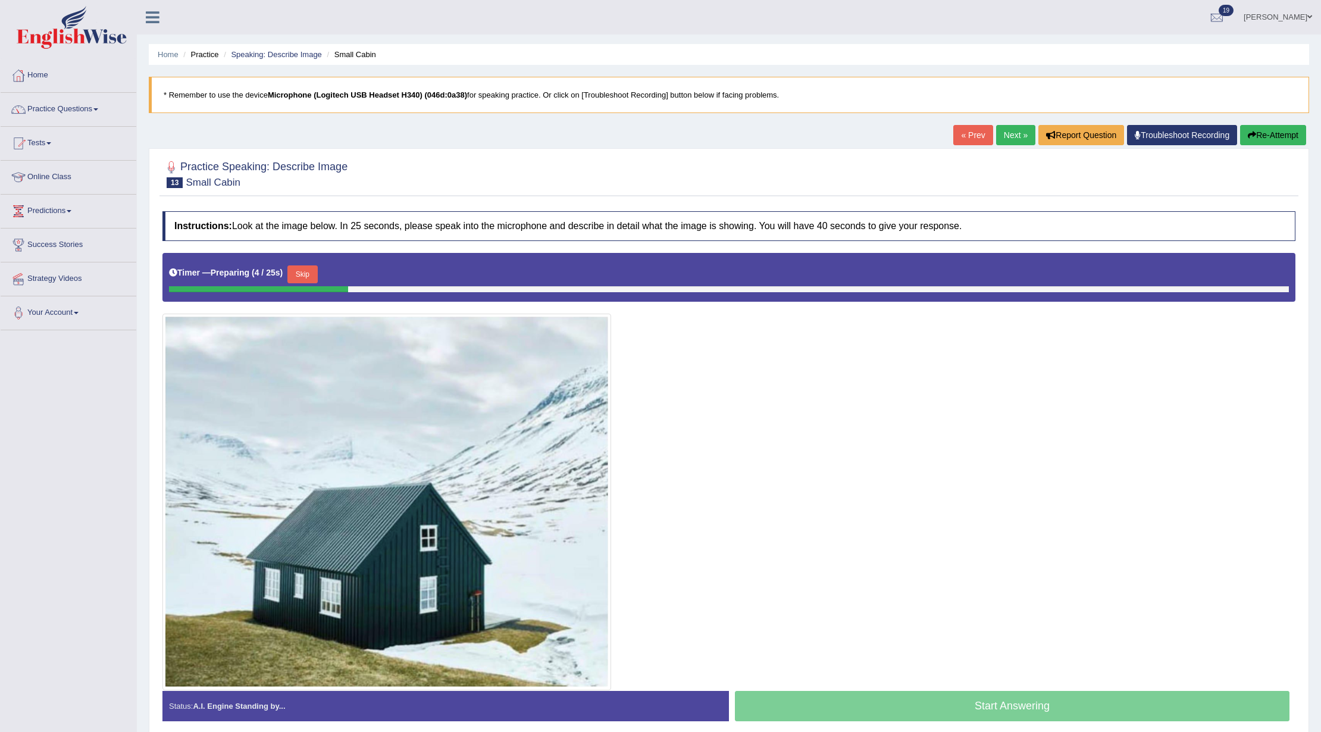
scroll to position [53, 0]
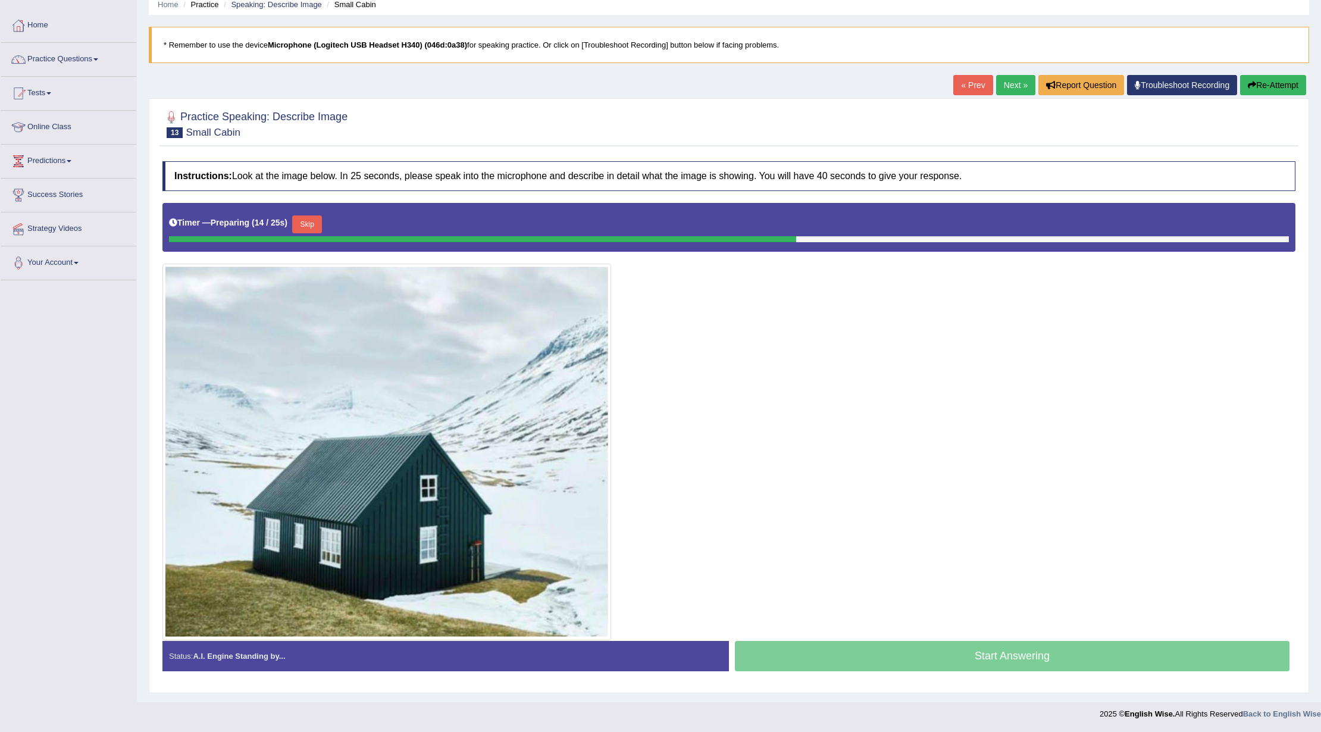
click at [310, 222] on button "Skip" at bounding box center [307, 224] width 30 height 18
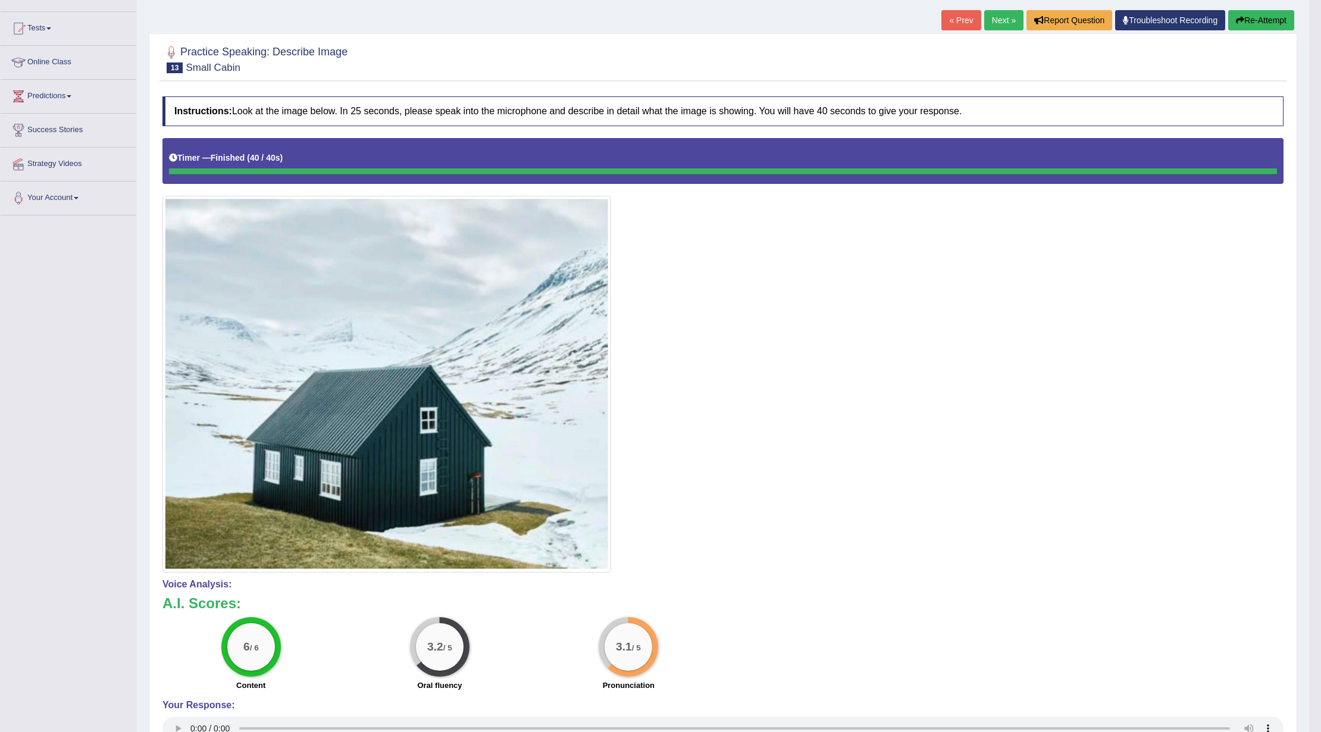
scroll to position [0, 0]
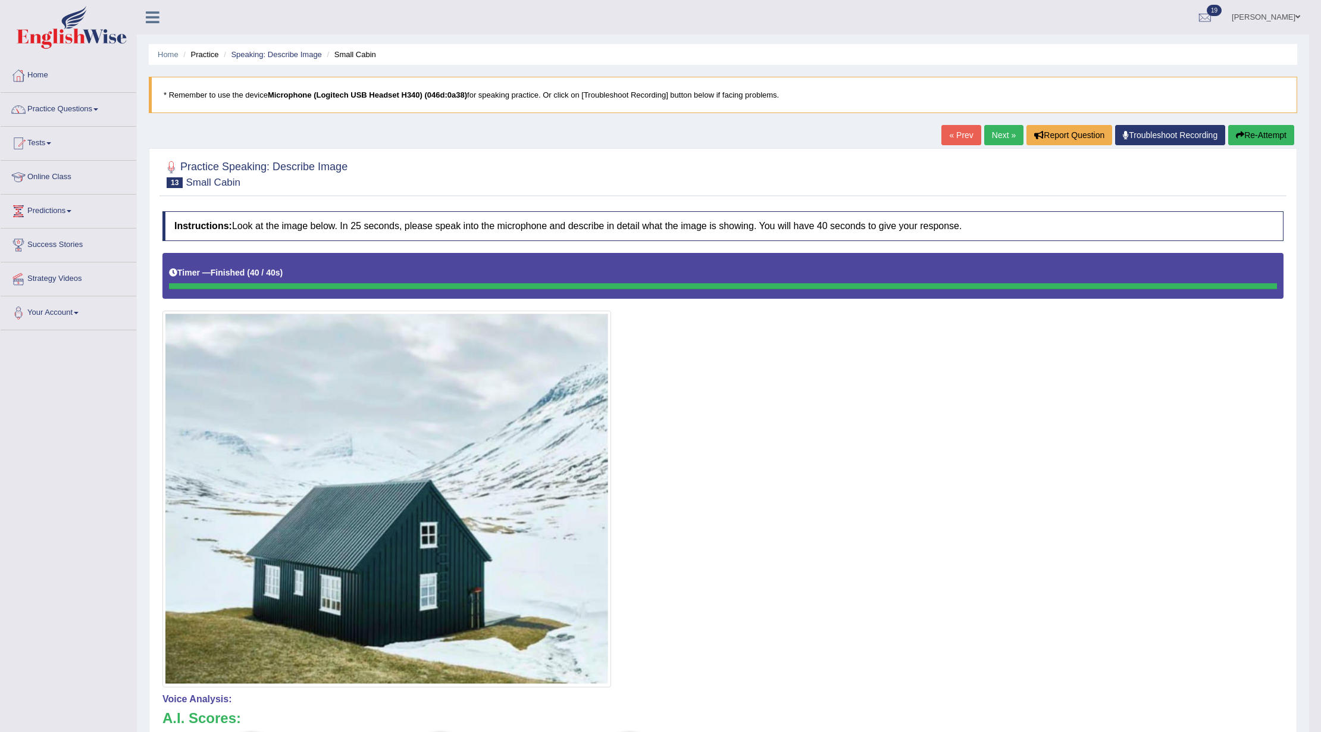
click at [1267, 136] on button "Re-Attempt" at bounding box center [1261, 135] width 66 height 20
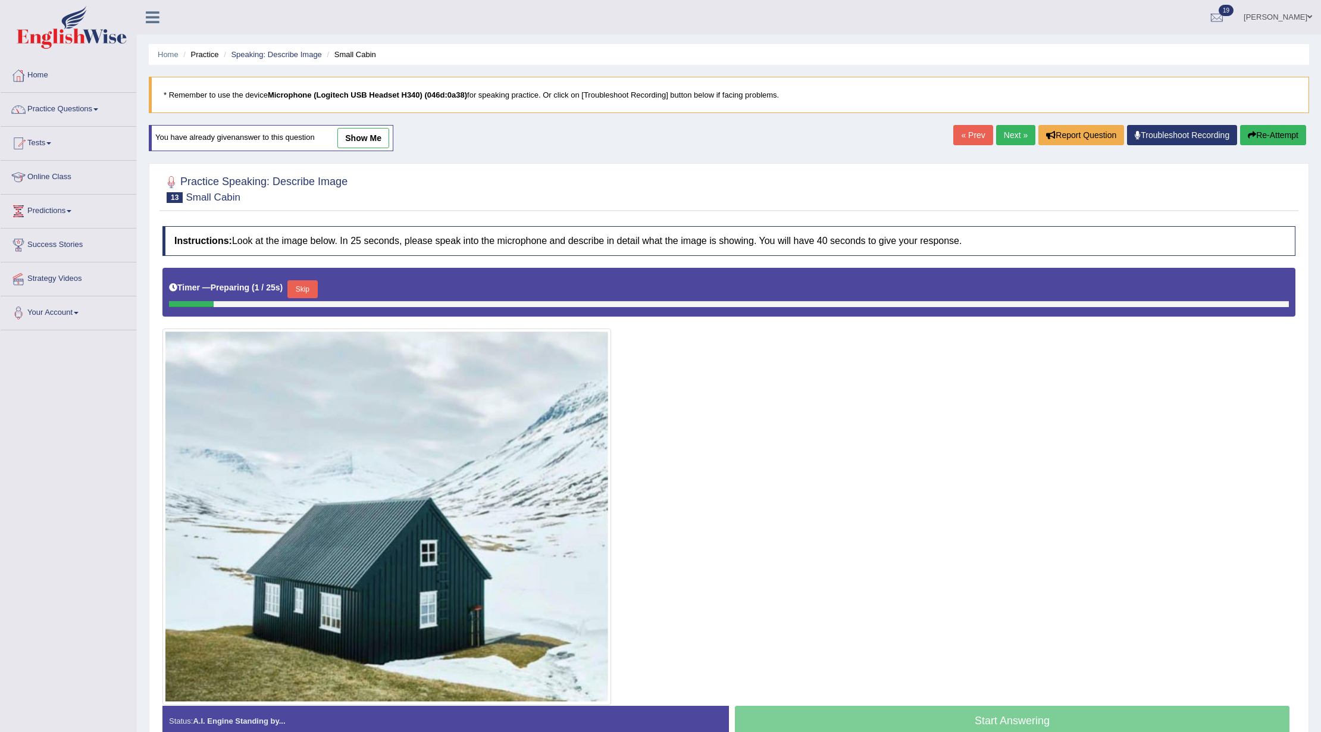
click at [317, 298] on button "Skip" at bounding box center [302, 289] width 30 height 18
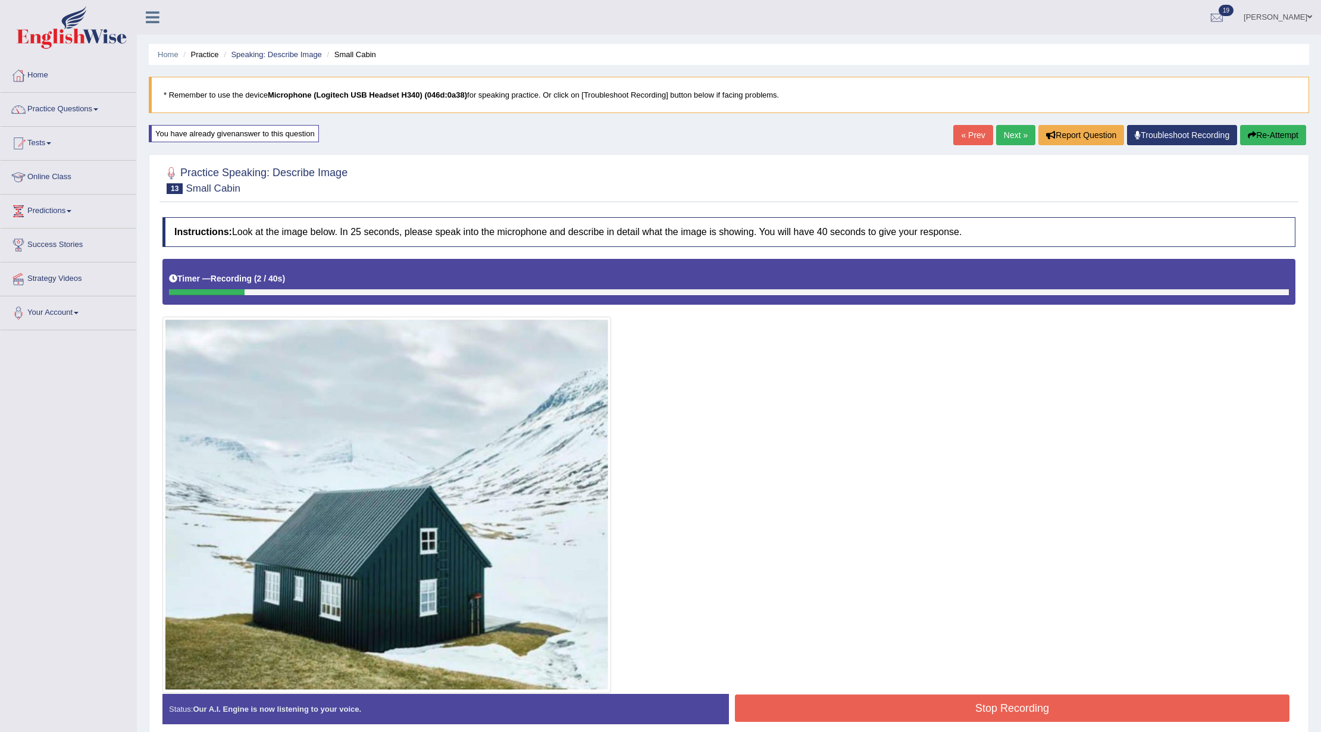
click at [1250, 118] on div "Home Practice Speaking: Describe Image Small Cabin * Remember to use the device…" at bounding box center [729, 378] width 1184 height 756
click at [1248, 127] on button "Re-Attempt" at bounding box center [1273, 135] width 66 height 20
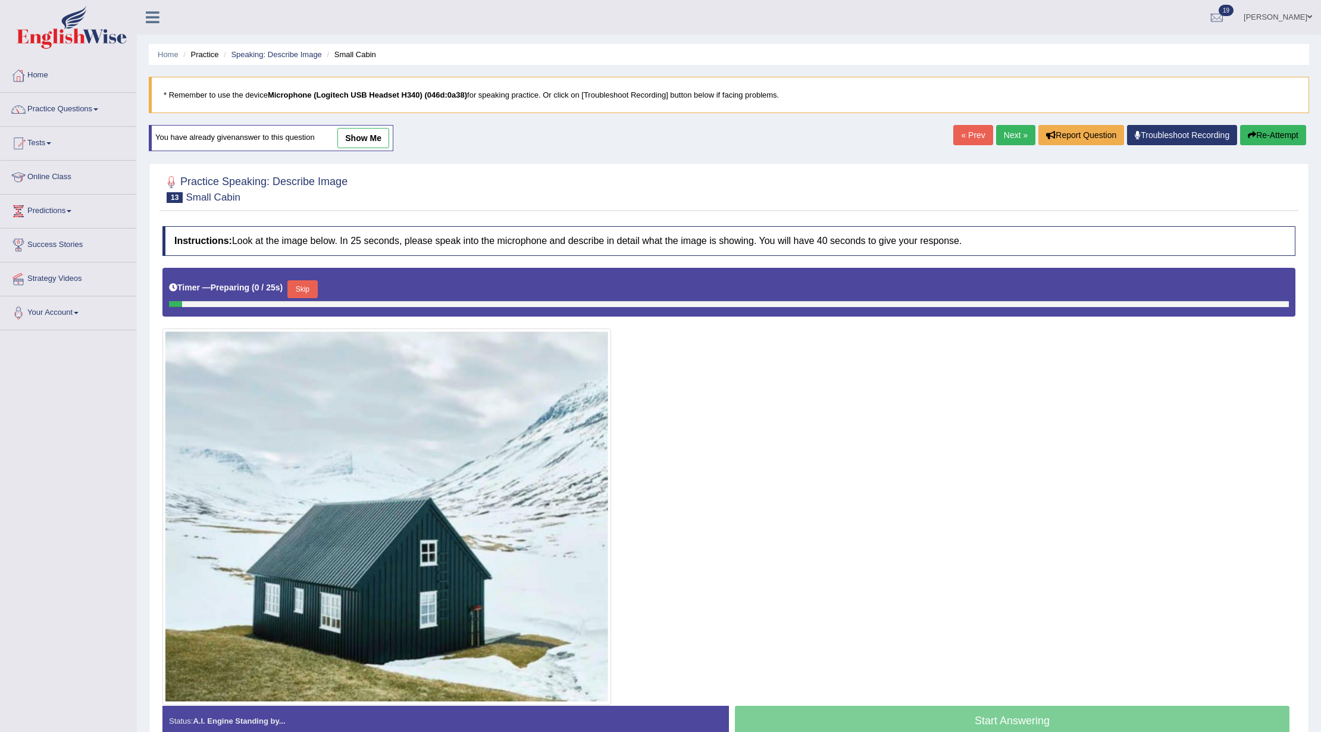
click at [296, 290] on button "Skip" at bounding box center [302, 289] width 30 height 18
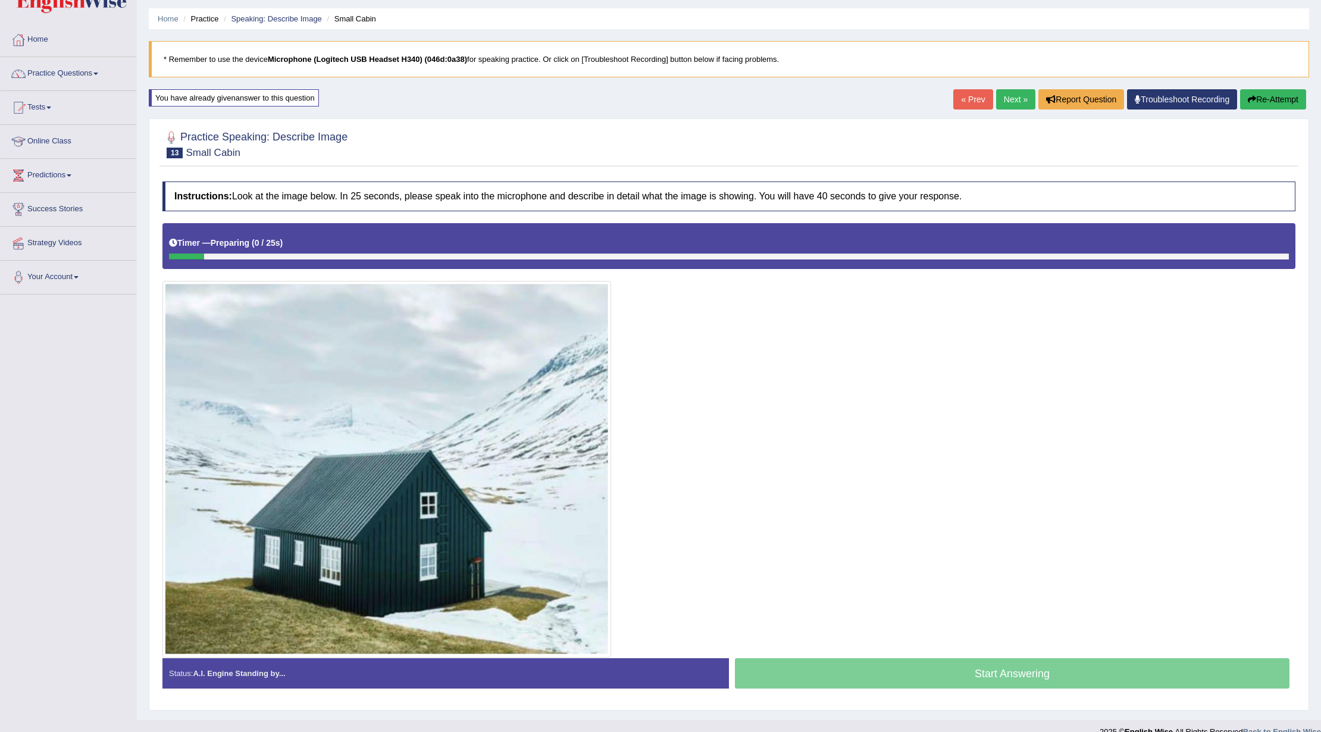
scroll to position [55, 0]
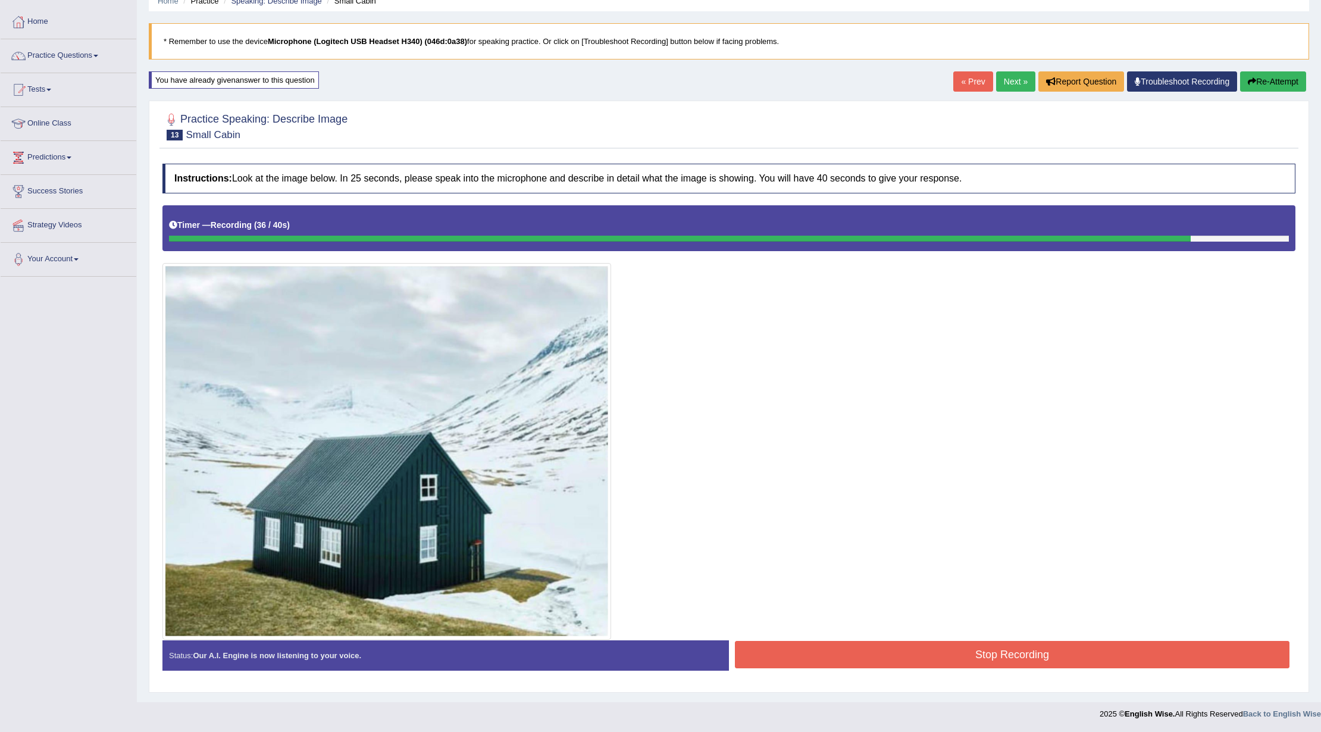
drag, startPoint x: 924, startPoint y: 669, endPoint x: 926, endPoint y: 643, distance: 26.9
click at [924, 663] on div "Stop Recording" at bounding box center [1012, 656] width 566 height 30
click at [926, 643] on button "Stop Recording" at bounding box center [1012, 654] width 555 height 27
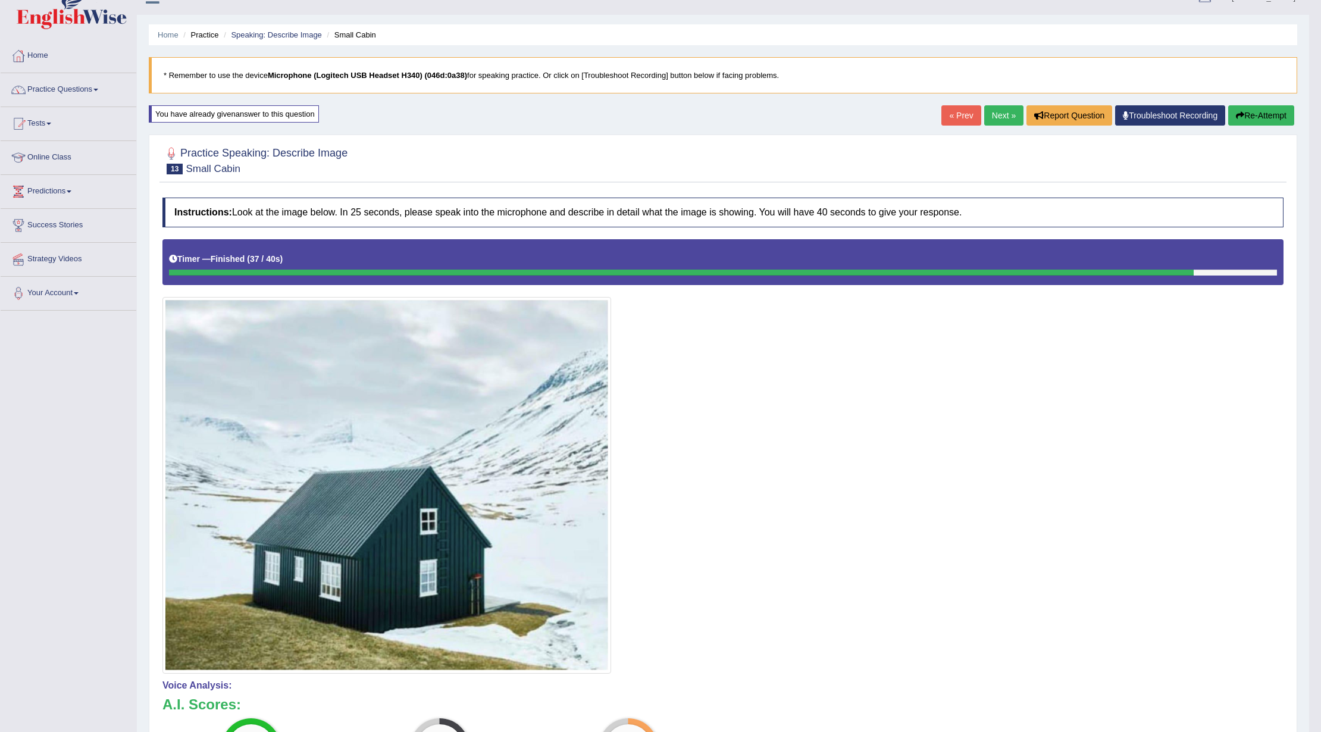
scroll to position [0, 0]
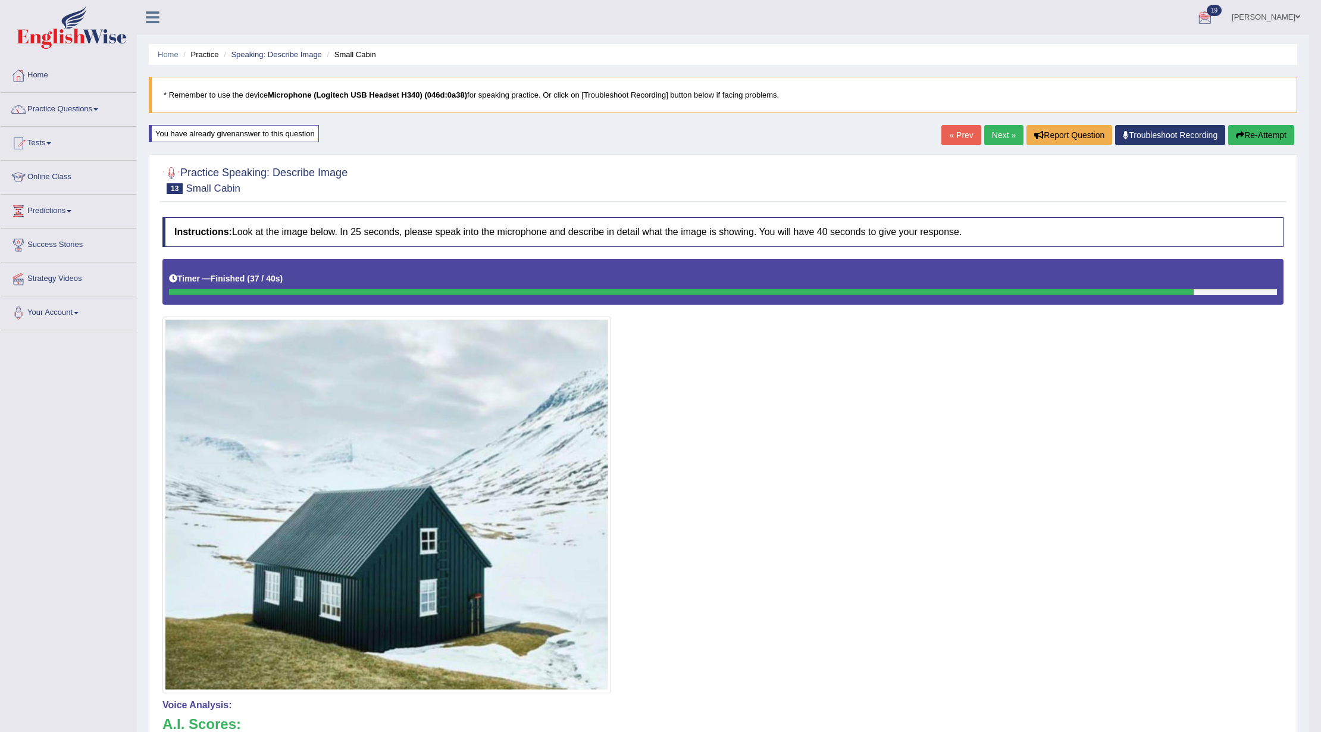
click at [998, 131] on link "Next »" at bounding box center [1003, 135] width 39 height 20
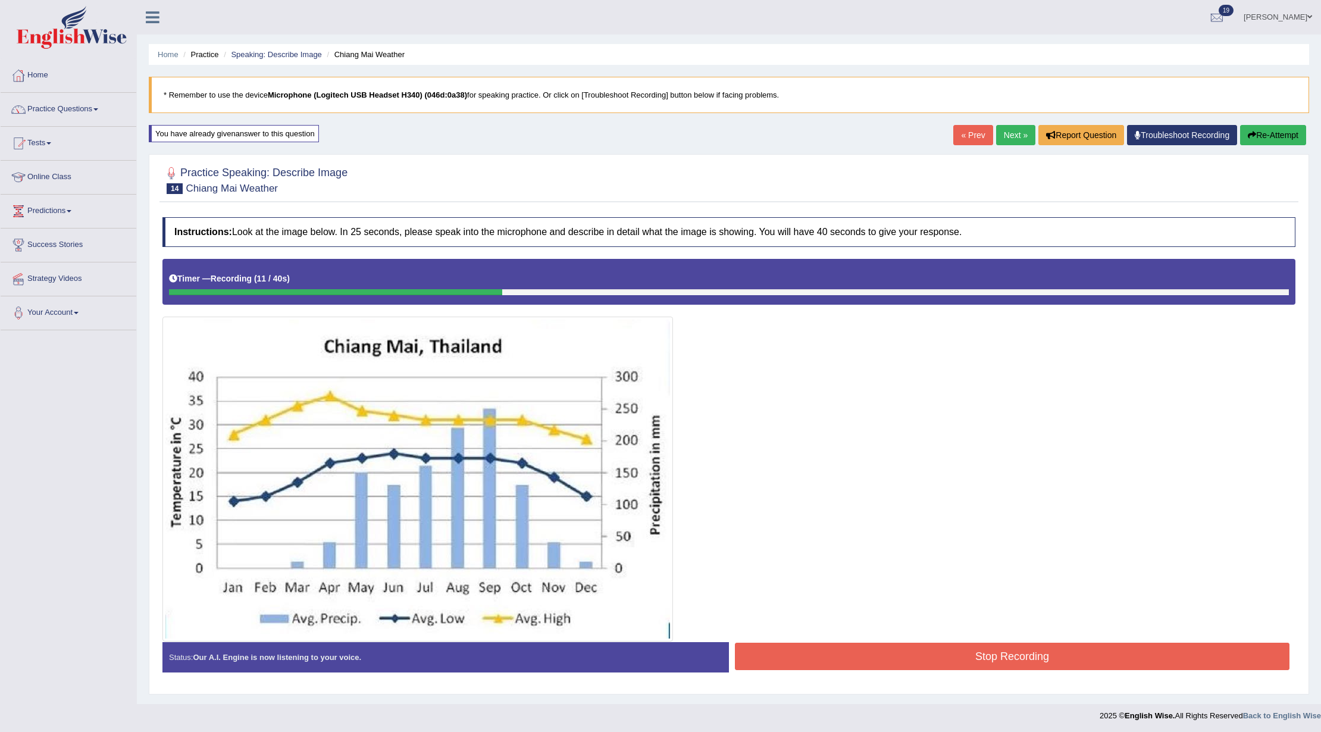
click at [1252, 127] on button "Re-Attempt" at bounding box center [1273, 135] width 66 height 20
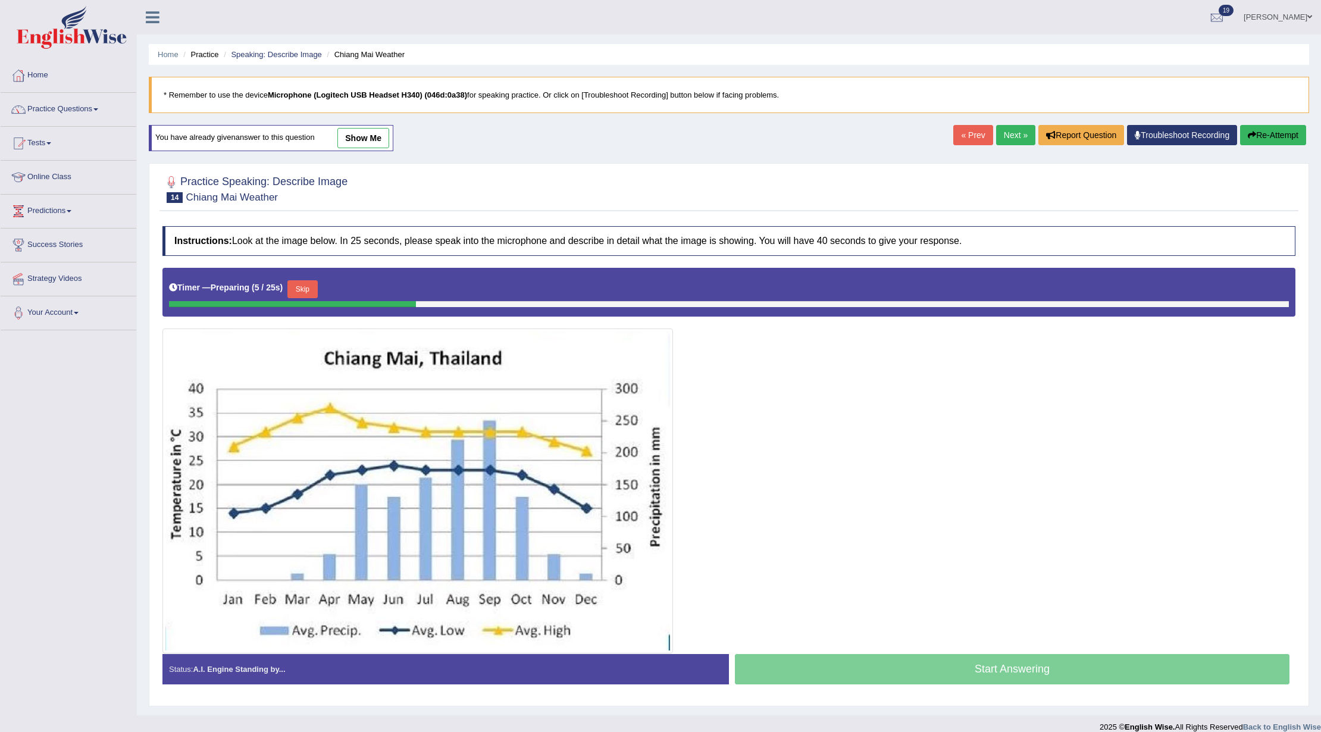
click at [309, 301] on div "Skip" at bounding box center [302, 290] width 30 height 21
click at [313, 296] on button "Skip" at bounding box center [302, 289] width 30 height 18
